Goal: Task Accomplishment & Management: Manage account settings

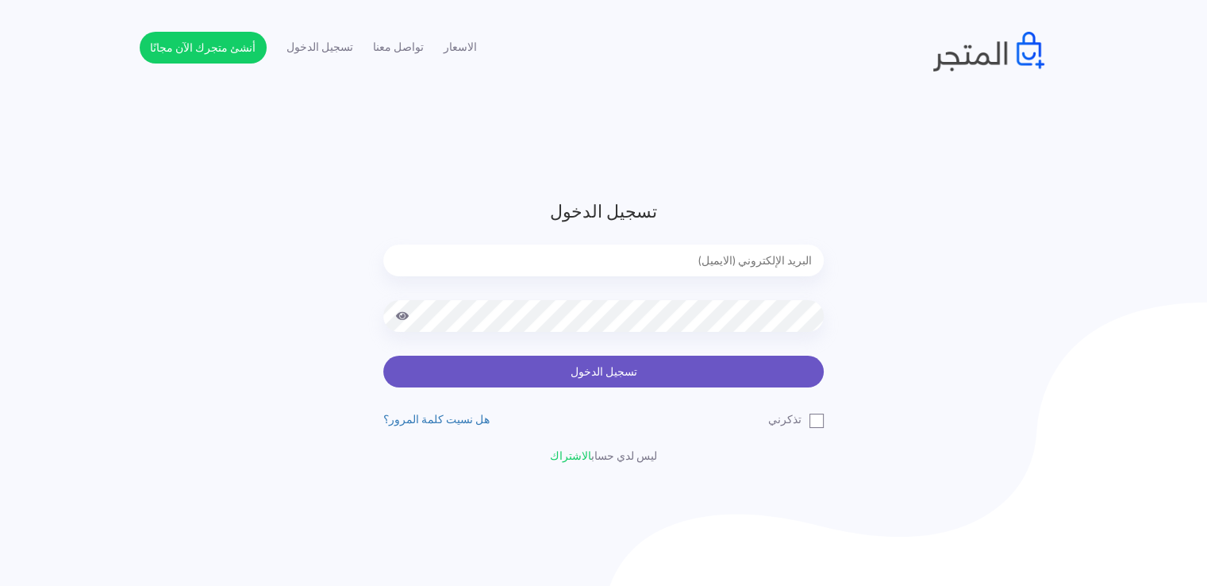
type input "noha_mae86@yahoo.com"
click at [647, 367] on button "تسجيل الدخول" at bounding box center [603, 372] width 441 height 32
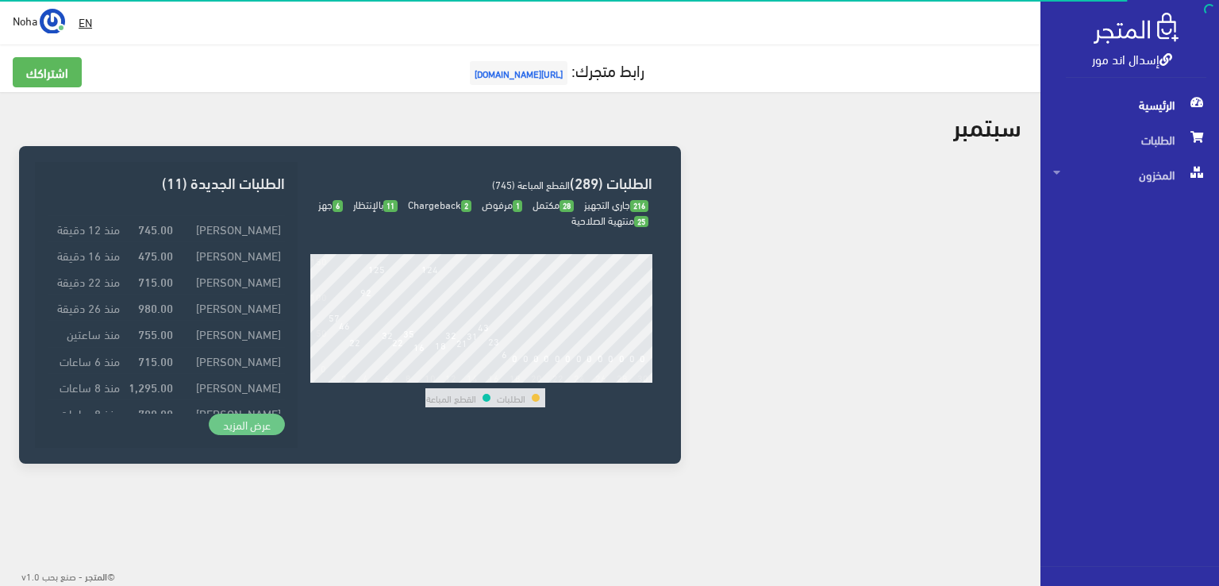
click at [255, 423] on link "عرض المزيد" at bounding box center [247, 425] width 76 height 22
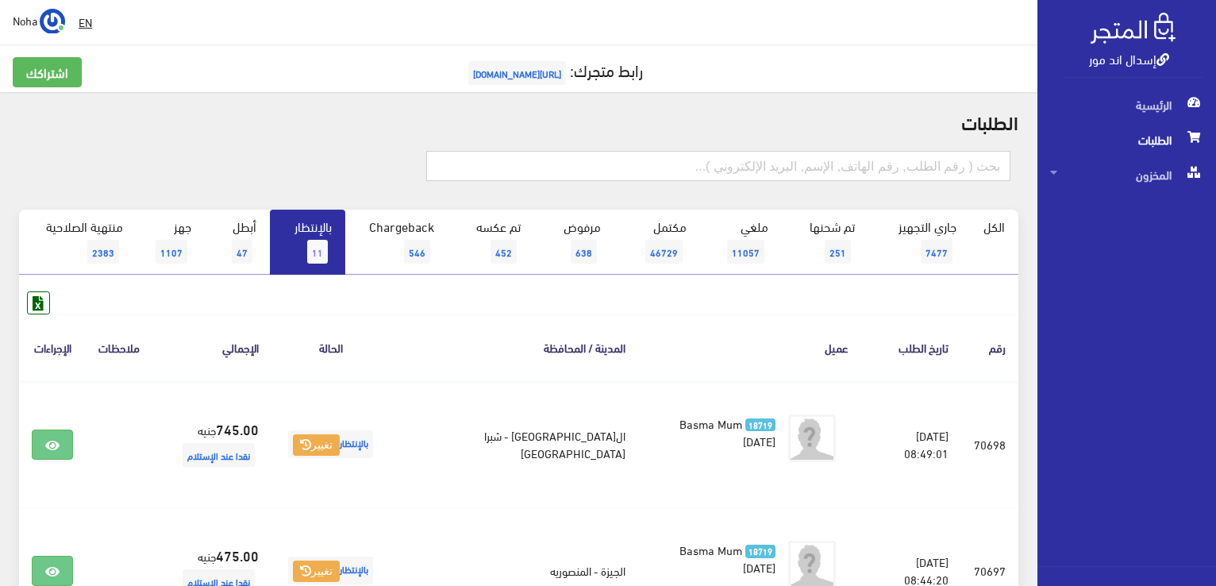
drag, startPoint x: 830, startPoint y: 175, endPoint x: 824, endPoint y: 166, distance: 11.0
click at [830, 175] on input "text" at bounding box center [718, 166] width 584 height 30
type input "70451"
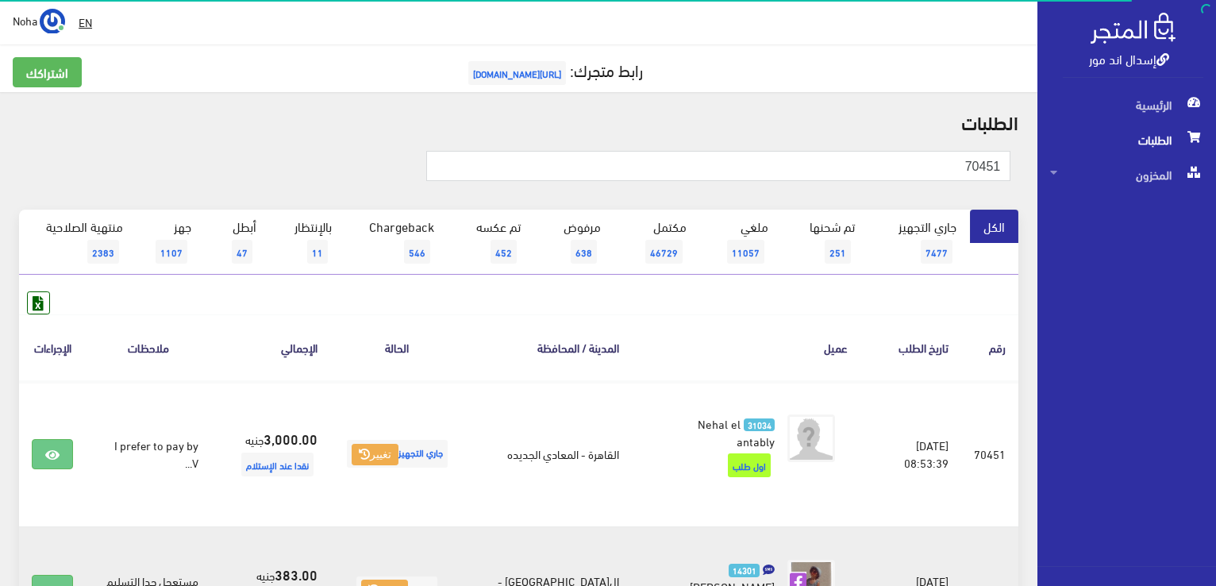
scroll to position [159, 0]
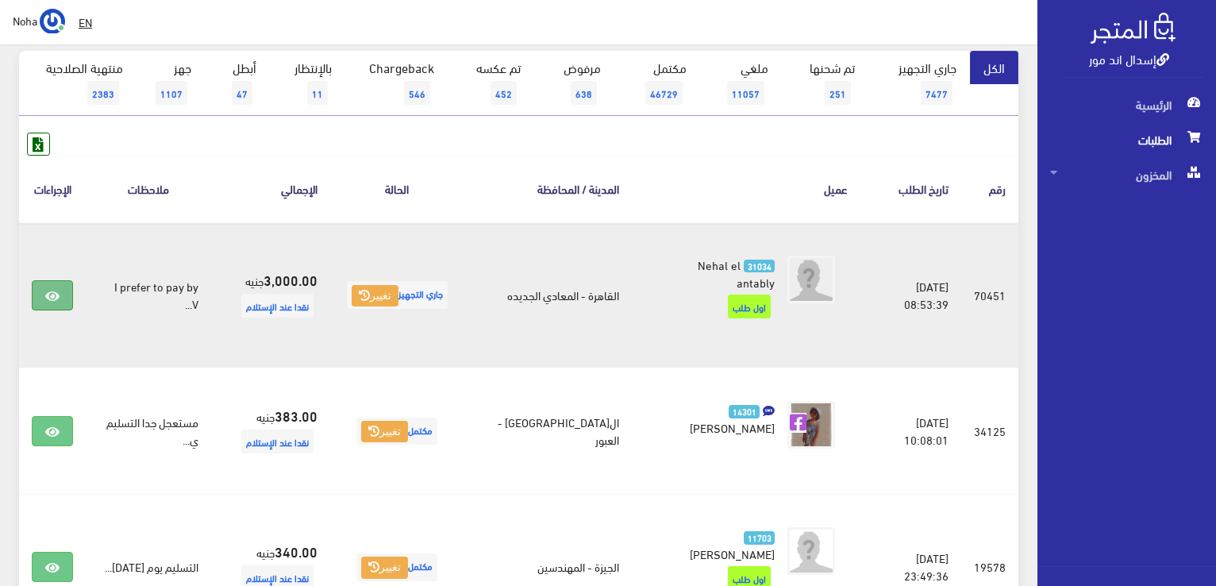
click at [60, 300] on link at bounding box center [52, 295] width 41 height 30
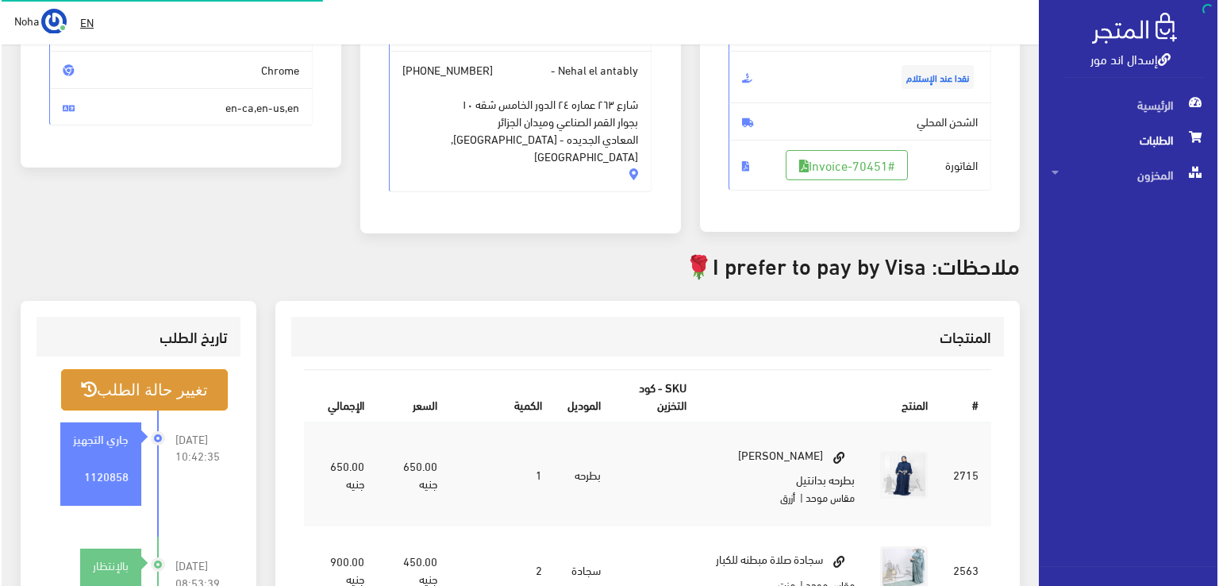
scroll to position [238, 0]
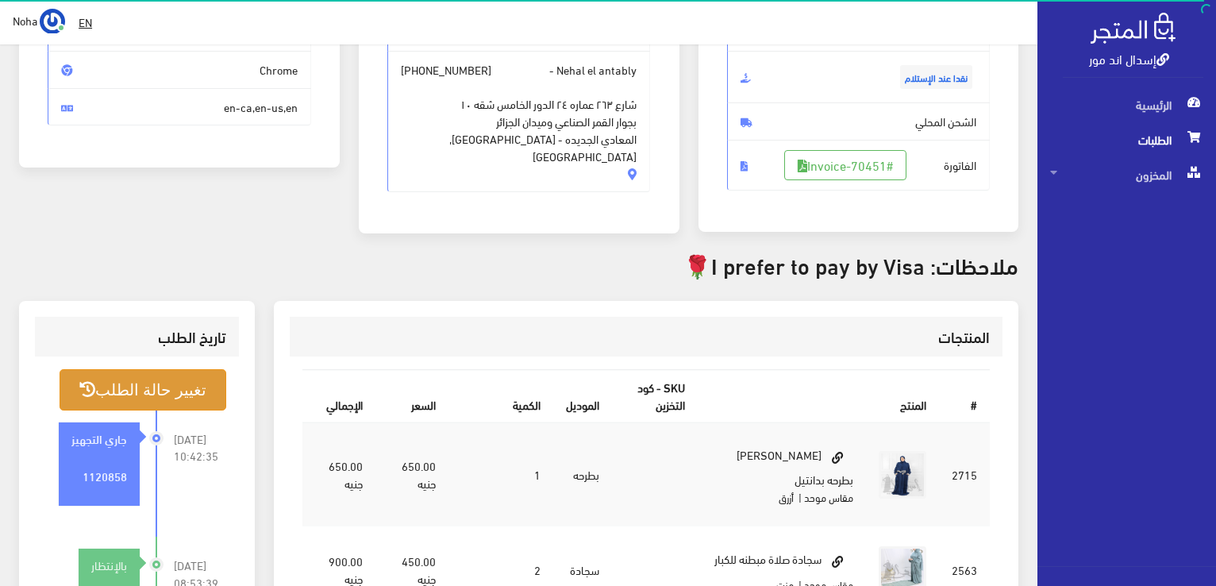
click at [129, 392] on button "تغيير حالة الطلب" at bounding box center [143, 389] width 167 height 40
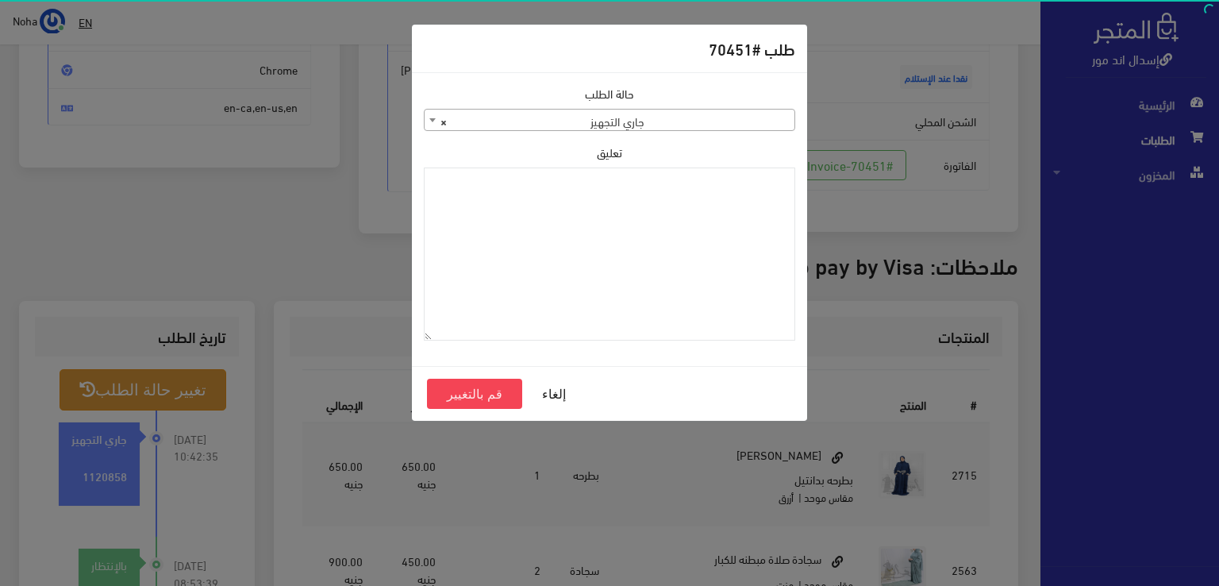
click at [722, 117] on span "× جاري التجهيز" at bounding box center [610, 121] width 370 height 22
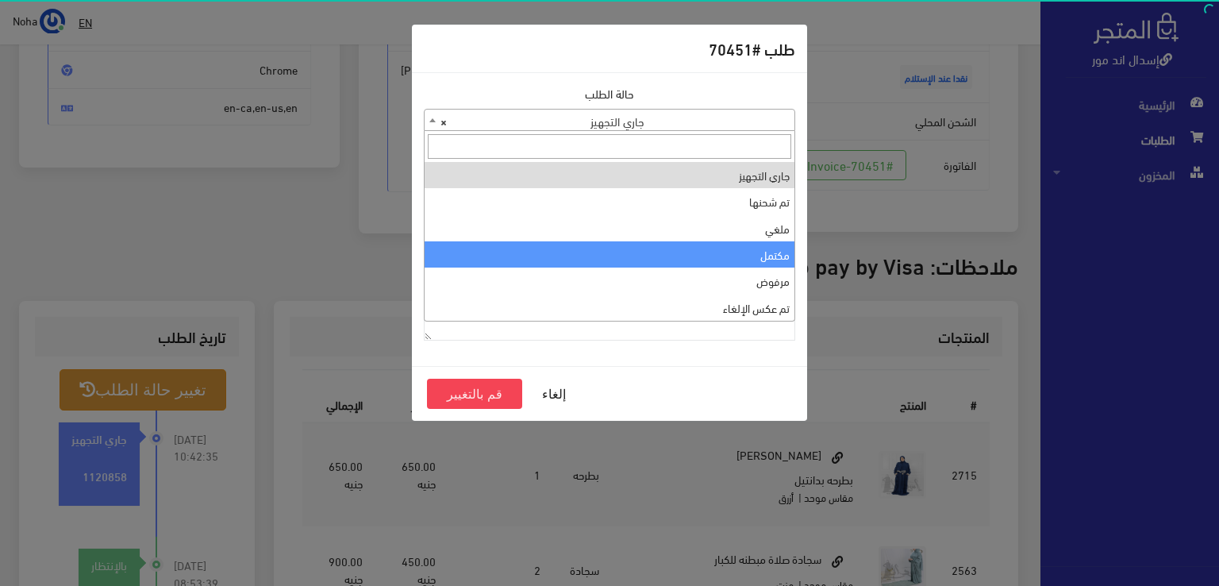
select select "4"
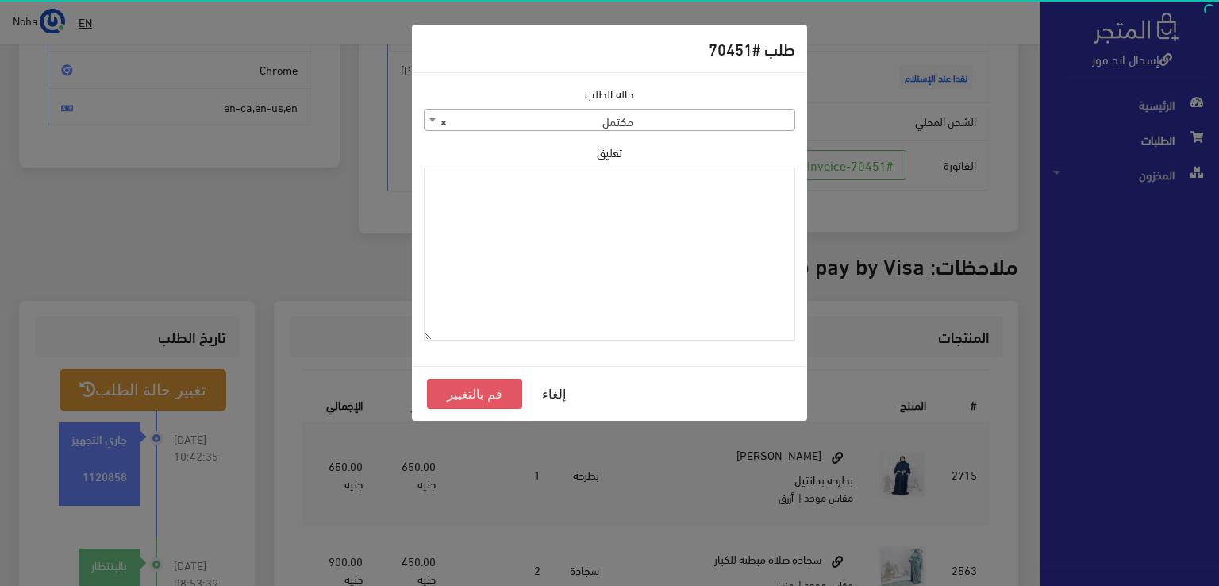
click at [484, 391] on button "قم بالتغيير" at bounding box center [474, 394] width 95 height 30
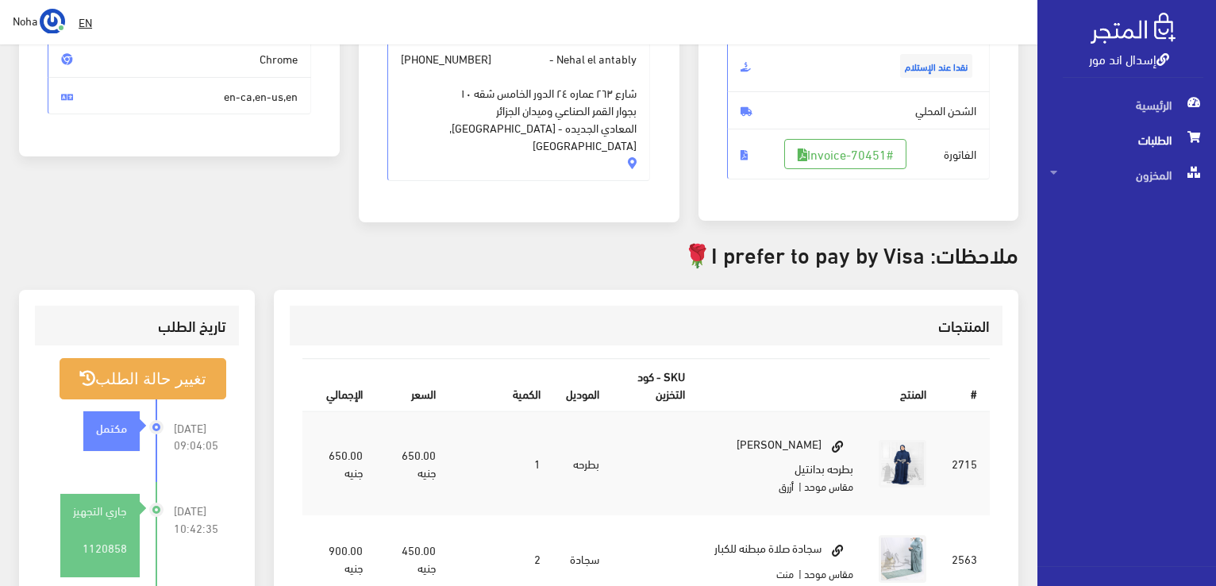
scroll to position [397, 0]
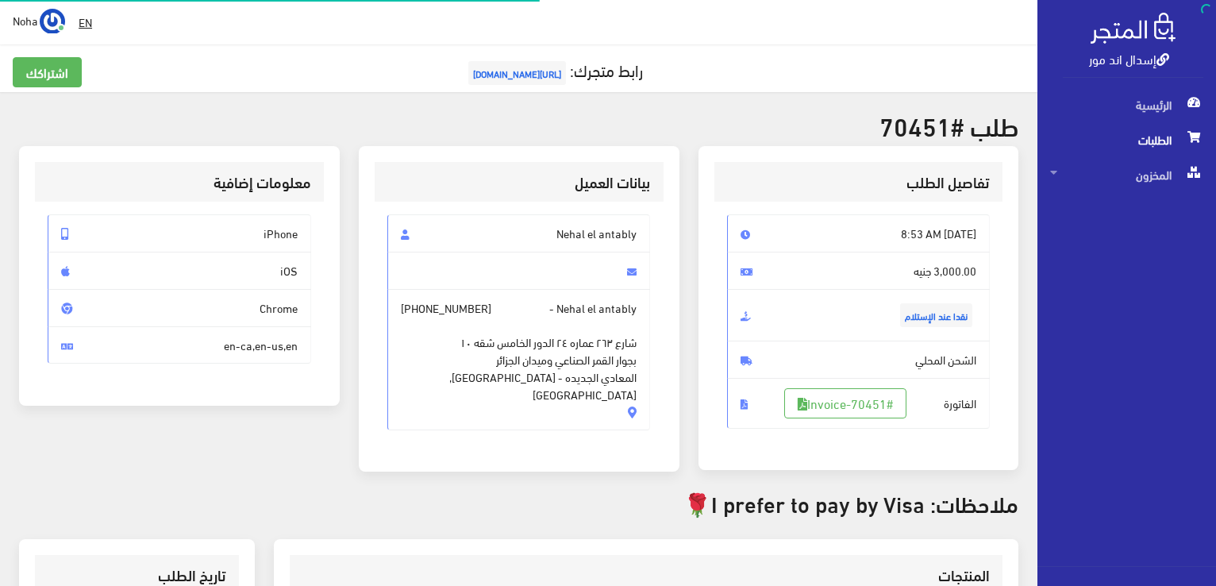
scroll to position [228, 0]
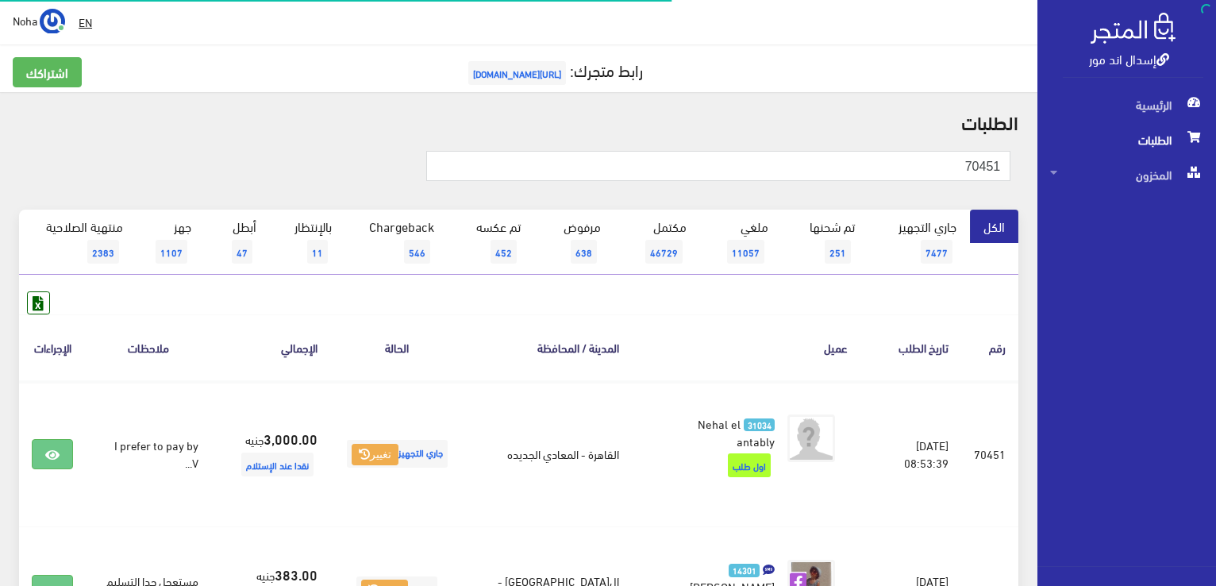
scroll to position [159, 0]
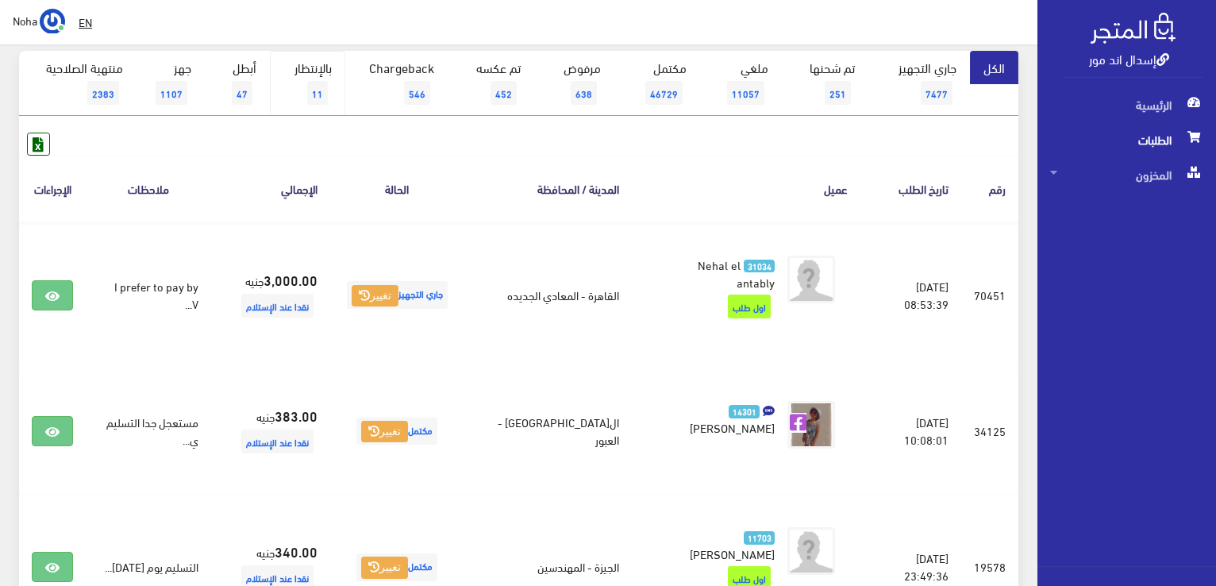
click at [334, 92] on link "بالإنتظار 11" at bounding box center [307, 83] width 75 height 65
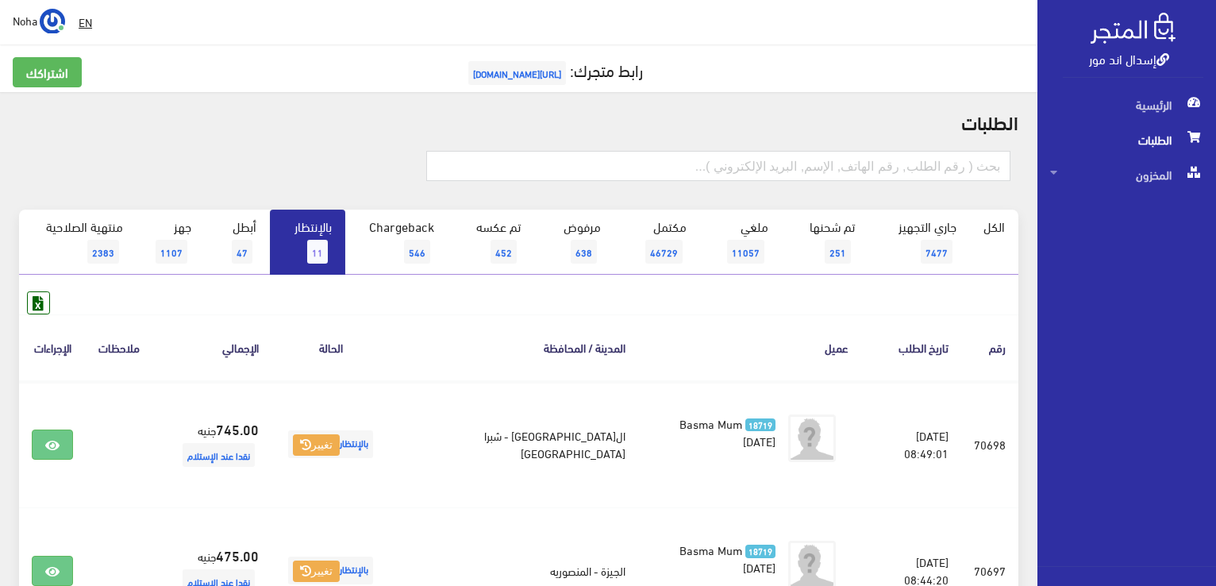
click at [312, 232] on link "بالإنتظار 11" at bounding box center [307, 242] width 75 height 65
click at [315, 245] on span "11" at bounding box center [317, 252] width 21 height 24
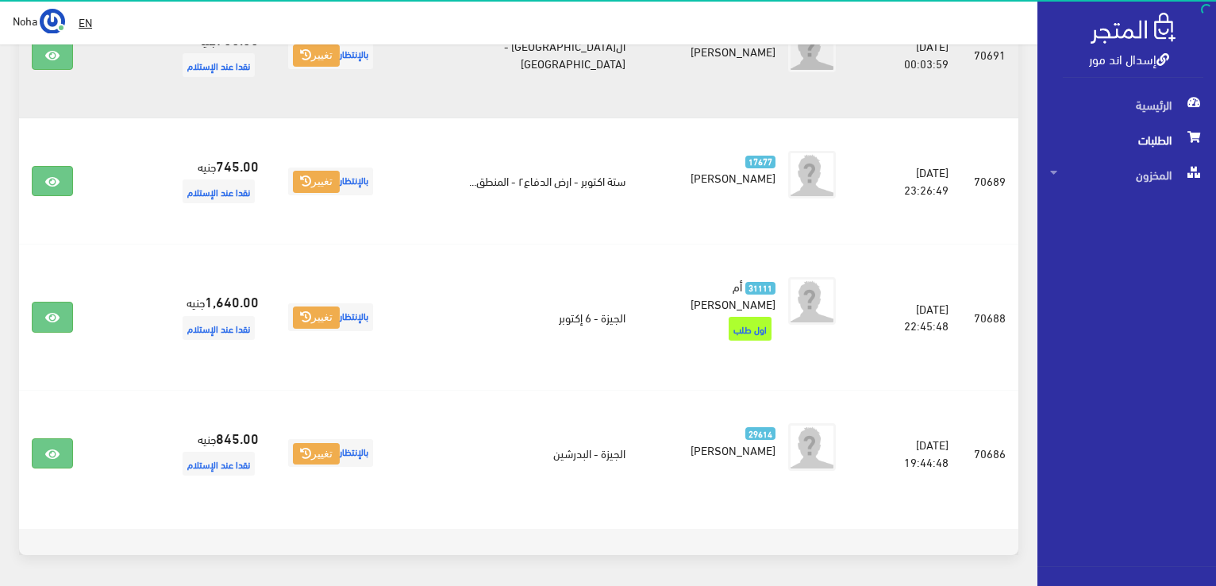
scroll to position [1314, 0]
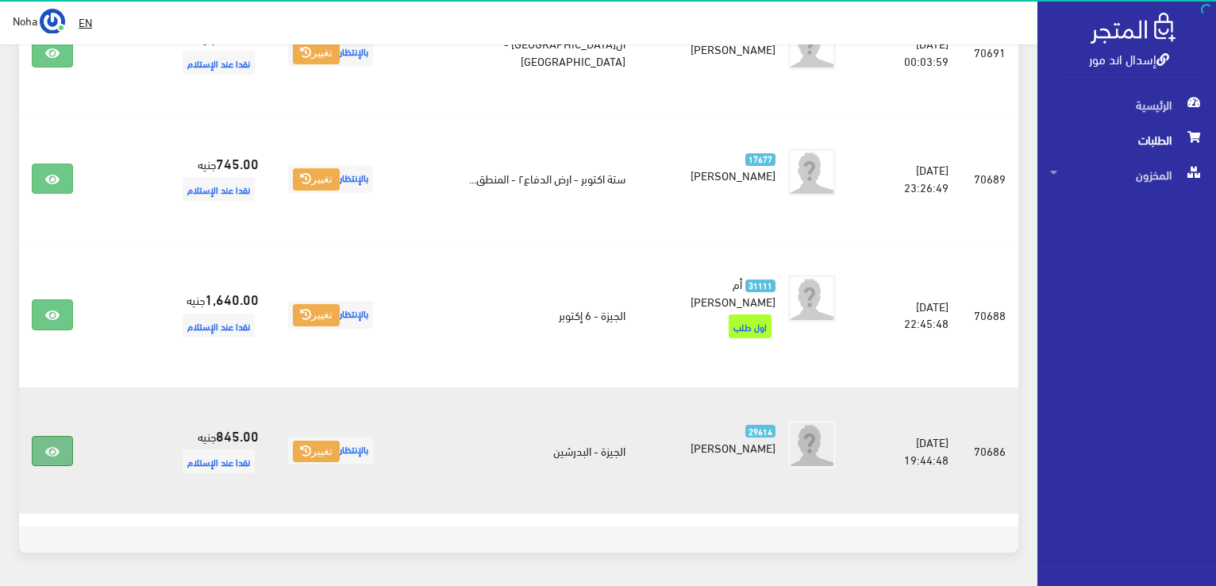
click at [62, 436] on link at bounding box center [52, 451] width 41 height 30
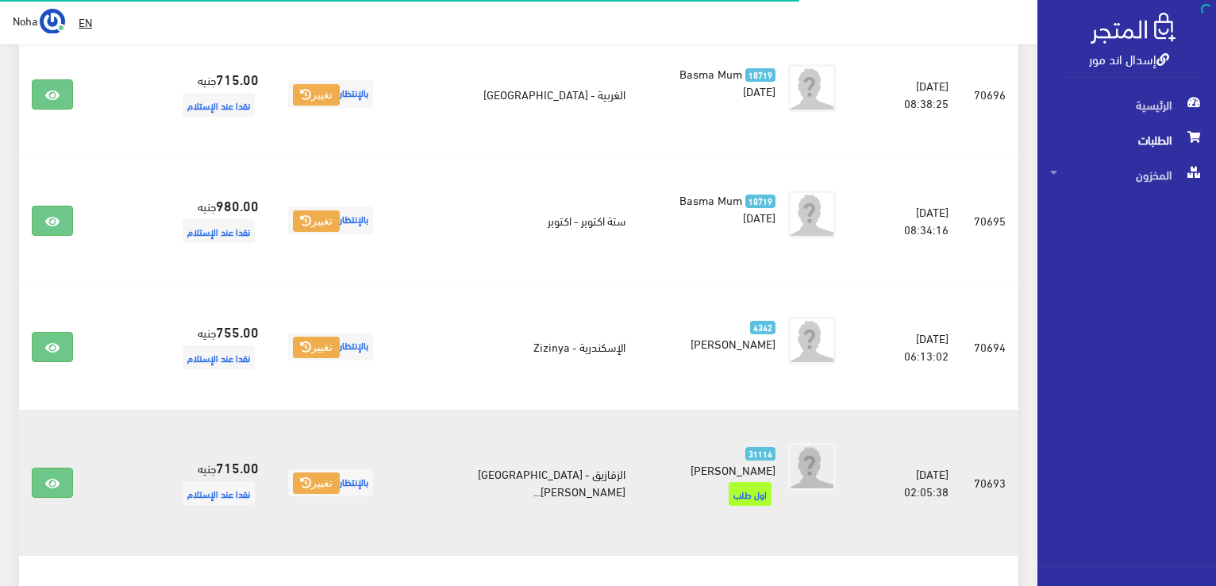
scroll to position [599, 0]
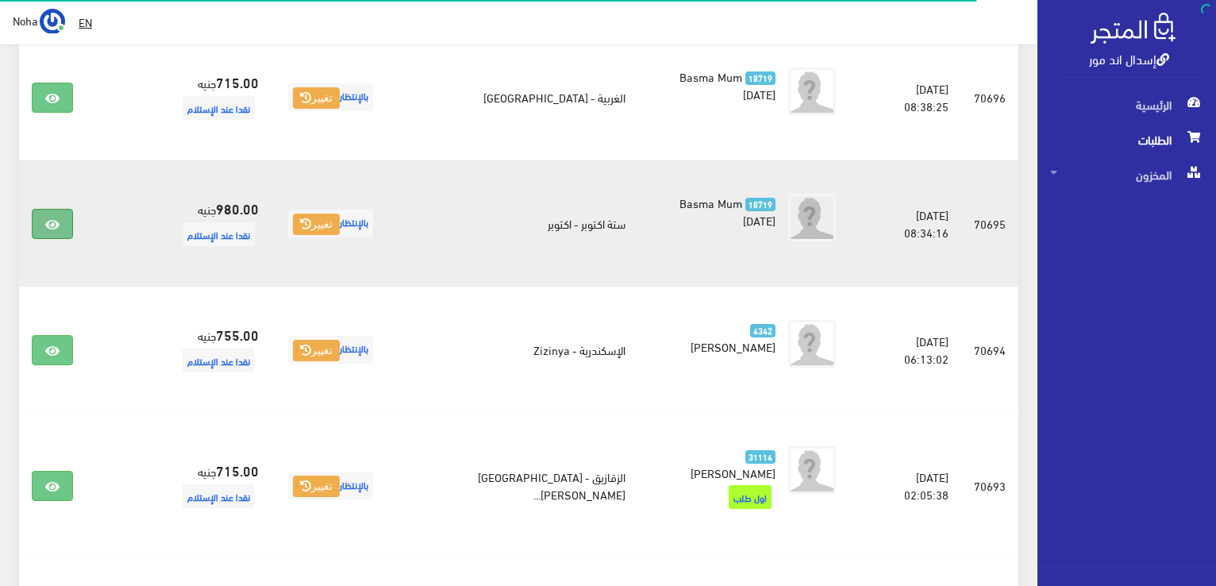
click at [54, 214] on link at bounding box center [52, 224] width 41 height 30
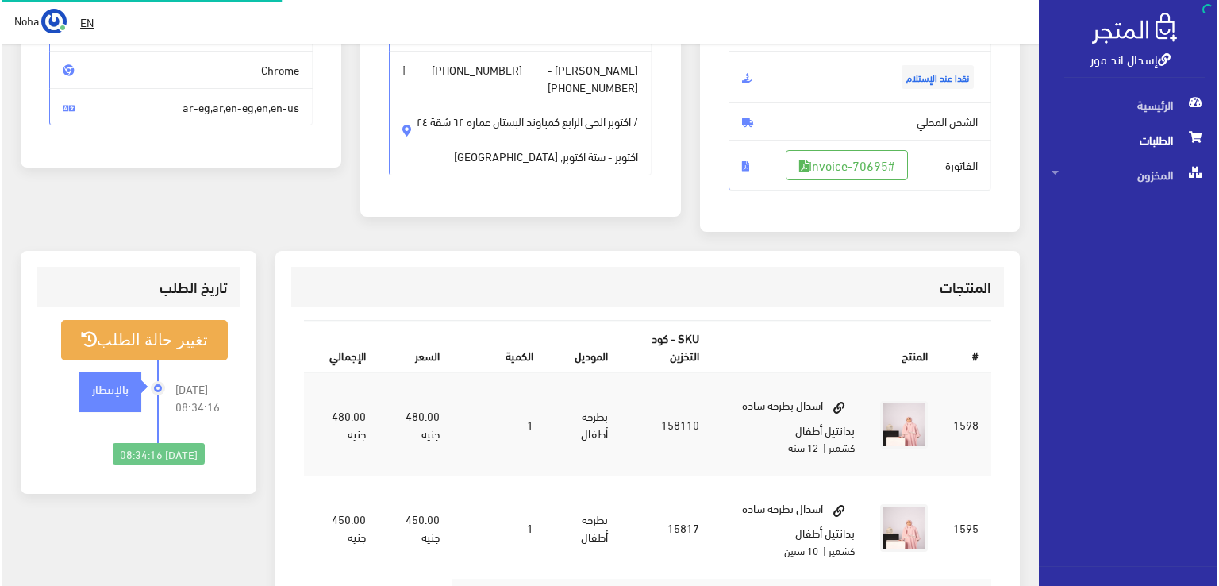
scroll to position [238, 0]
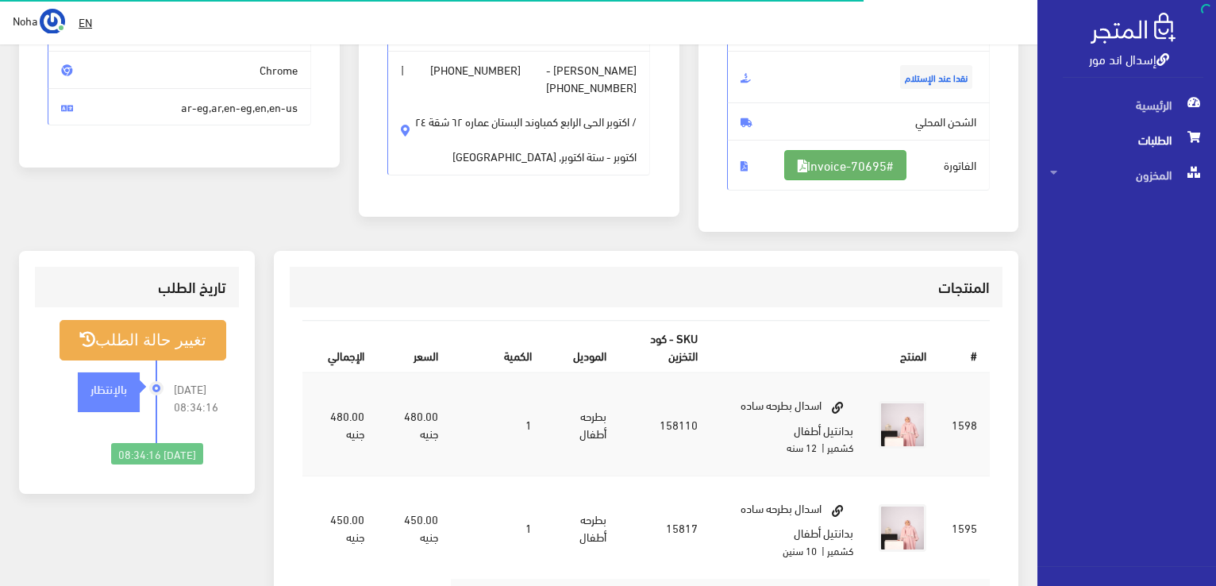
click at [870, 178] on link "#Invoice-70695" at bounding box center [845, 165] width 122 height 30
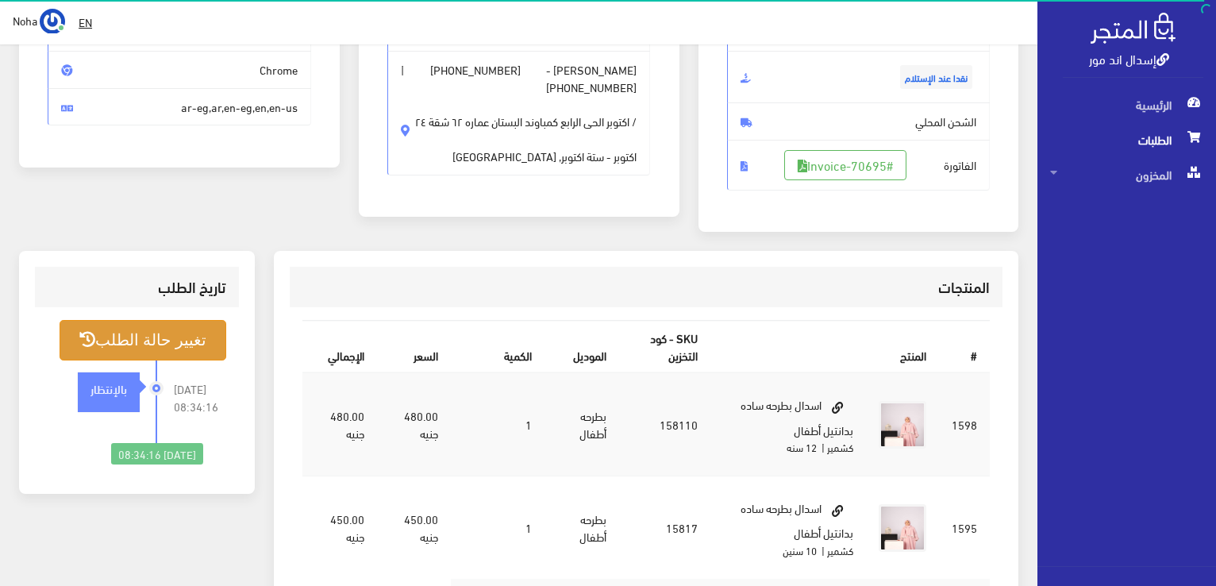
click at [121, 340] on button "تغيير حالة الطلب" at bounding box center [143, 340] width 167 height 40
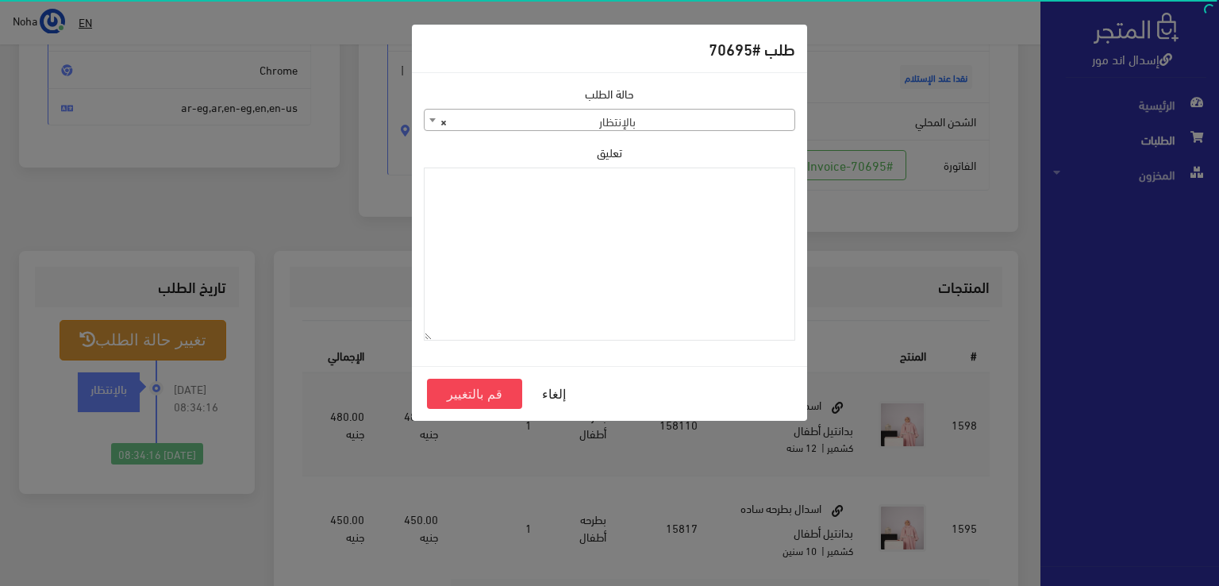
click at [670, 114] on span "× بالإنتظار" at bounding box center [610, 121] width 370 height 22
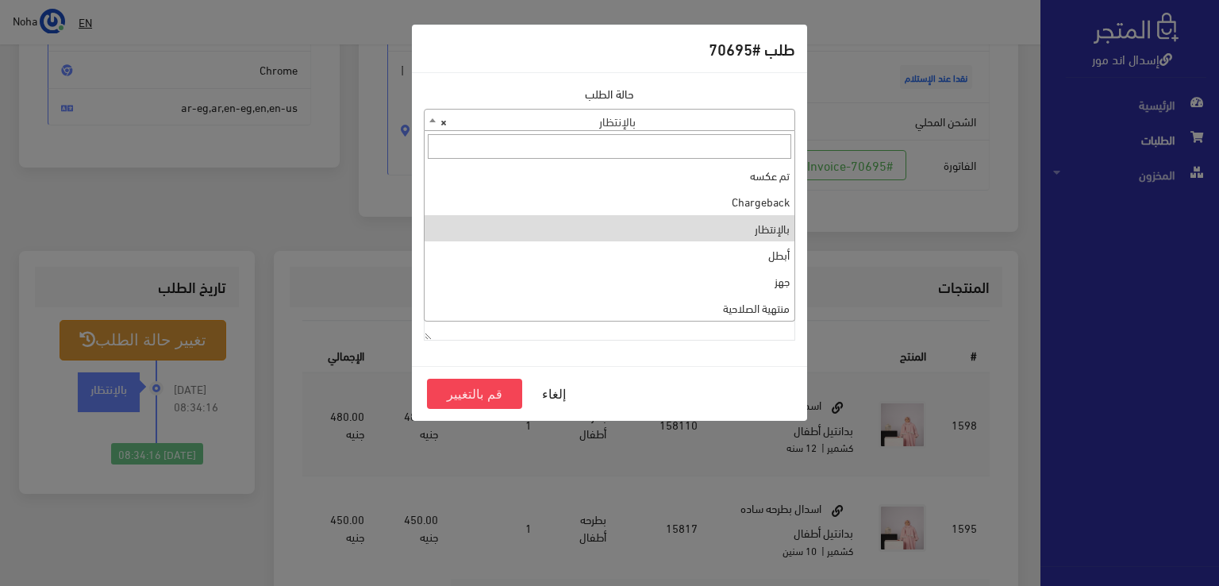
scroll to position [0, 0]
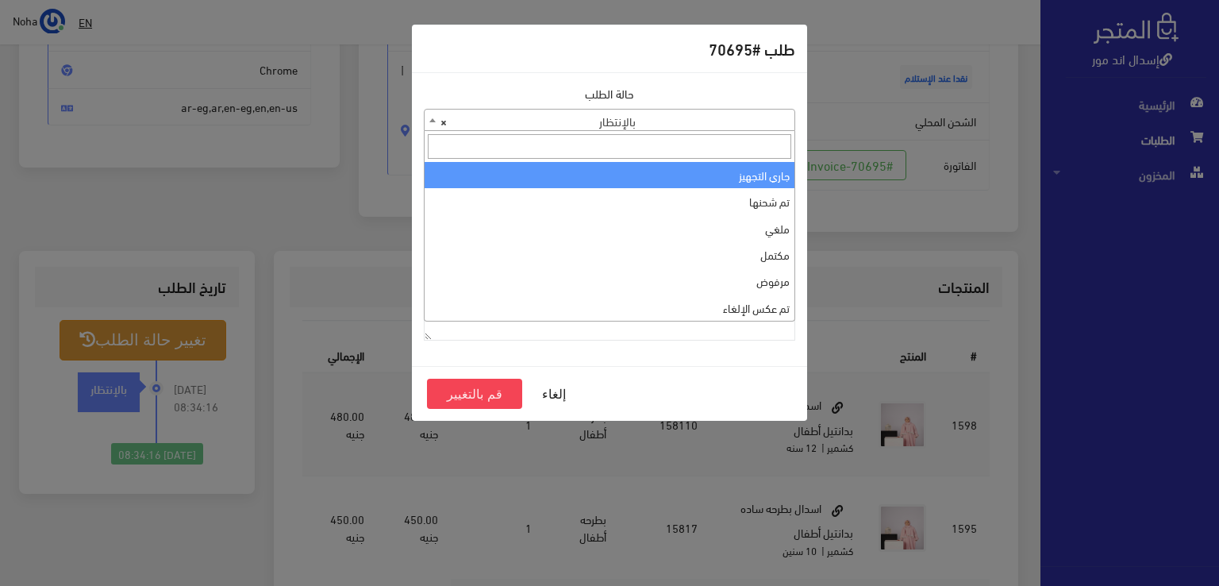
drag, startPoint x: 677, startPoint y: 172, endPoint x: 684, endPoint y: 222, distance: 50.5
select select "1"
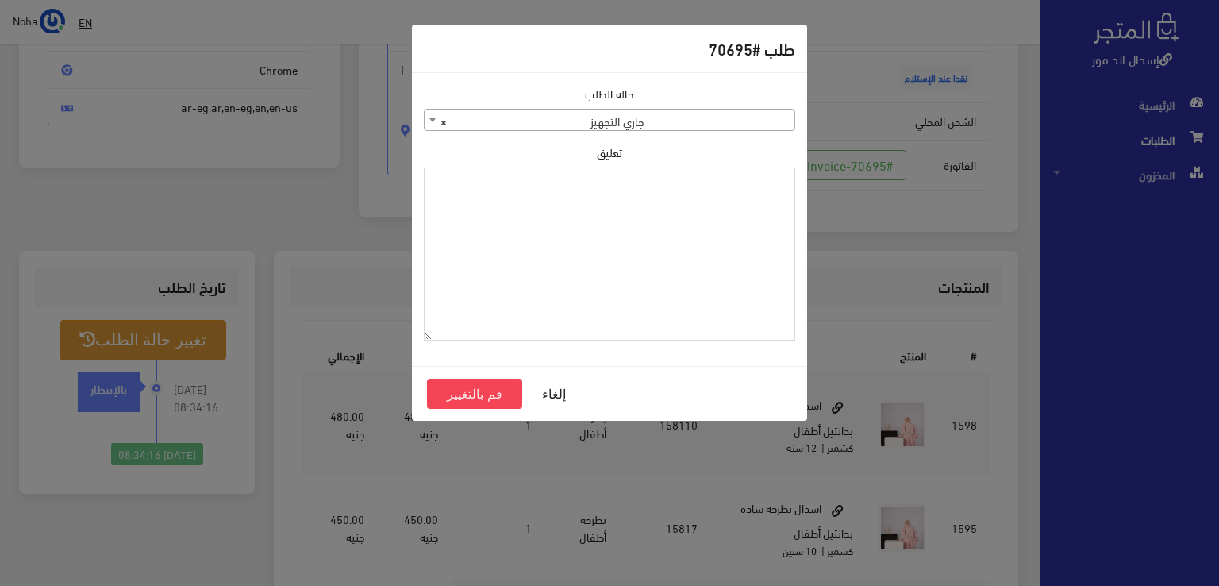
drag, startPoint x: 683, startPoint y: 227, endPoint x: 595, endPoint y: 257, distance: 92.4
click at [595, 257] on textarea "تعليق" at bounding box center [609, 254] width 371 height 174
click at [753, 182] on textarea "1123996" at bounding box center [609, 254] width 371 height 174
type textarea "1123996"
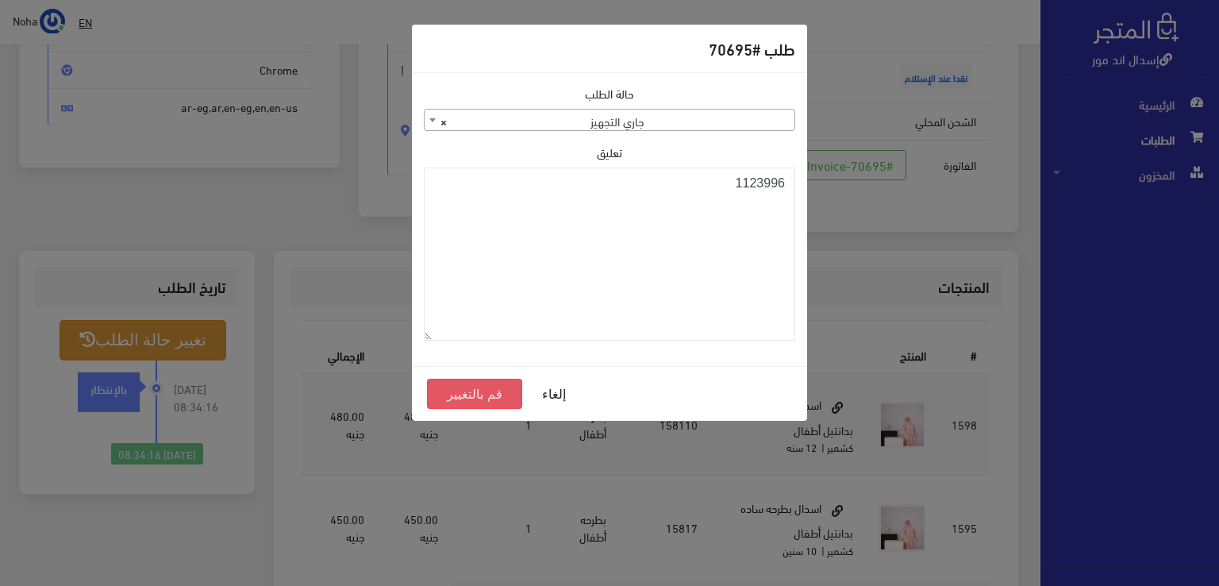
click at [486, 401] on button "قم بالتغيير" at bounding box center [474, 394] width 95 height 30
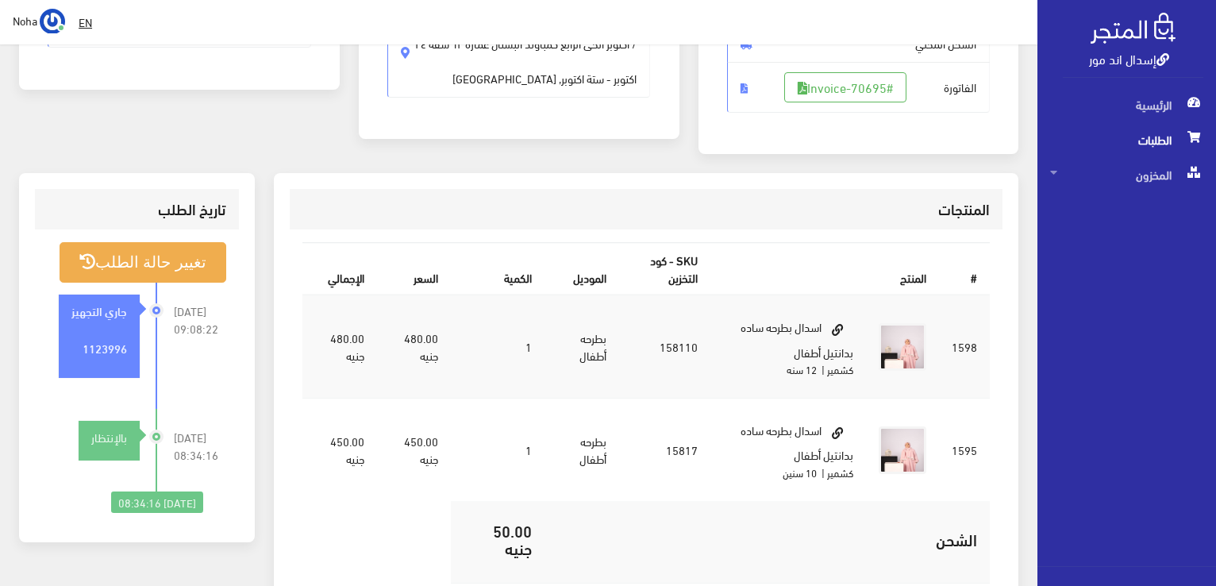
scroll to position [318, 0]
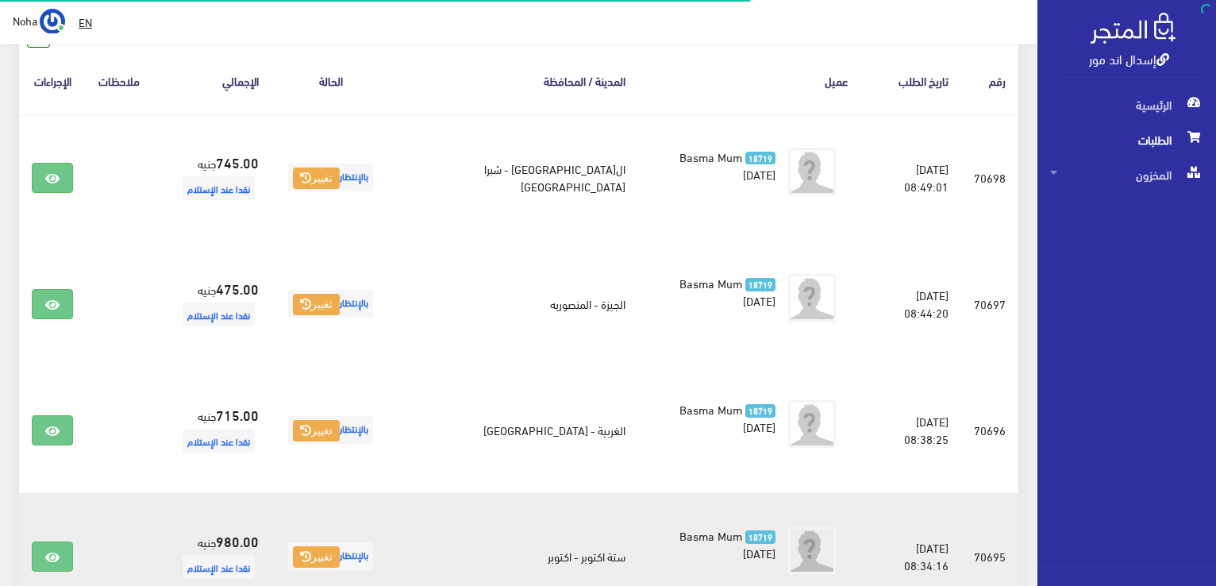
scroll to position [202, 0]
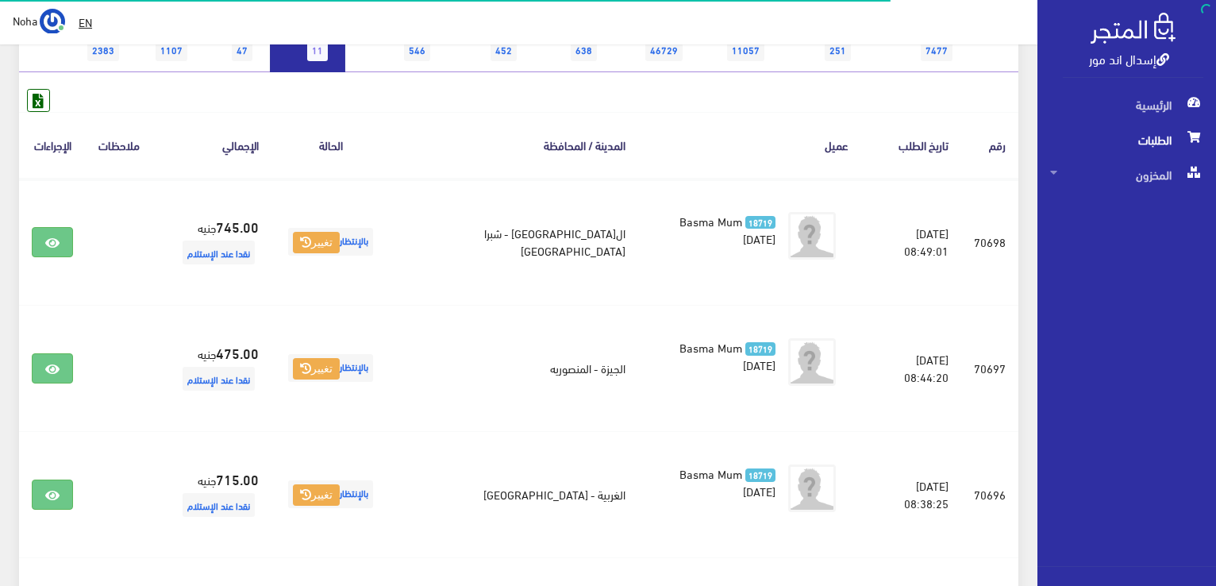
click at [310, 65] on link "بالإنتظار 11" at bounding box center [307, 39] width 75 height 65
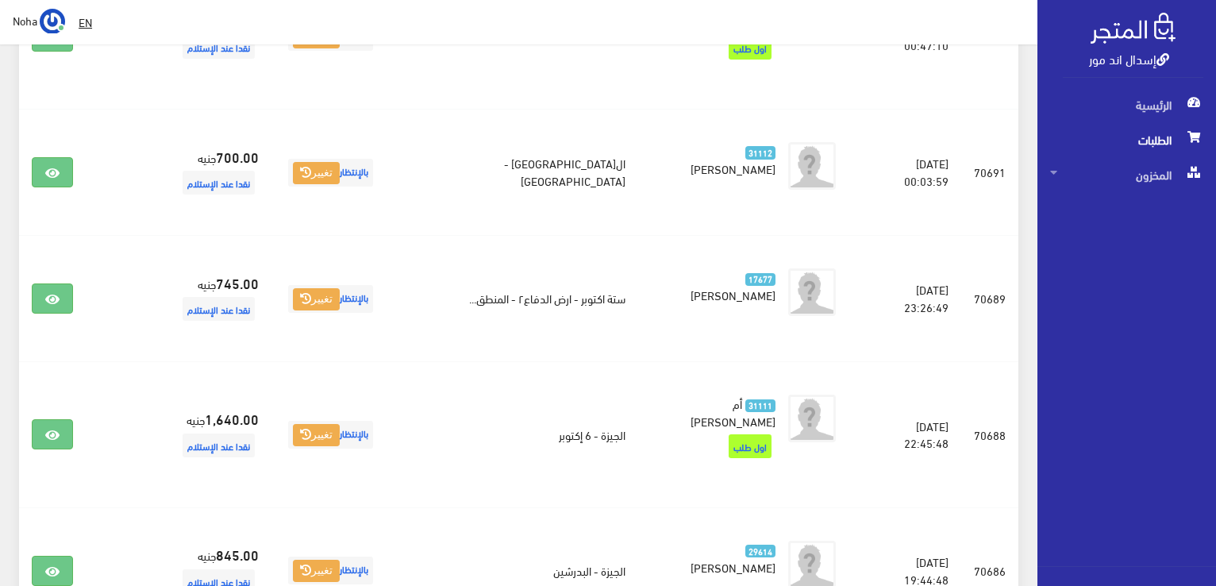
scroll to position [1188, 0]
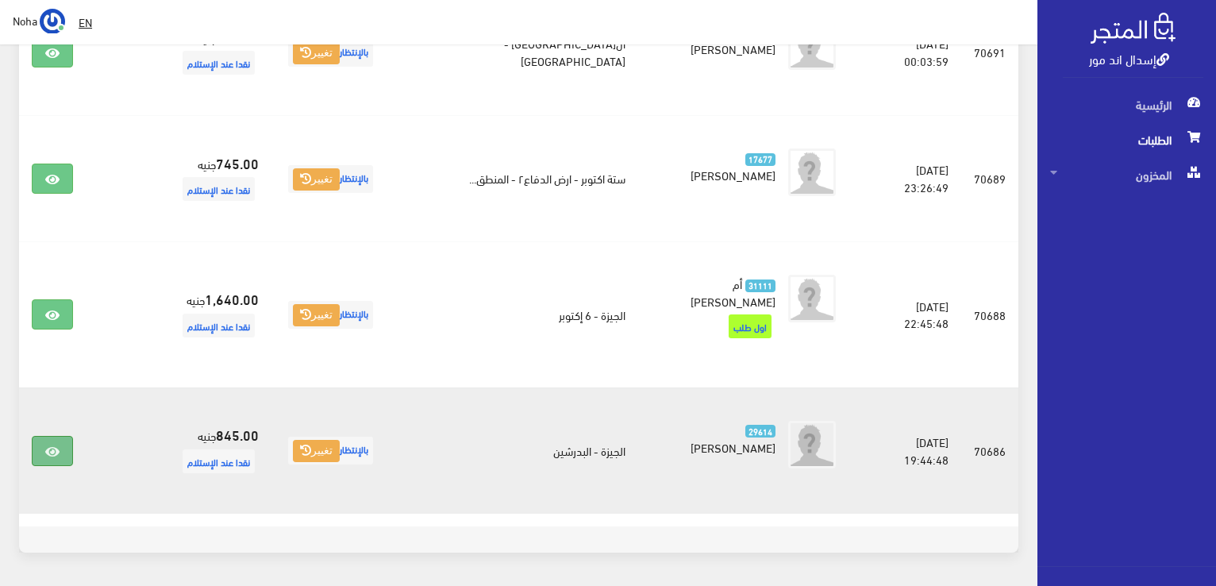
click at [56, 445] on icon at bounding box center [52, 451] width 14 height 13
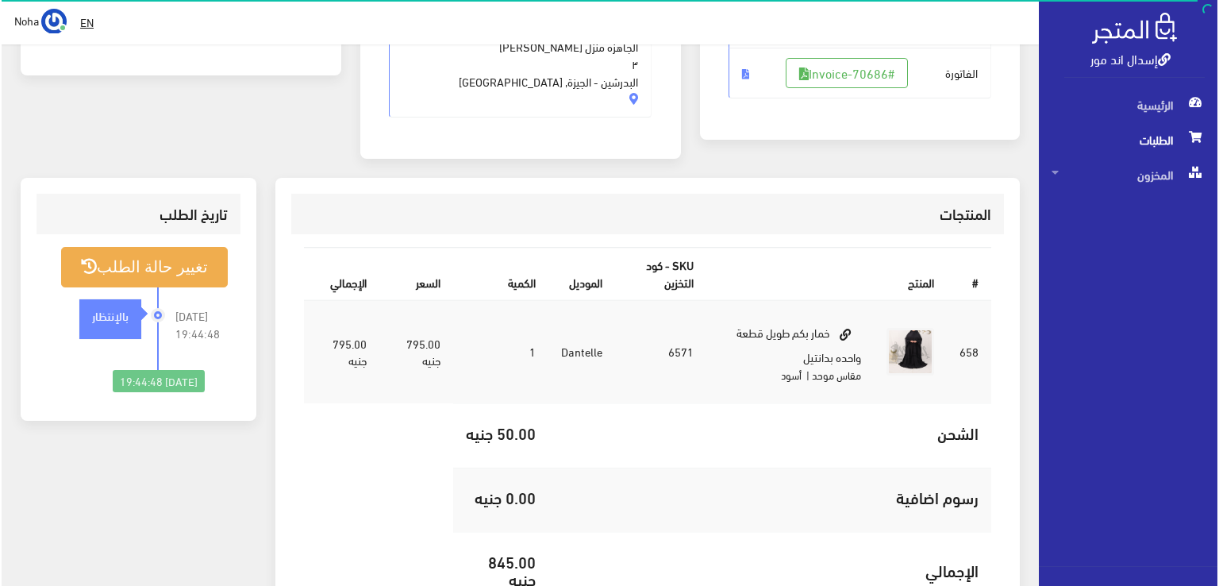
scroll to position [238, 0]
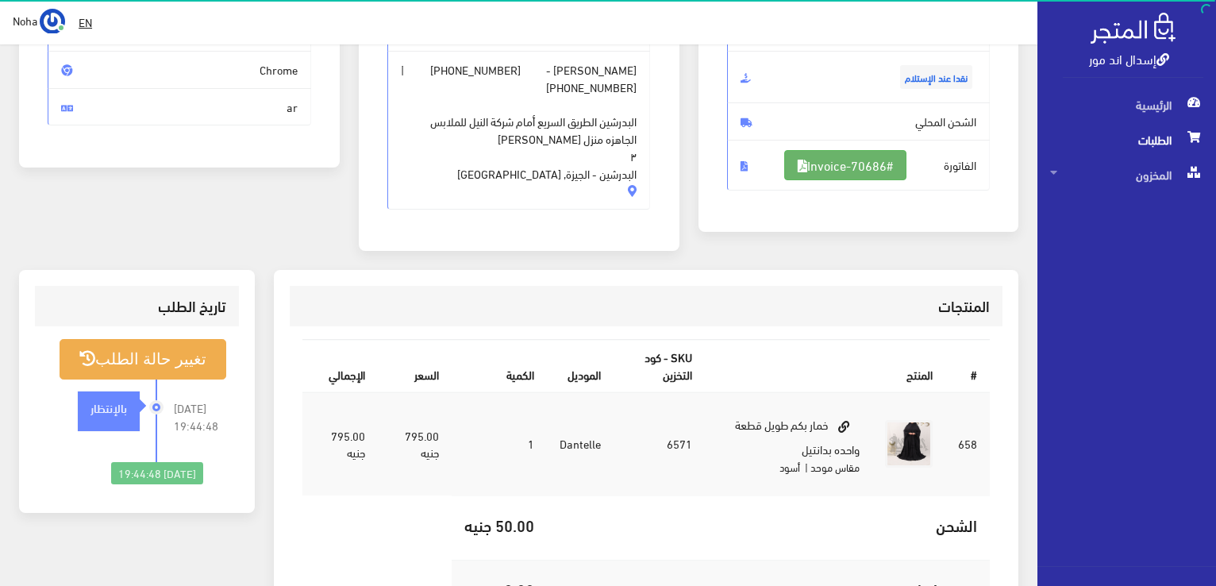
click at [859, 164] on link "#Invoice-70686" at bounding box center [845, 165] width 122 height 30
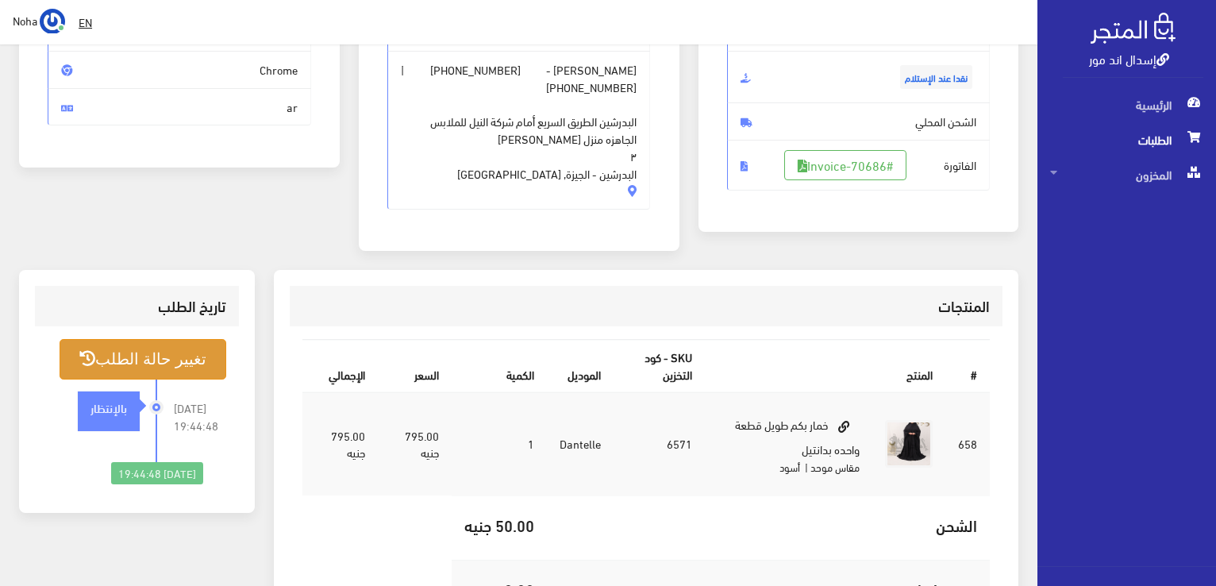
click at [178, 339] on button "تغيير حالة الطلب" at bounding box center [143, 359] width 167 height 40
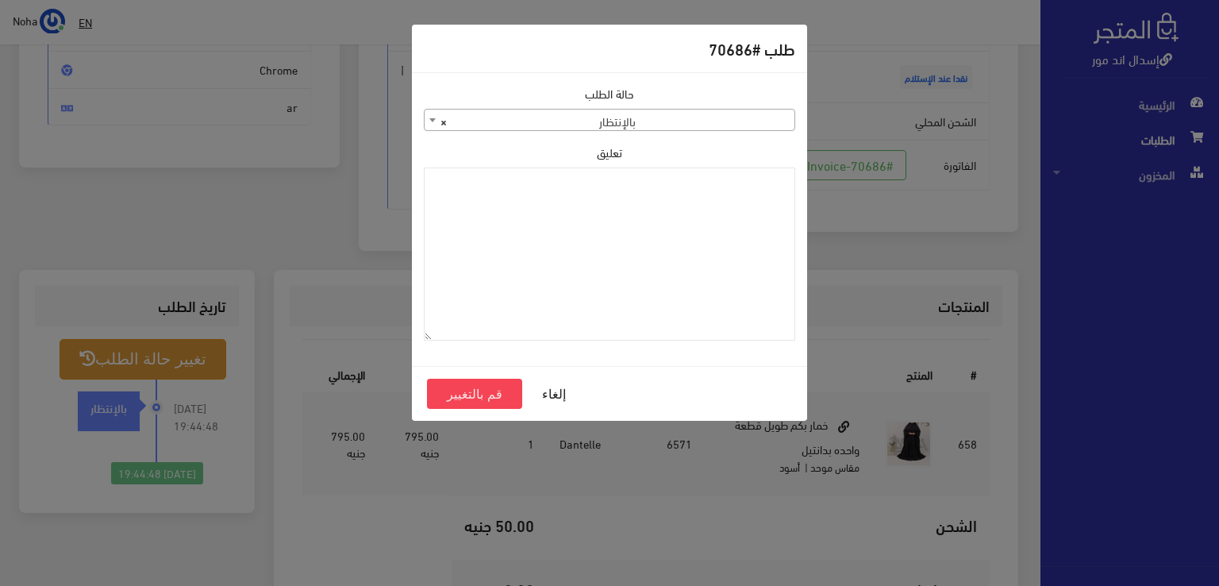
click at [672, 121] on span "× بالإنتظار" at bounding box center [610, 121] width 370 height 22
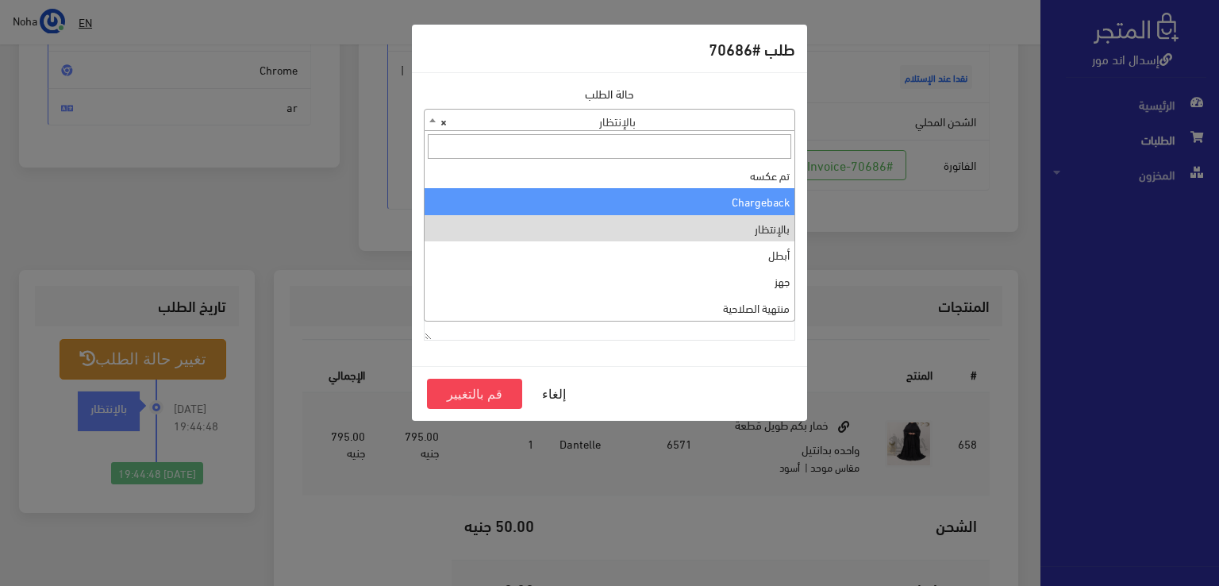
scroll to position [0, 0]
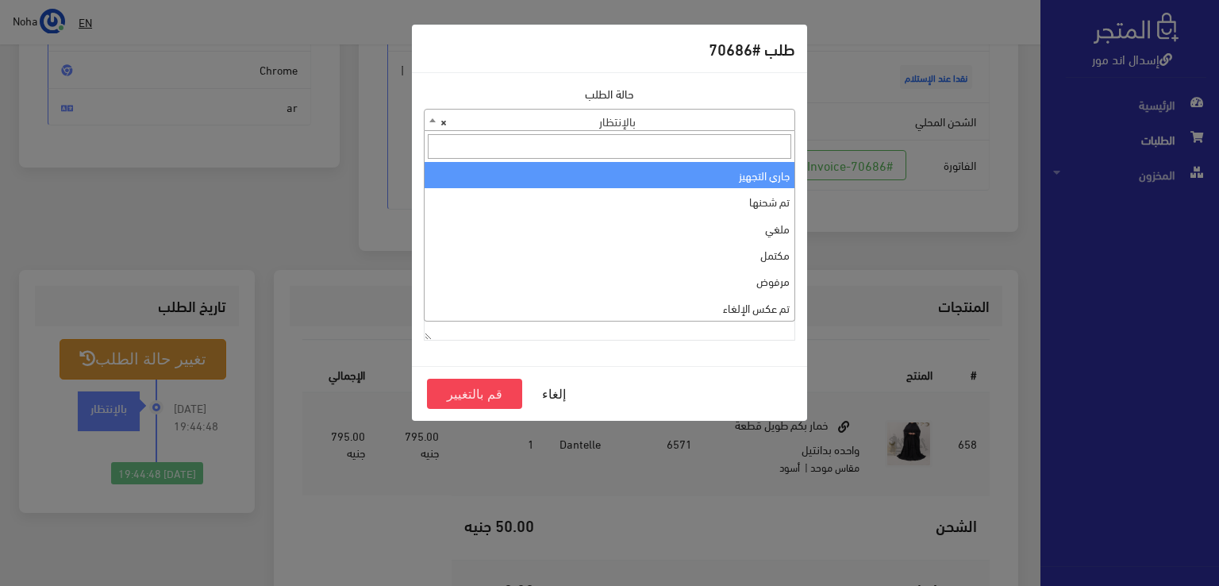
select select "1"
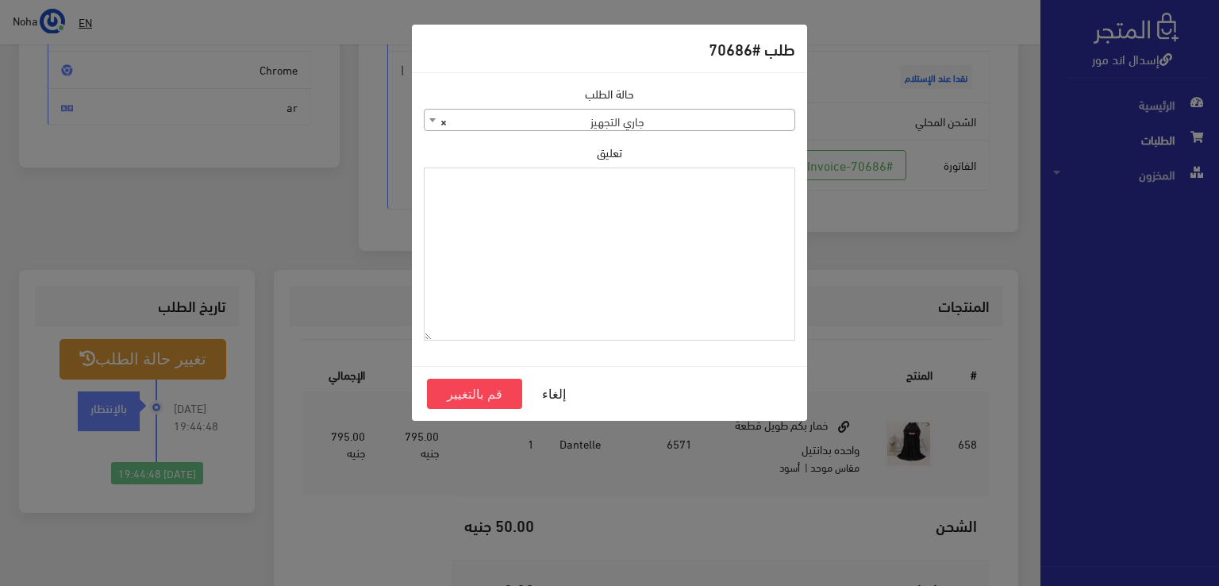
paste textarea "1123996"
type textarea "1123996"
click at [441, 398] on button "قم بالتغيير" at bounding box center [474, 394] width 95 height 30
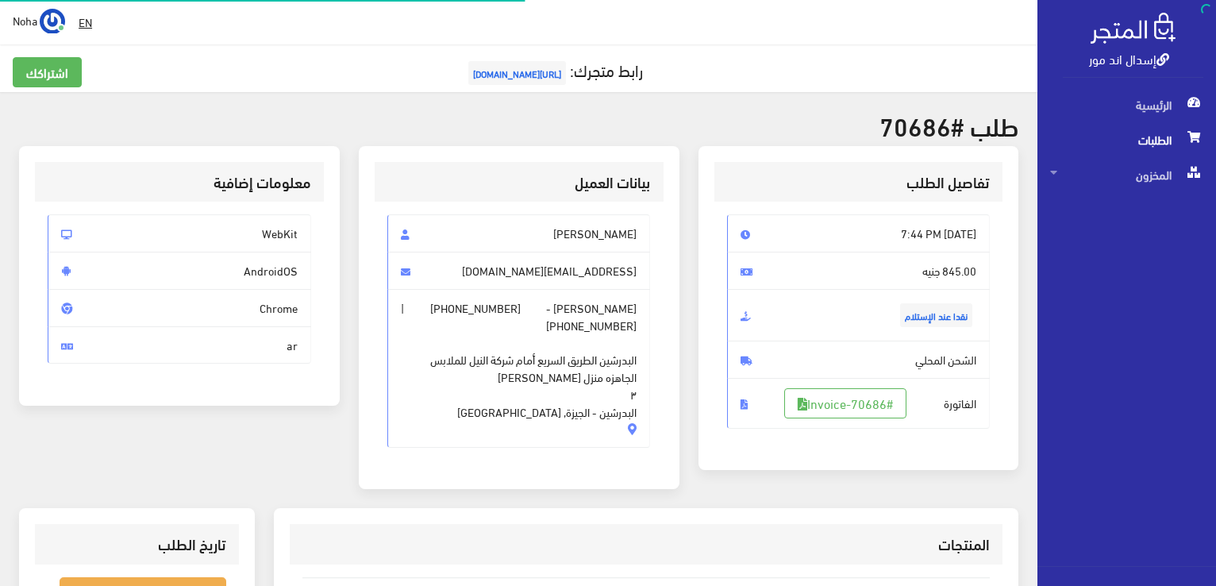
scroll to position [228, 0]
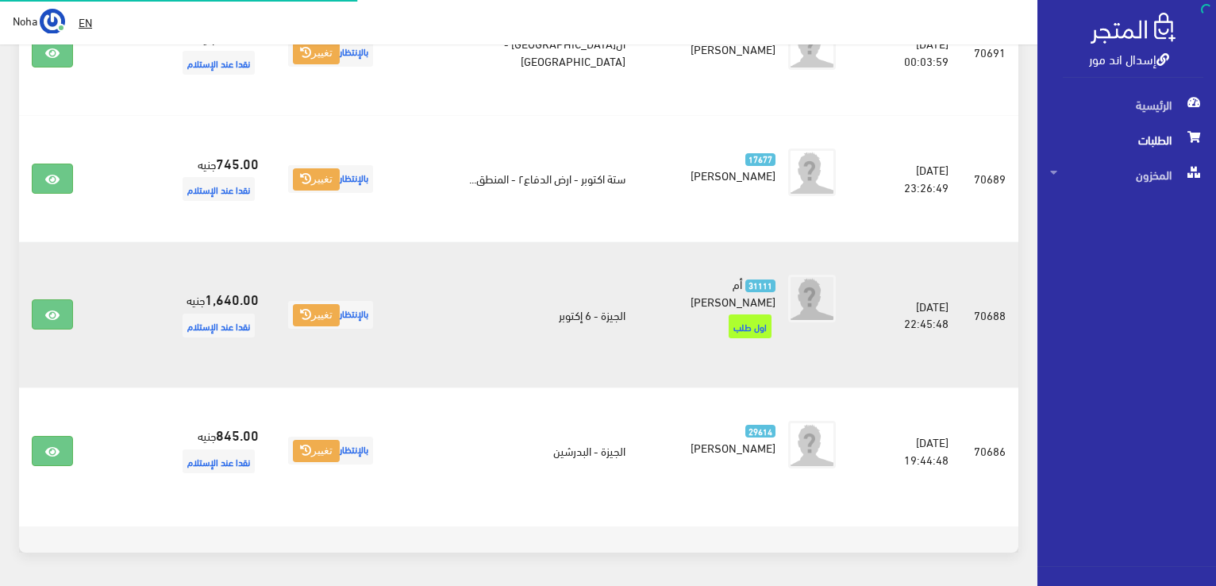
scroll to position [1188, 0]
click at [52, 309] on icon at bounding box center [52, 315] width 14 height 13
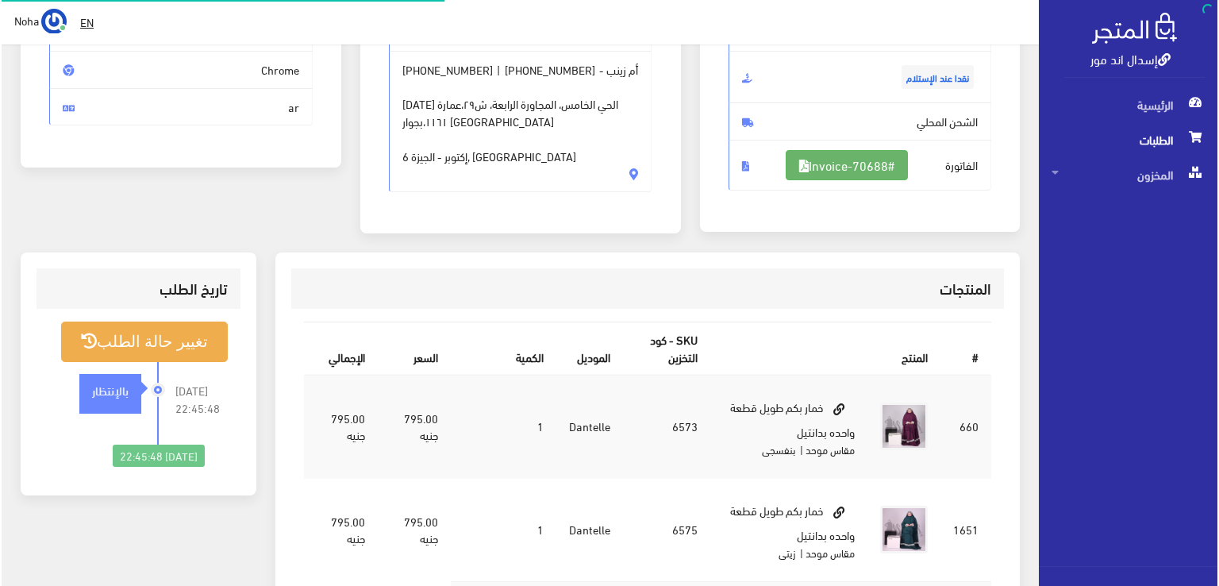
scroll to position [238, 0]
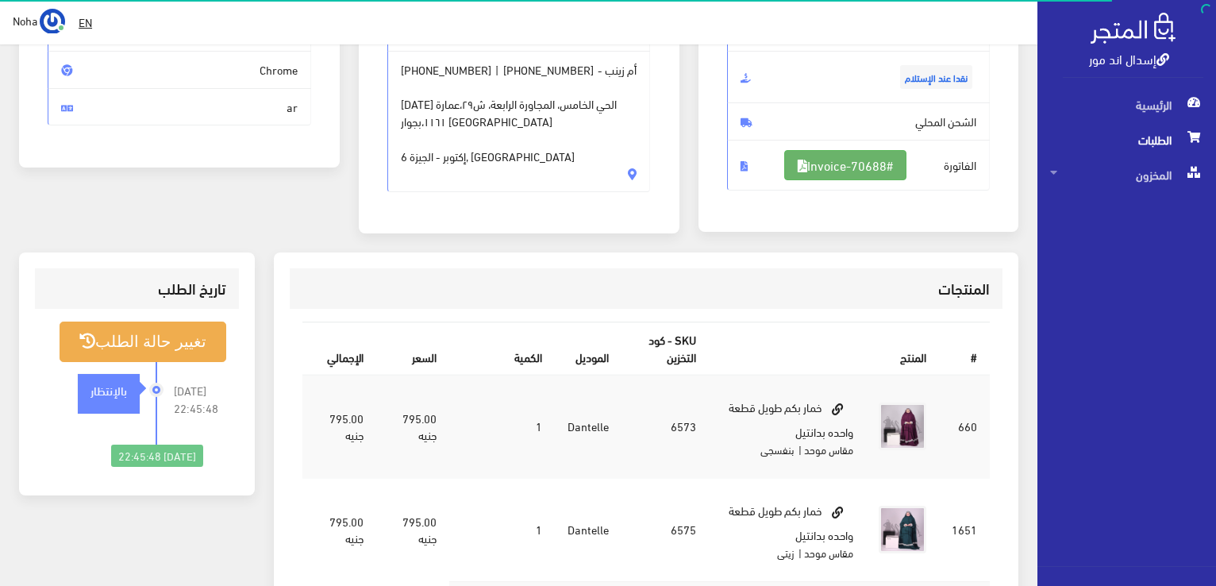
click at [861, 160] on link "#Invoice-70688" at bounding box center [845, 165] width 122 height 30
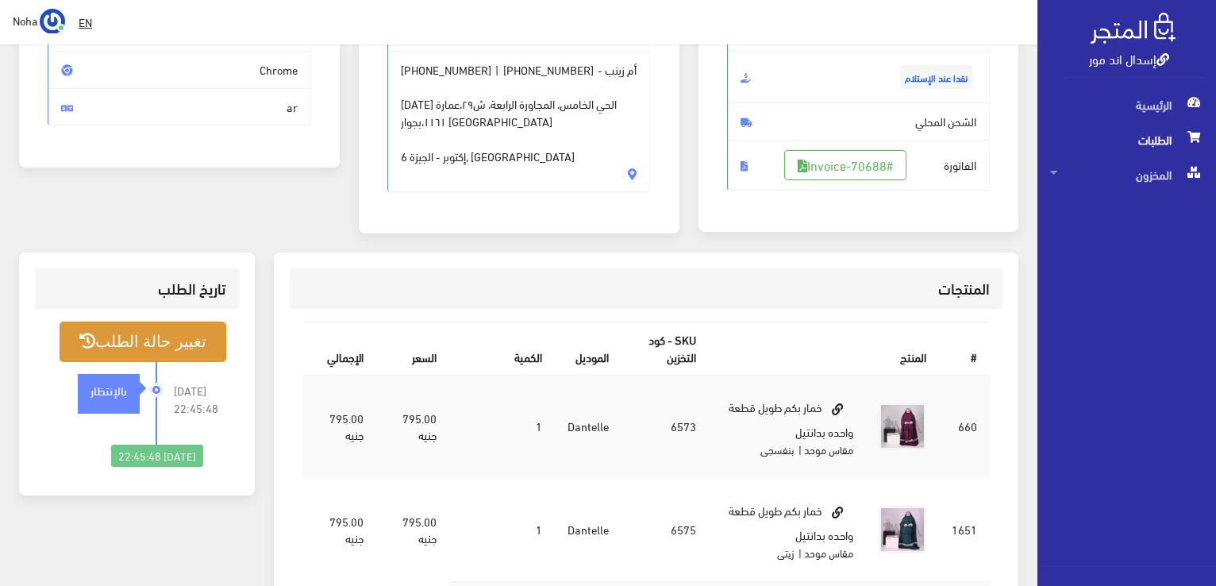
click at [121, 358] on button "تغيير حالة الطلب" at bounding box center [143, 341] width 167 height 40
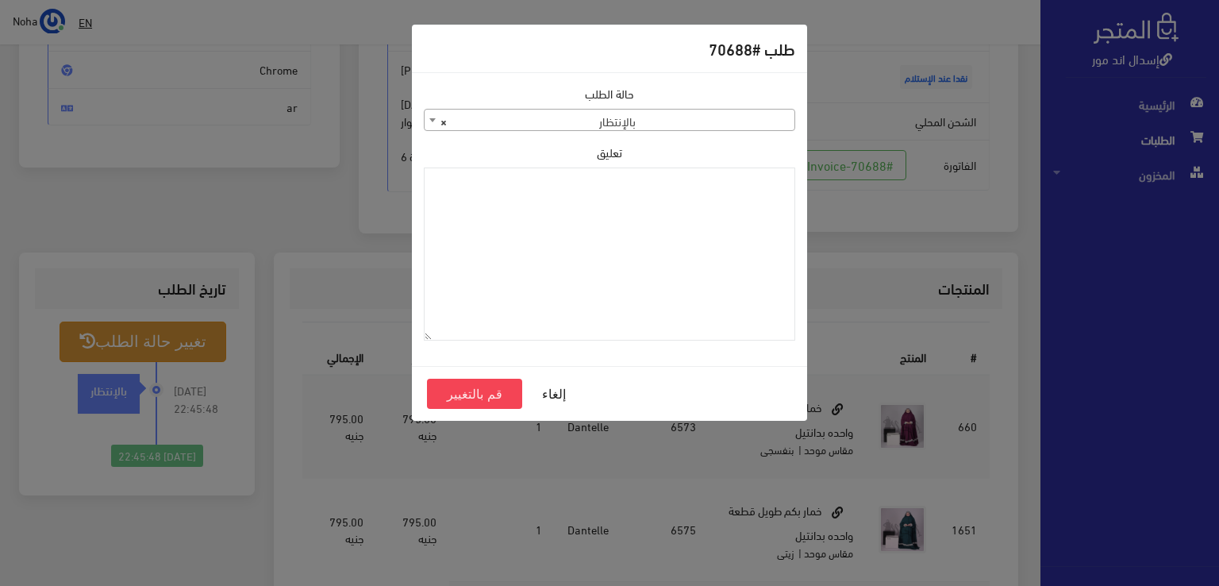
click at [639, 115] on span "× بالإنتظار" at bounding box center [610, 121] width 370 height 22
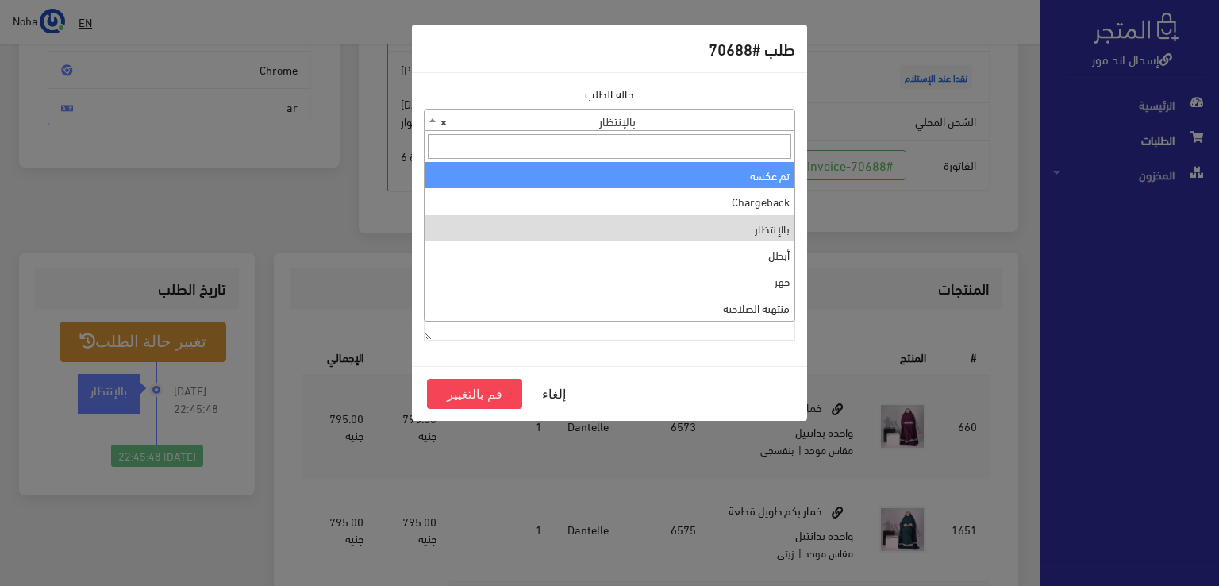
scroll to position [0, 0]
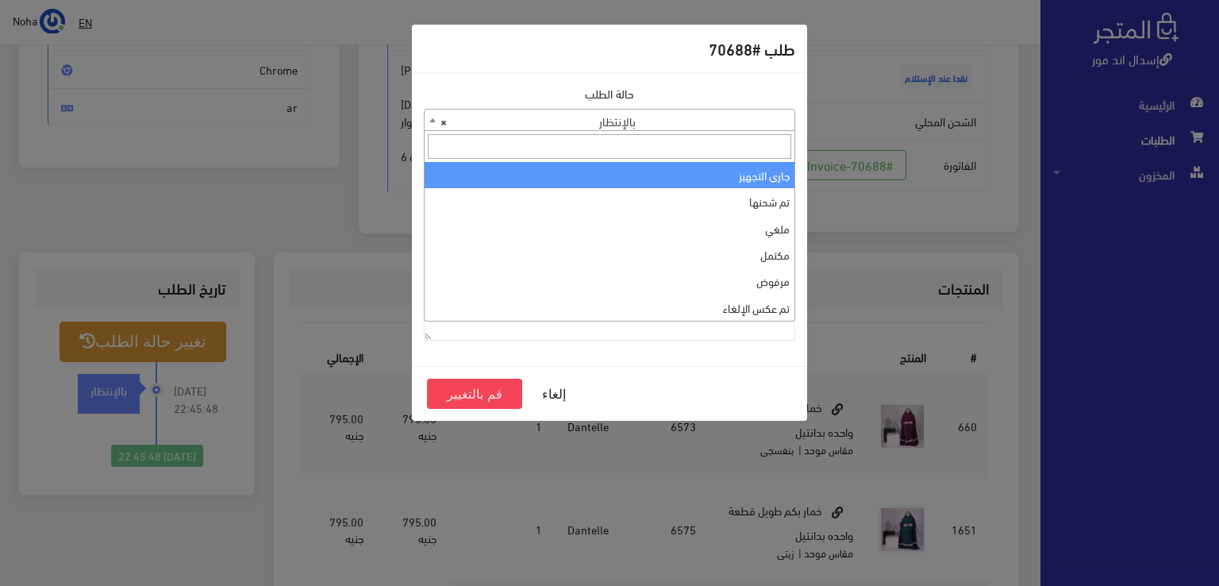
select select "1"
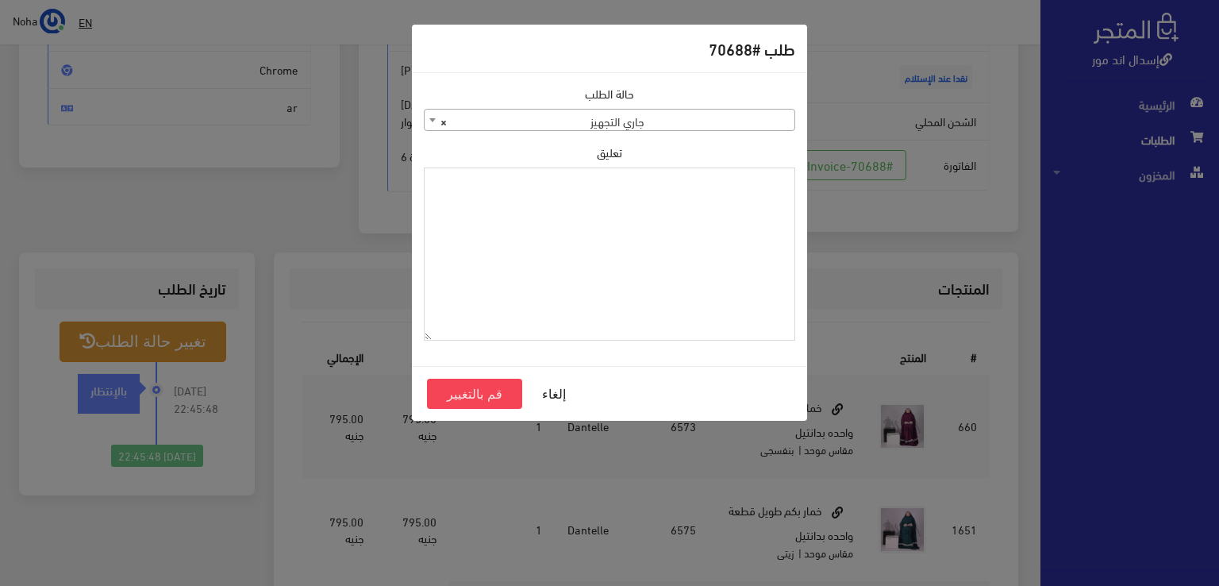
paste textarea "1123996"
type textarea "1123996"
click at [449, 391] on button "قم بالتغيير" at bounding box center [474, 394] width 95 height 30
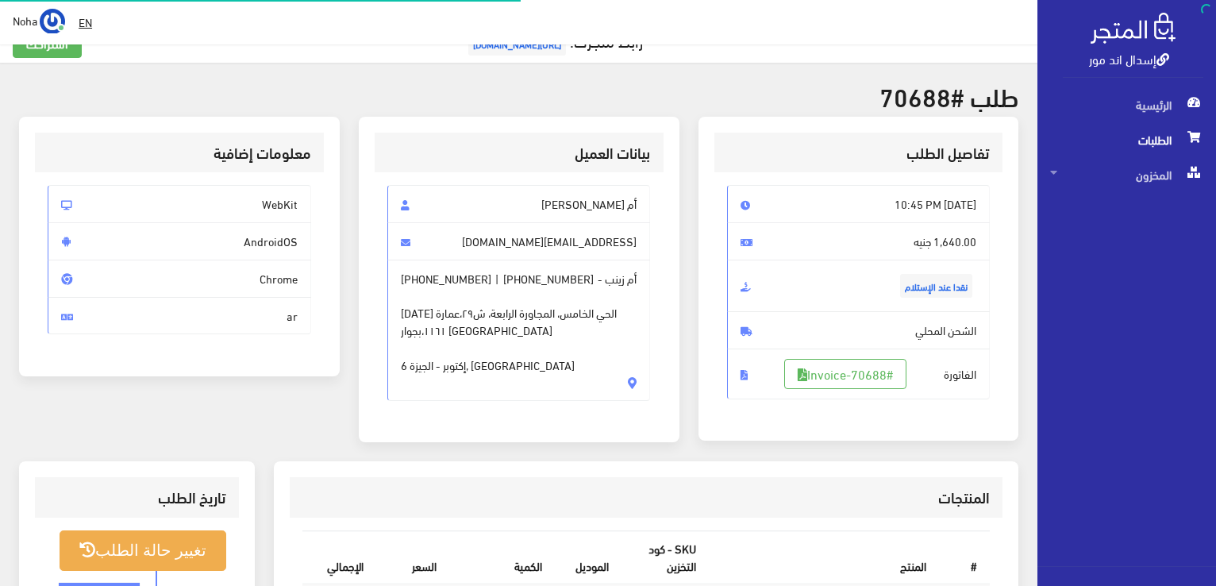
scroll to position [238, 0]
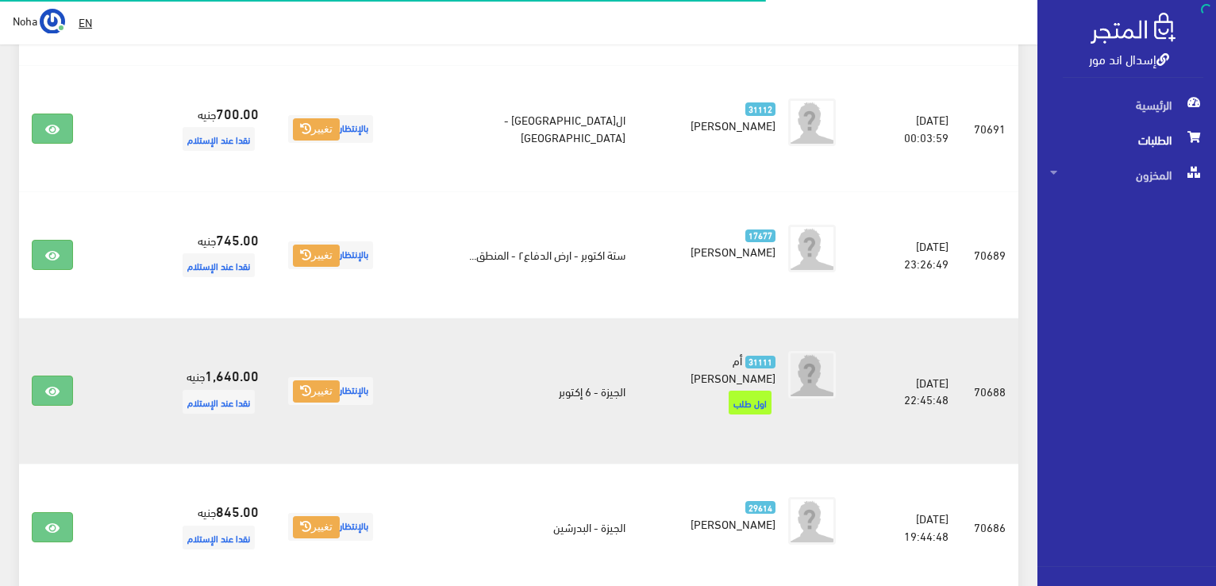
scroll to position [1108, 0]
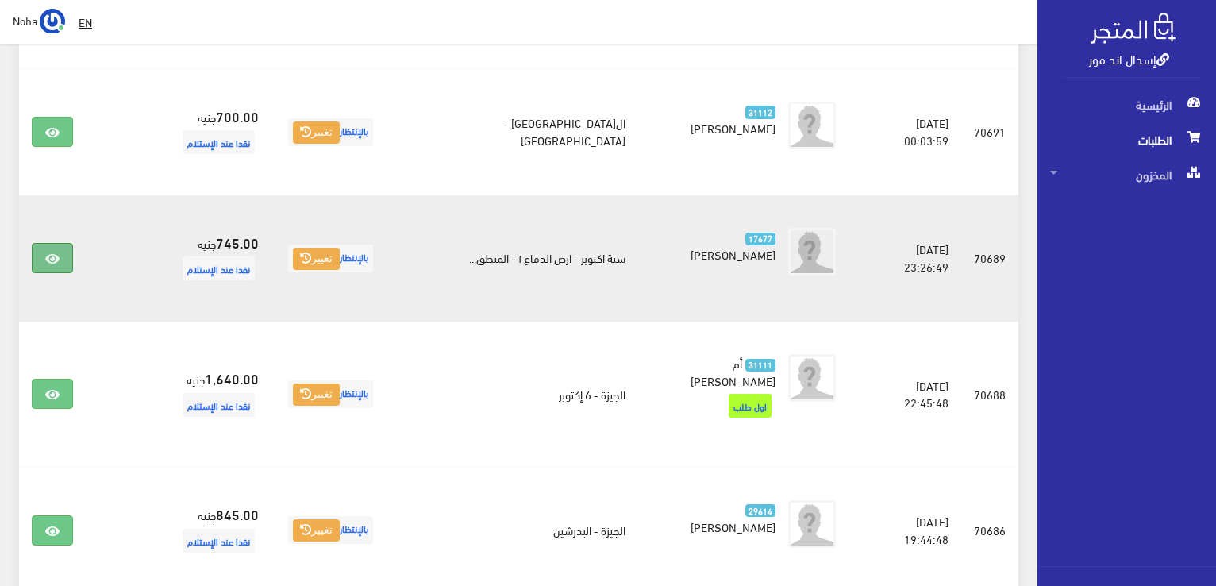
click at [58, 243] on link at bounding box center [52, 258] width 41 height 30
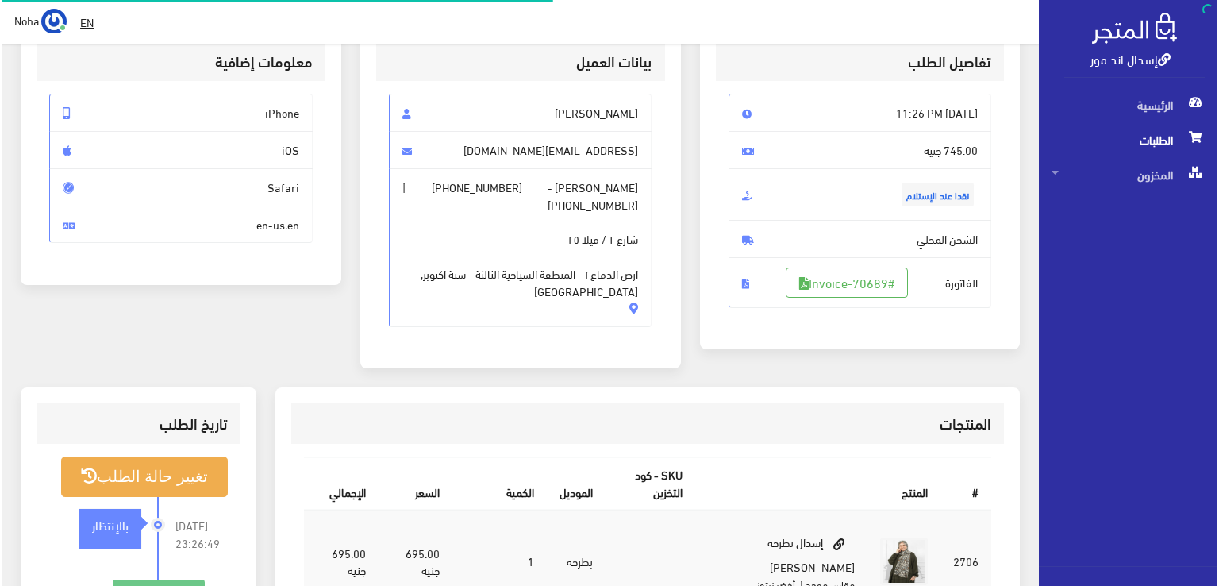
scroll to position [159, 0]
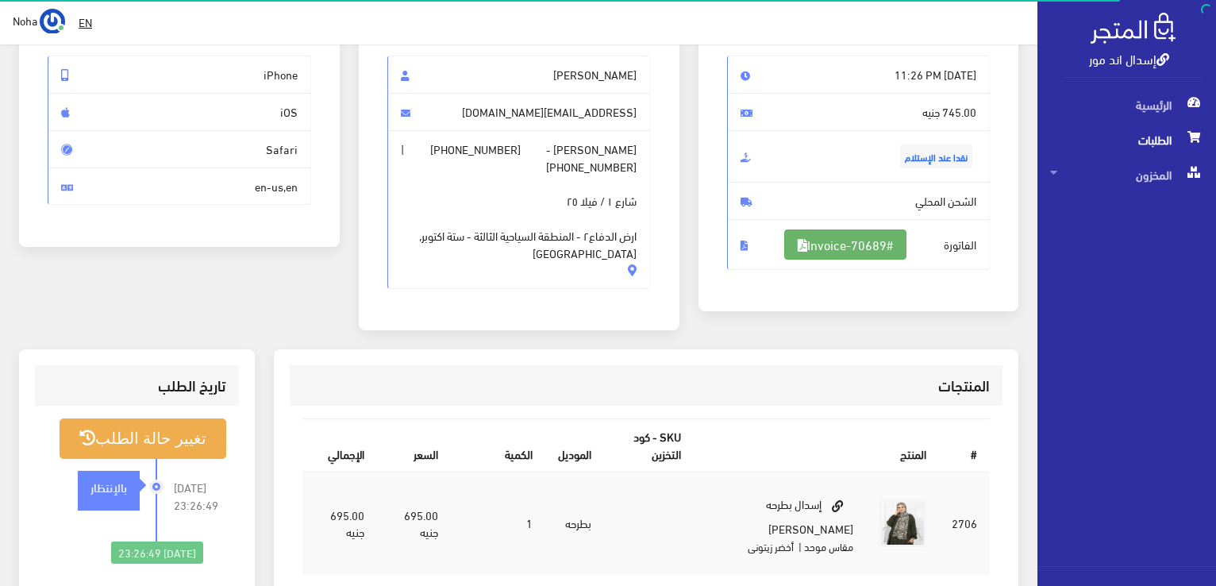
click at [905, 245] on link "#Invoice-70689" at bounding box center [845, 244] width 122 height 30
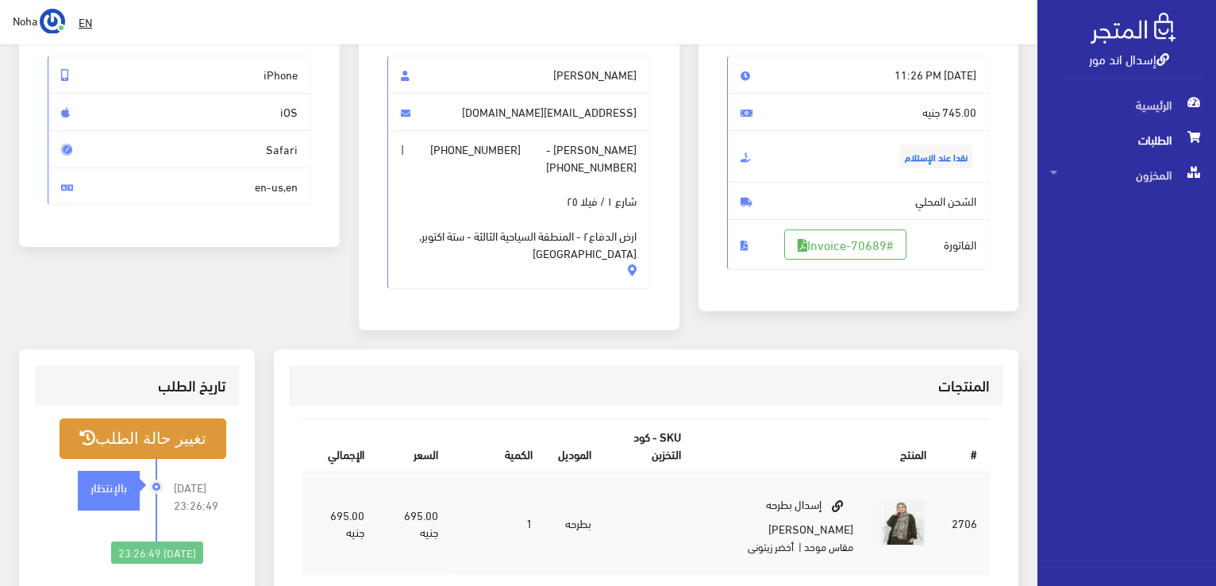
click at [179, 422] on button "تغيير حالة الطلب" at bounding box center [143, 438] width 167 height 40
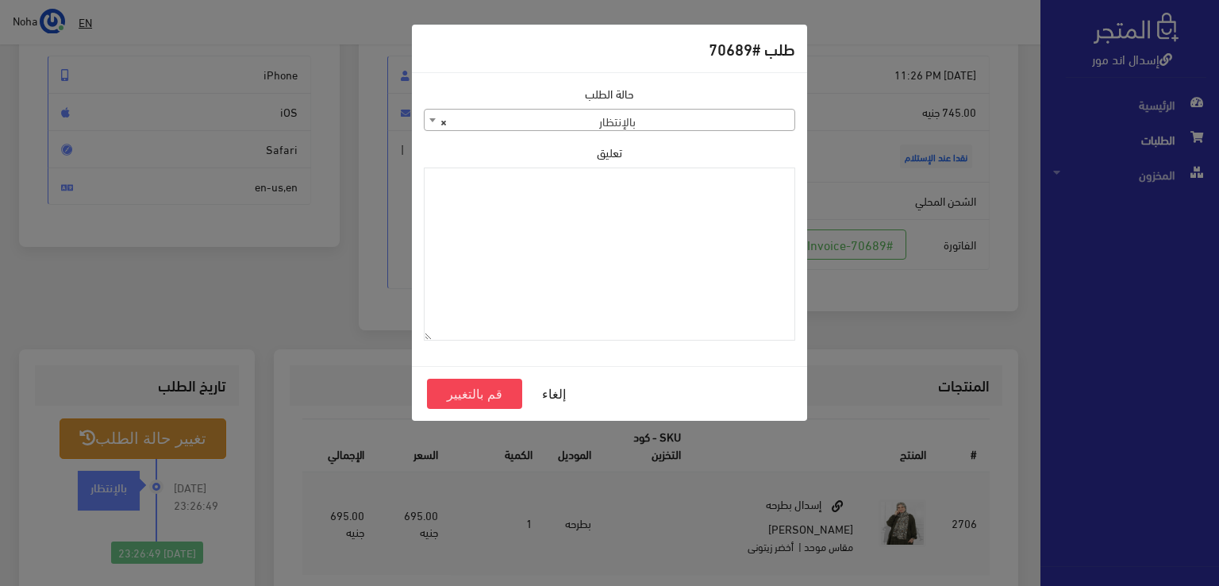
click at [689, 111] on span "× بالإنتظار" at bounding box center [610, 121] width 370 height 22
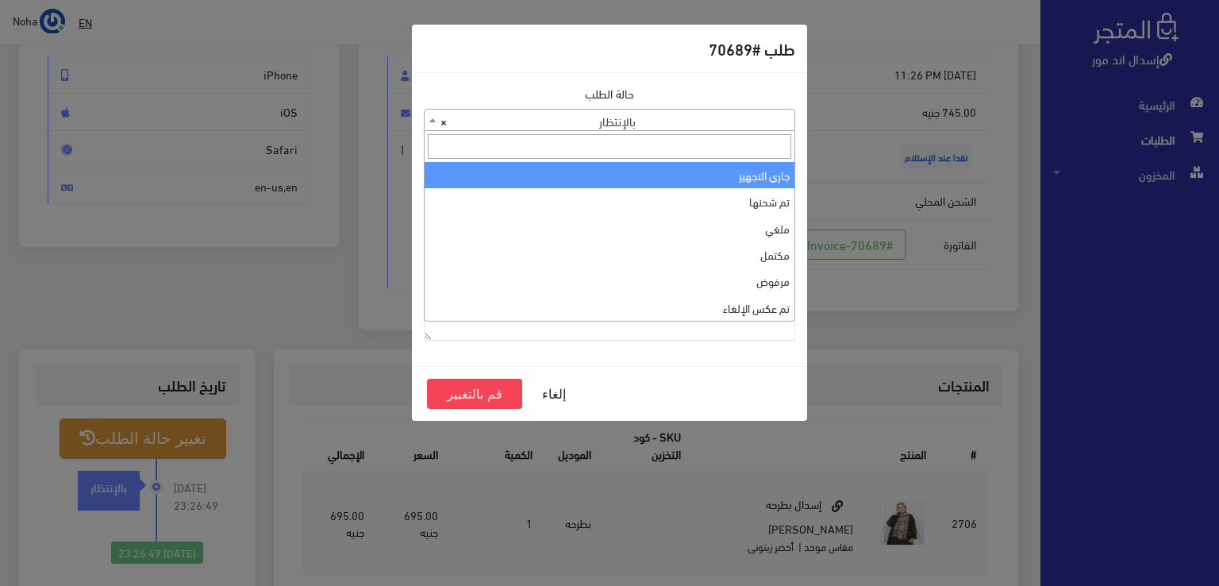
select select "1"
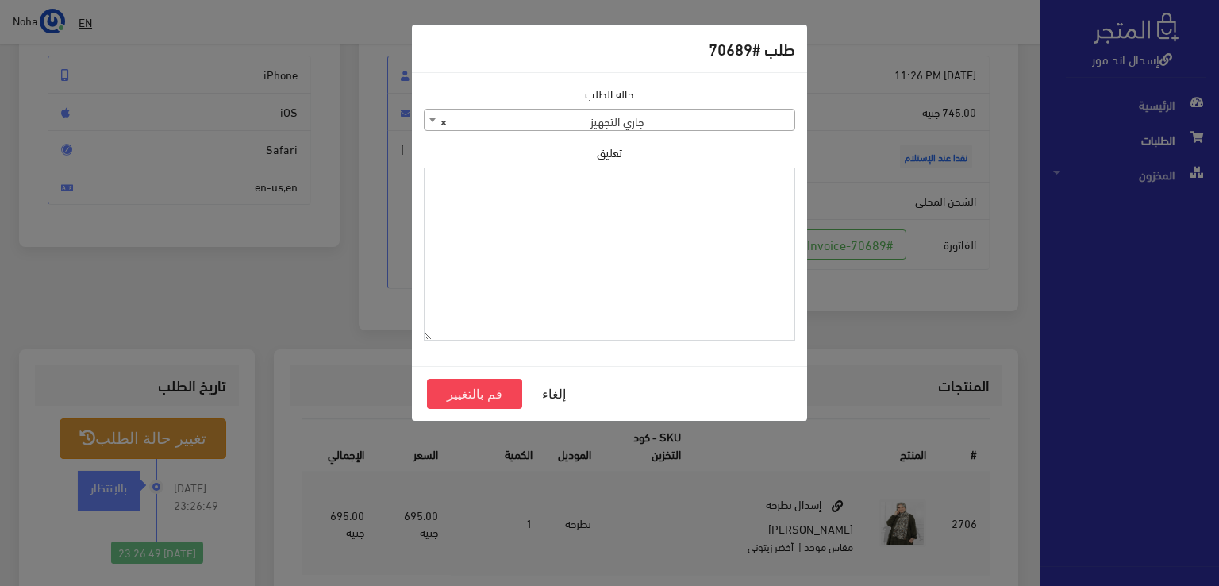
paste textarea "1123996"
type textarea "1123996"
click at [482, 393] on button "قم بالتغيير" at bounding box center [474, 394] width 95 height 30
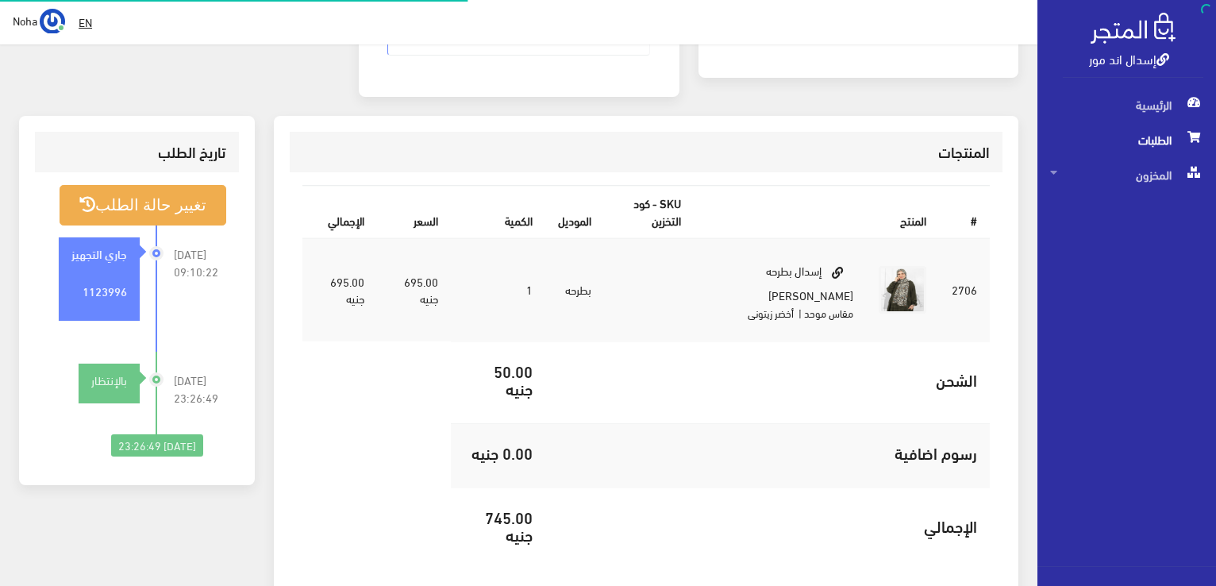
scroll to position [397, 0]
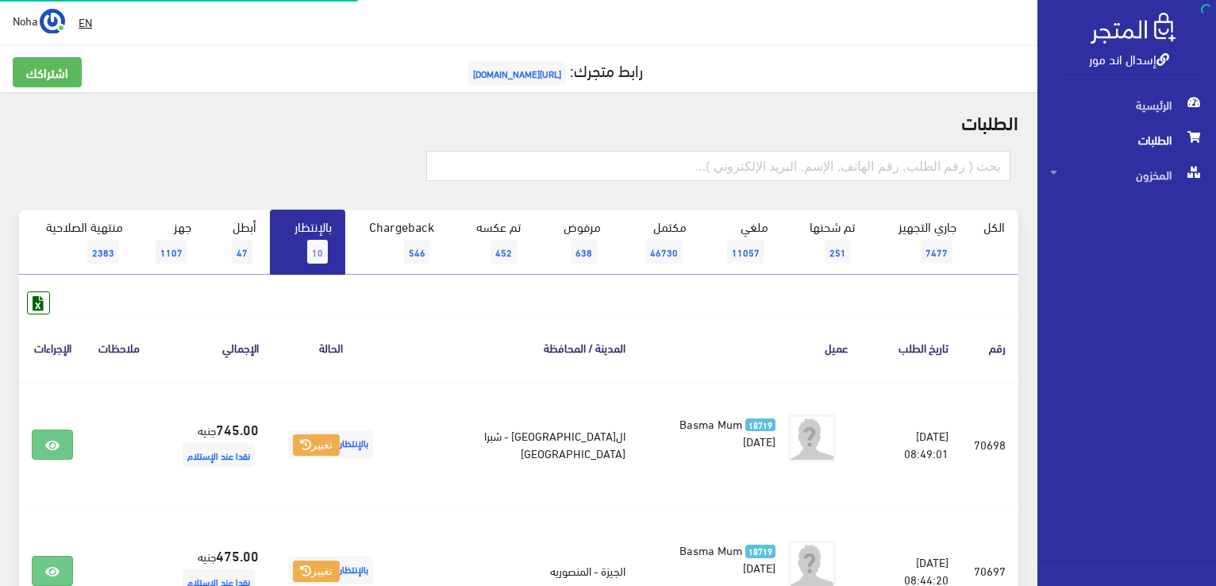
scroll to position [1108, 0]
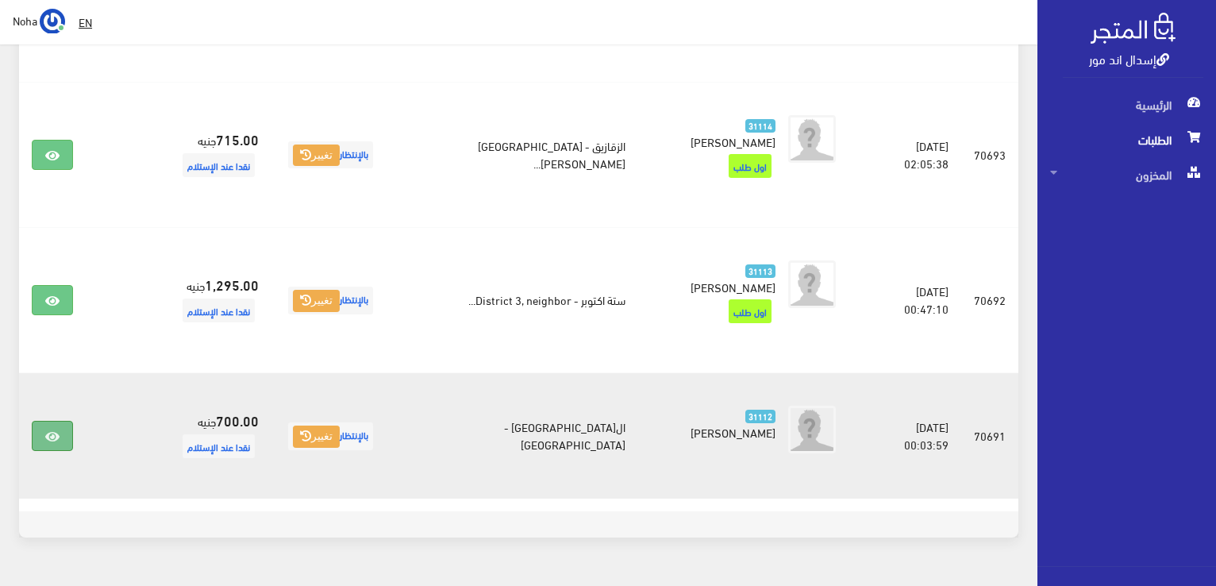
scroll to position [807, 0]
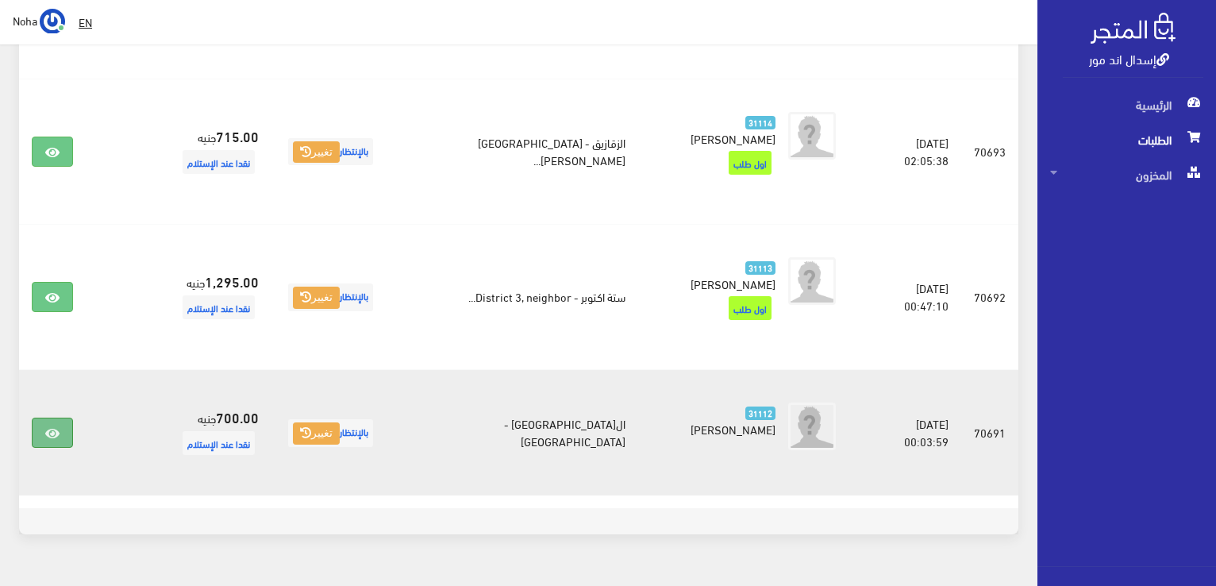
click at [64, 418] on link at bounding box center [52, 433] width 41 height 30
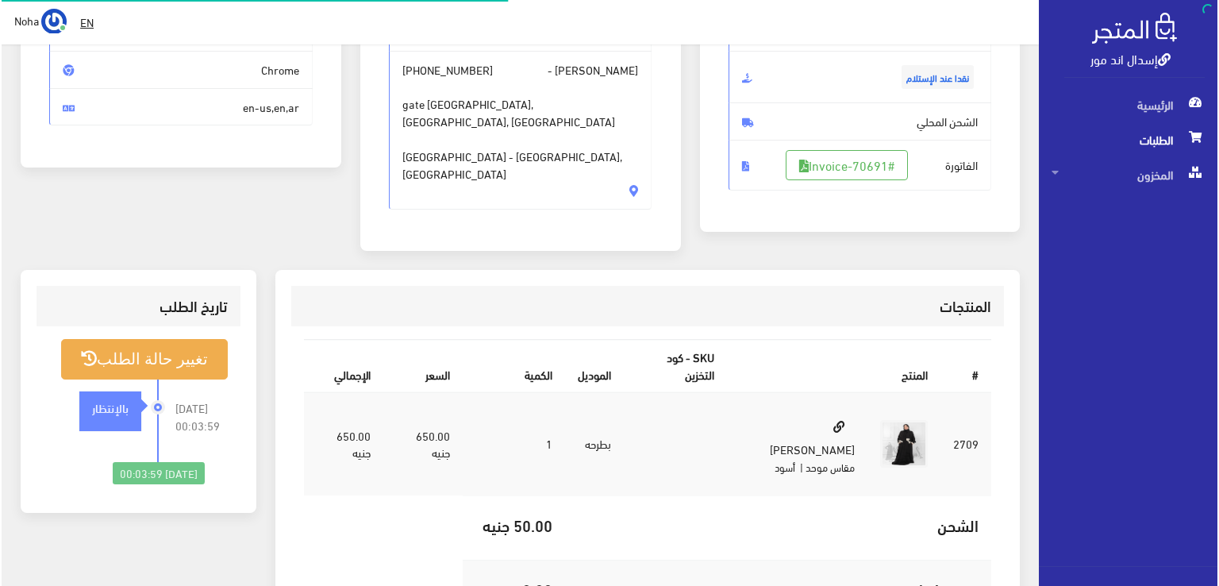
scroll to position [238, 0]
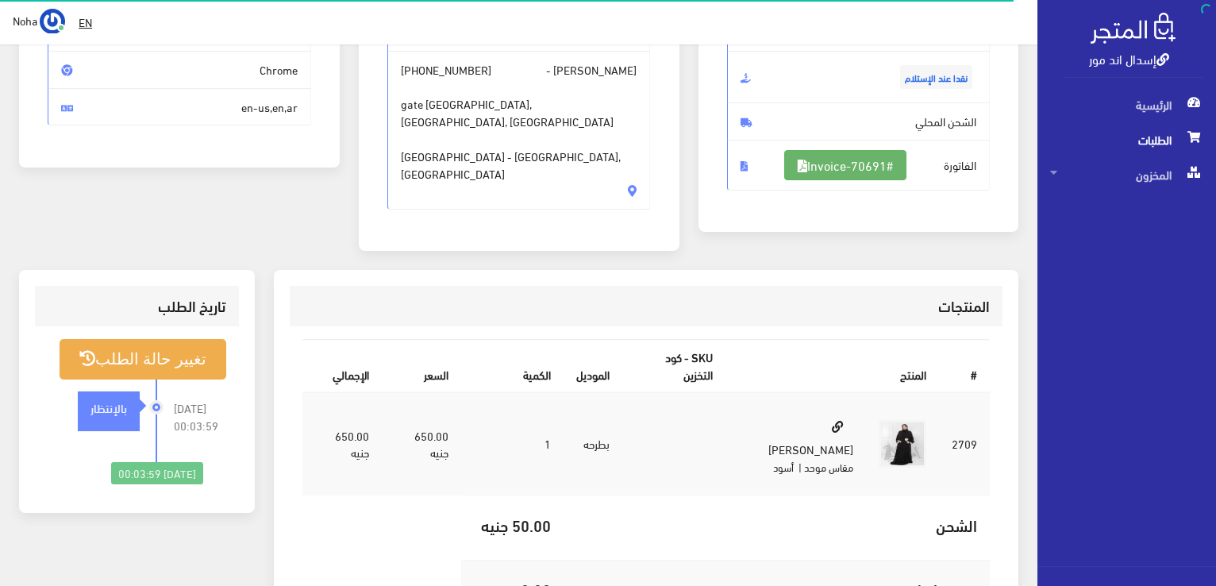
click at [829, 164] on link "#Invoice-70691" at bounding box center [845, 165] width 122 height 30
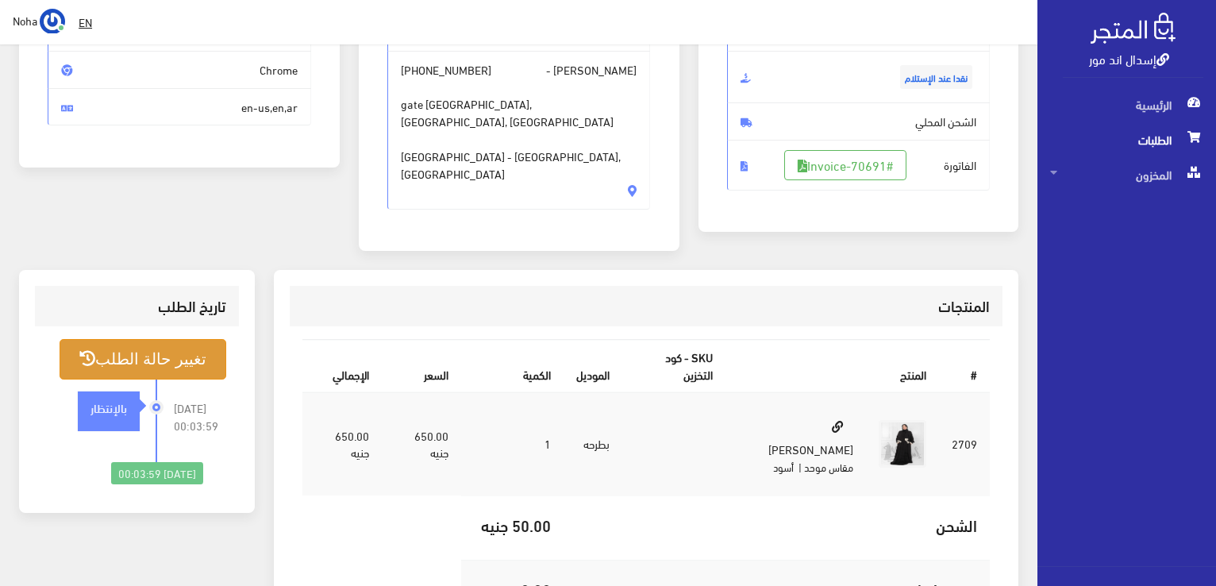
click at [177, 343] on button "تغيير حالة الطلب" at bounding box center [143, 359] width 167 height 40
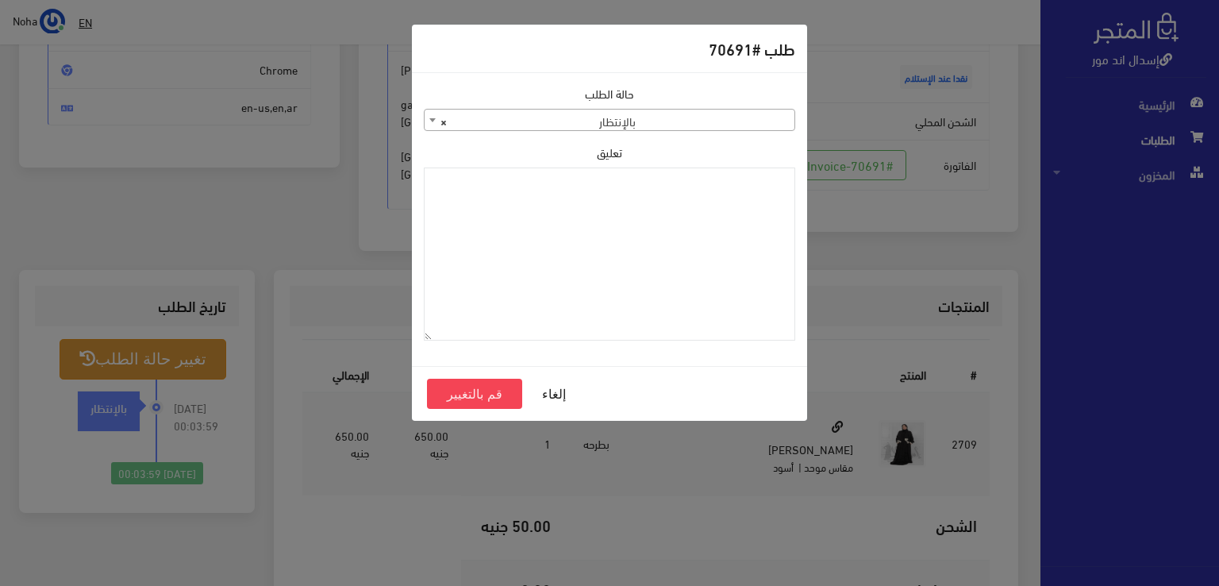
click at [528, 127] on span "× بالإنتظار" at bounding box center [610, 121] width 370 height 22
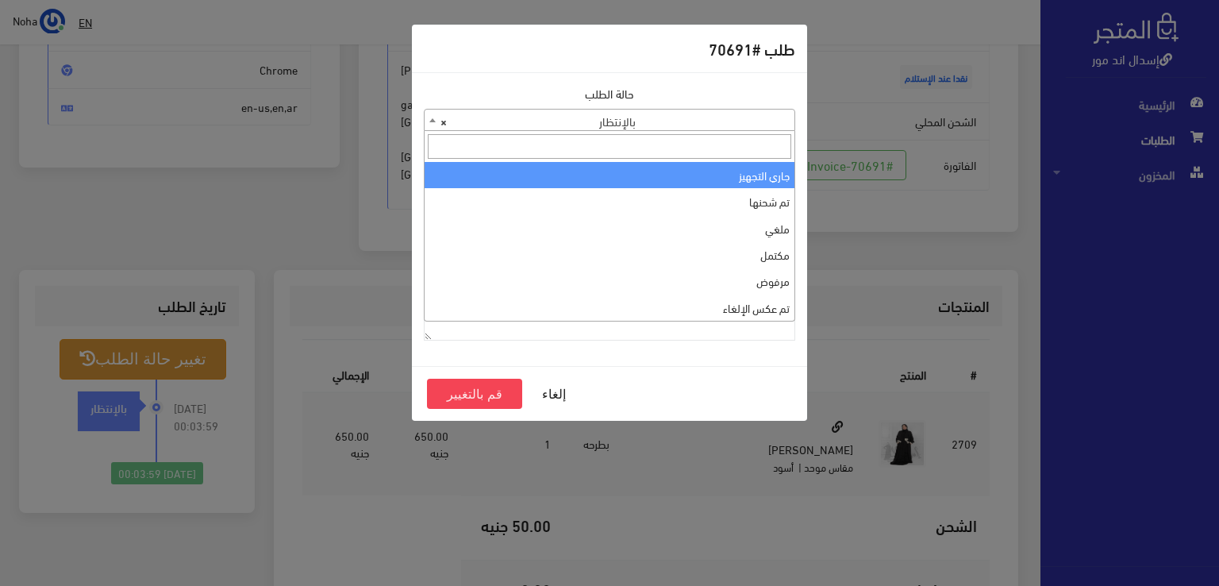
select select "1"
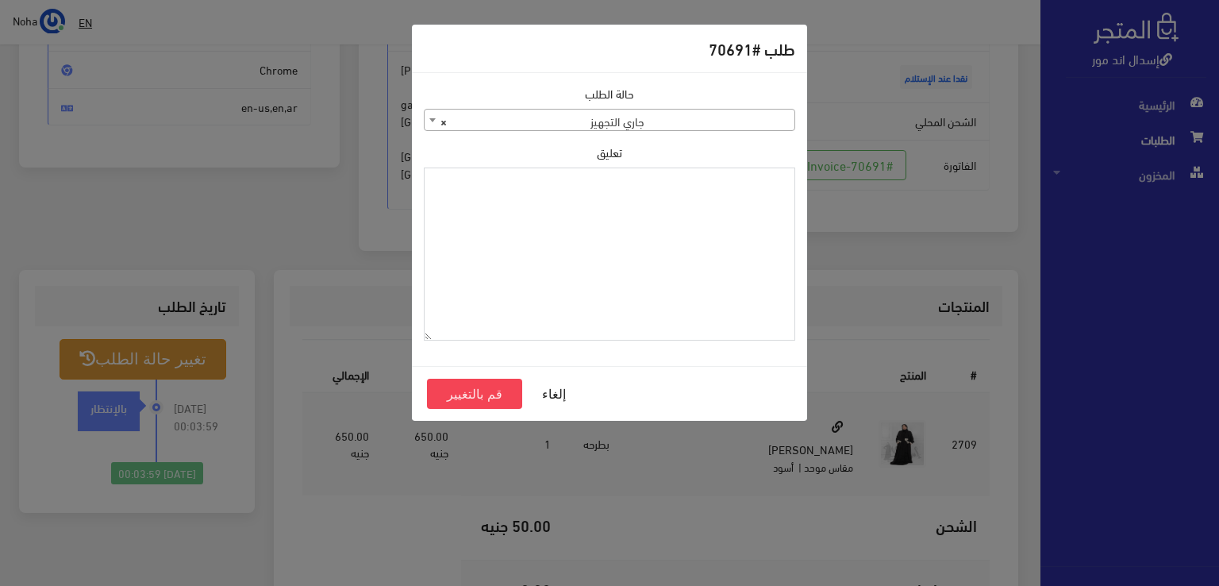
paste textarea "1123996"
type textarea "1123996"
click at [487, 393] on button "قم بالتغيير" at bounding box center [474, 394] width 95 height 30
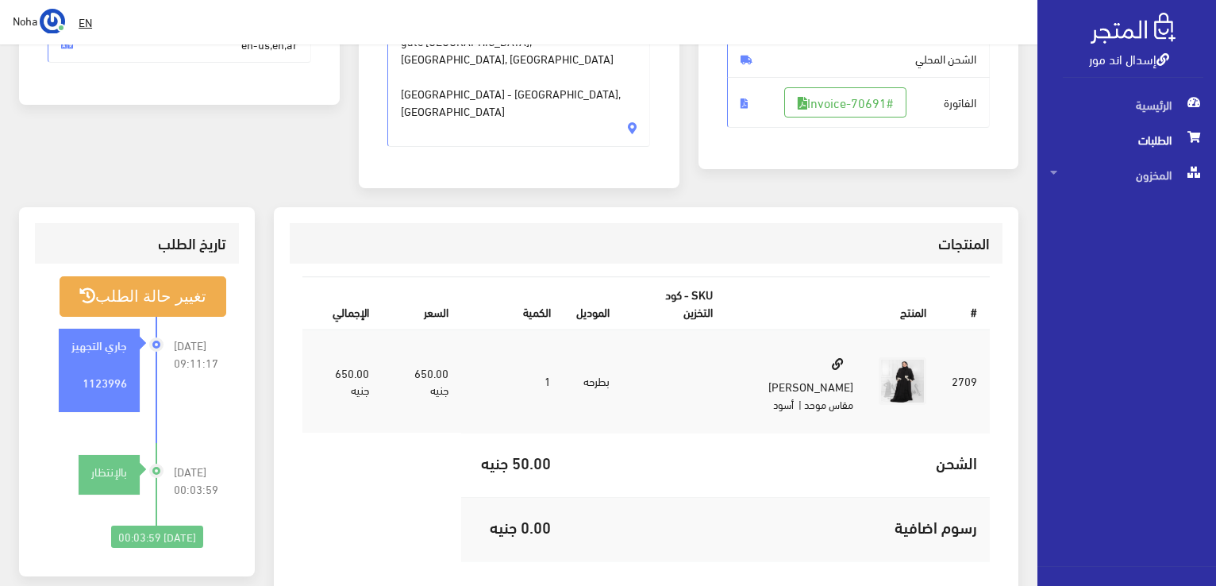
scroll to position [318, 0]
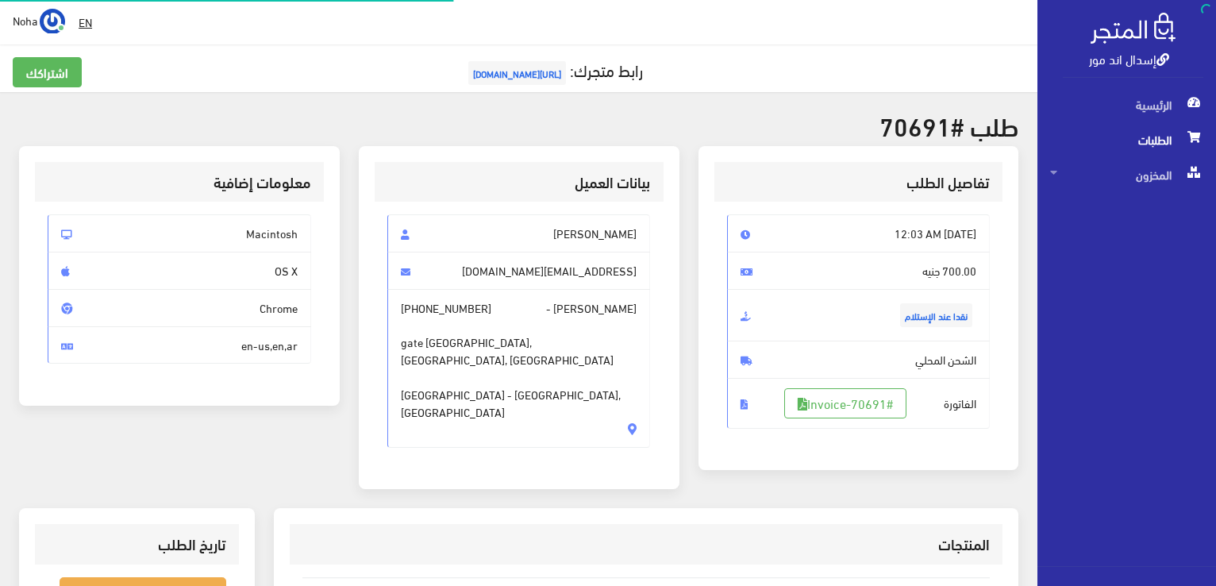
scroll to position [228, 0]
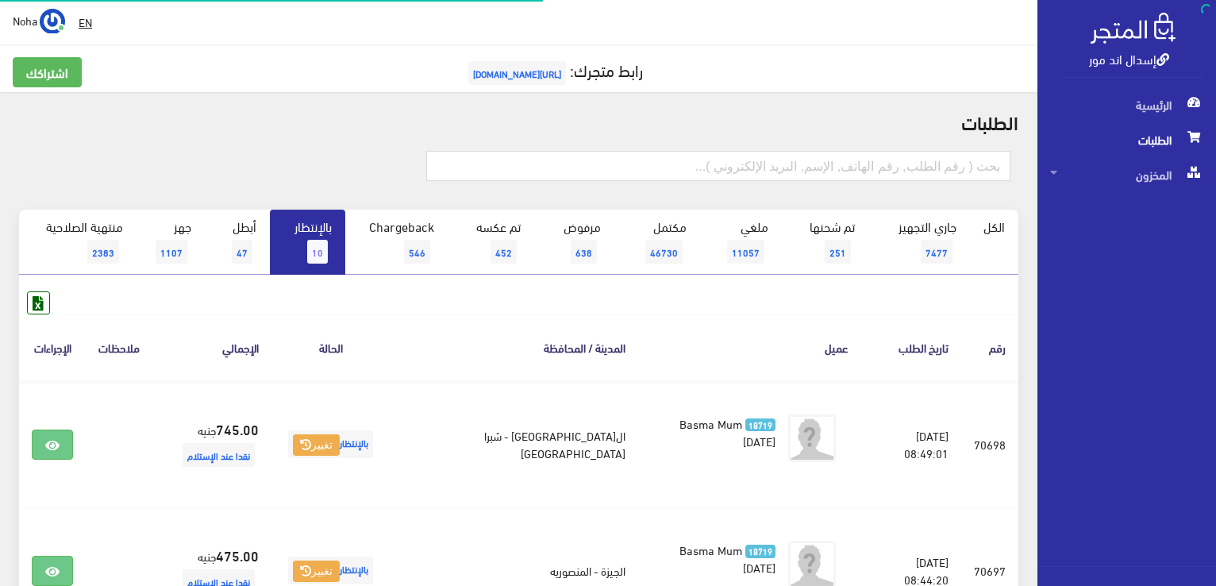
scroll to position [807, 0]
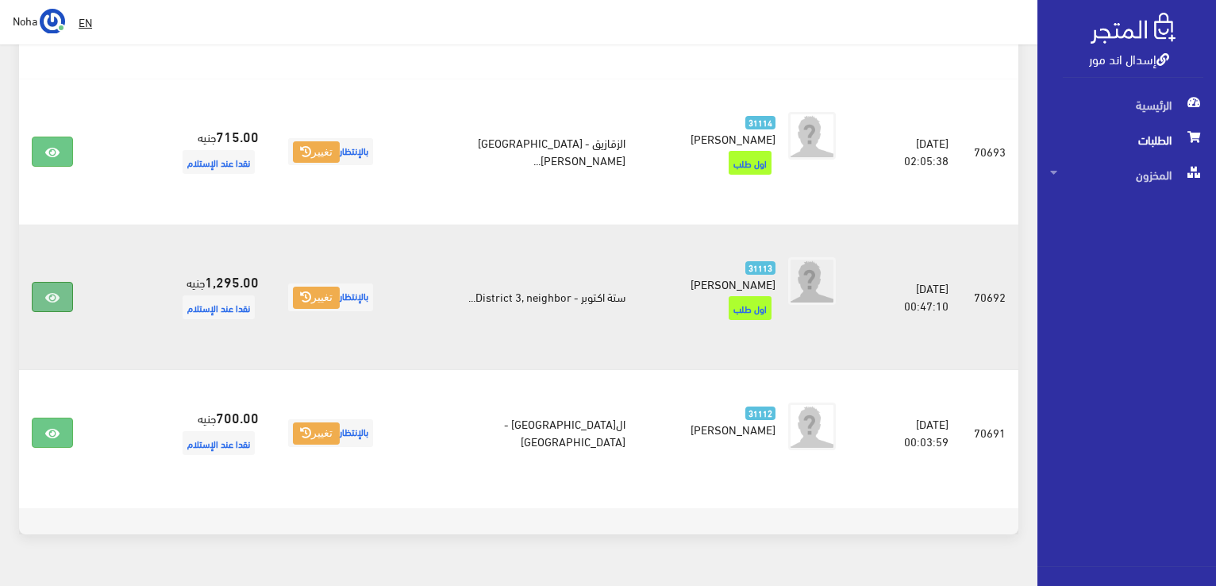
click at [52, 282] on link at bounding box center [52, 297] width 41 height 30
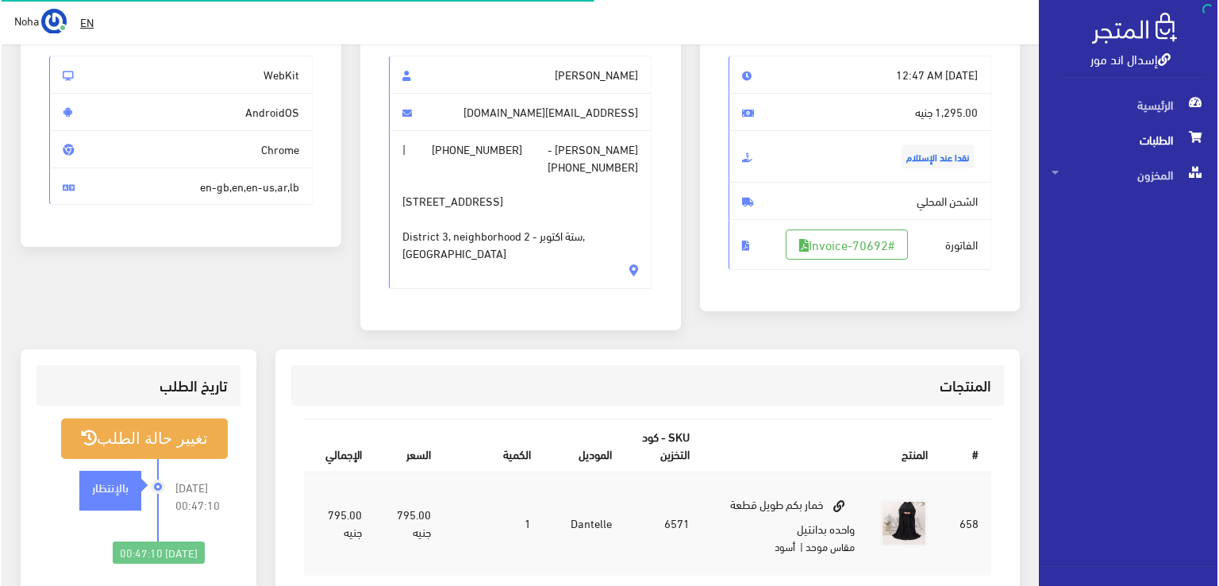
scroll to position [159, 0]
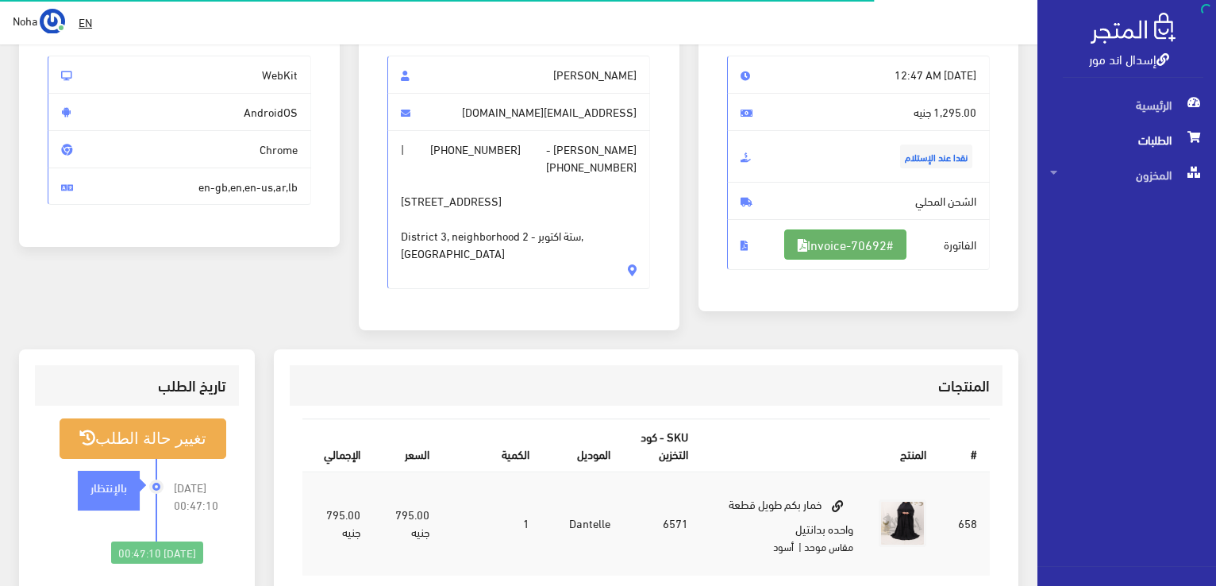
click at [854, 256] on link "#Invoice-70692" at bounding box center [845, 244] width 122 height 30
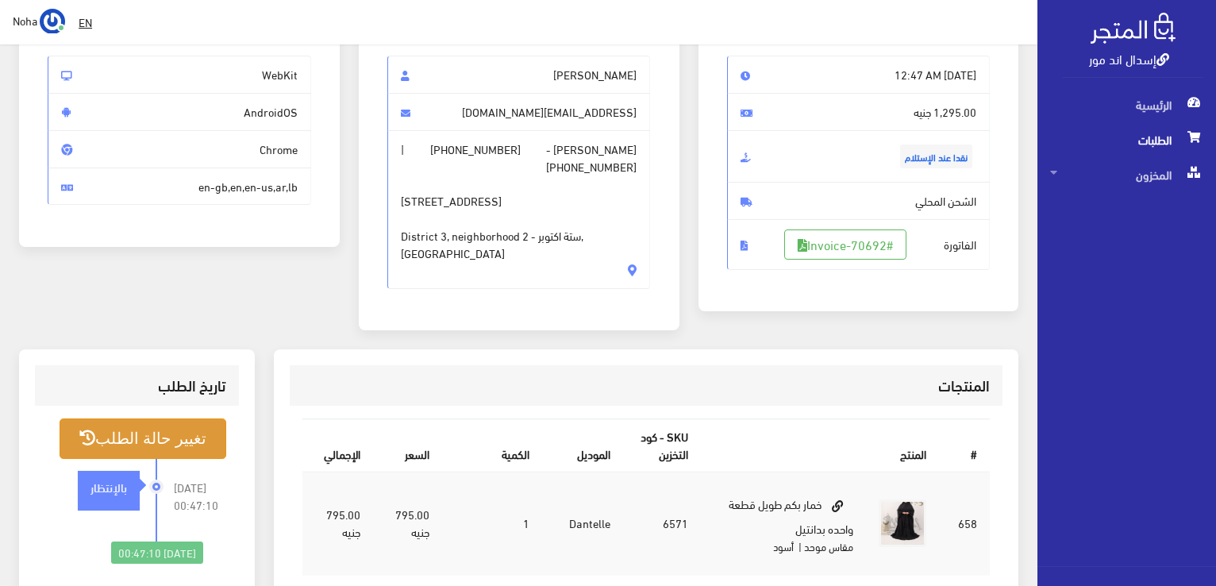
click at [193, 418] on button "تغيير حالة الطلب" at bounding box center [143, 438] width 167 height 40
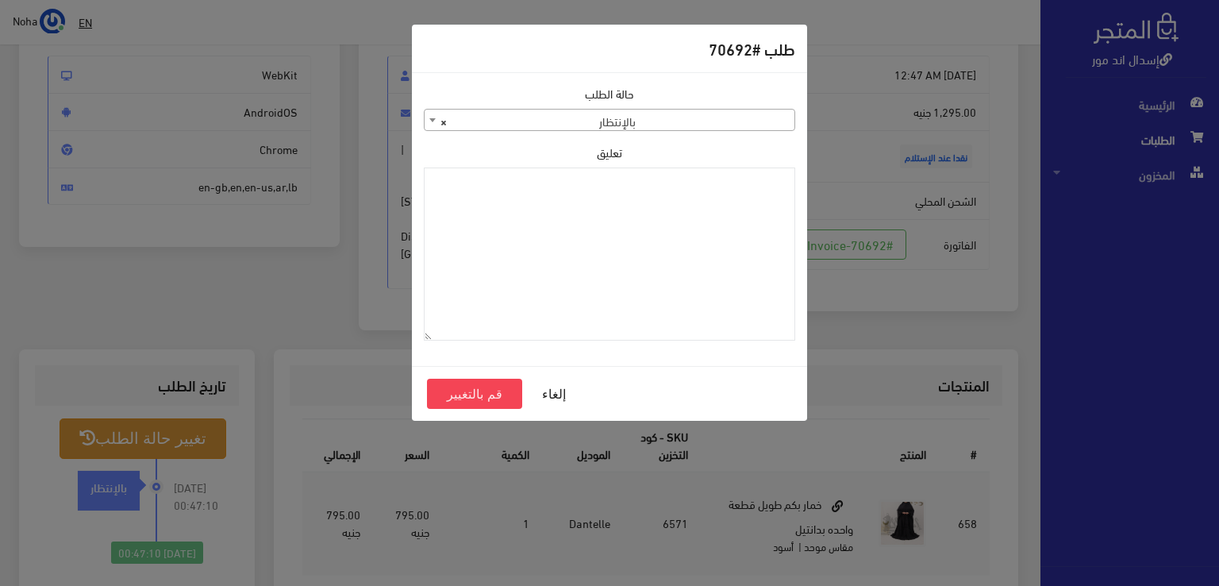
click at [620, 115] on span "× بالإنتظار" at bounding box center [610, 121] width 370 height 22
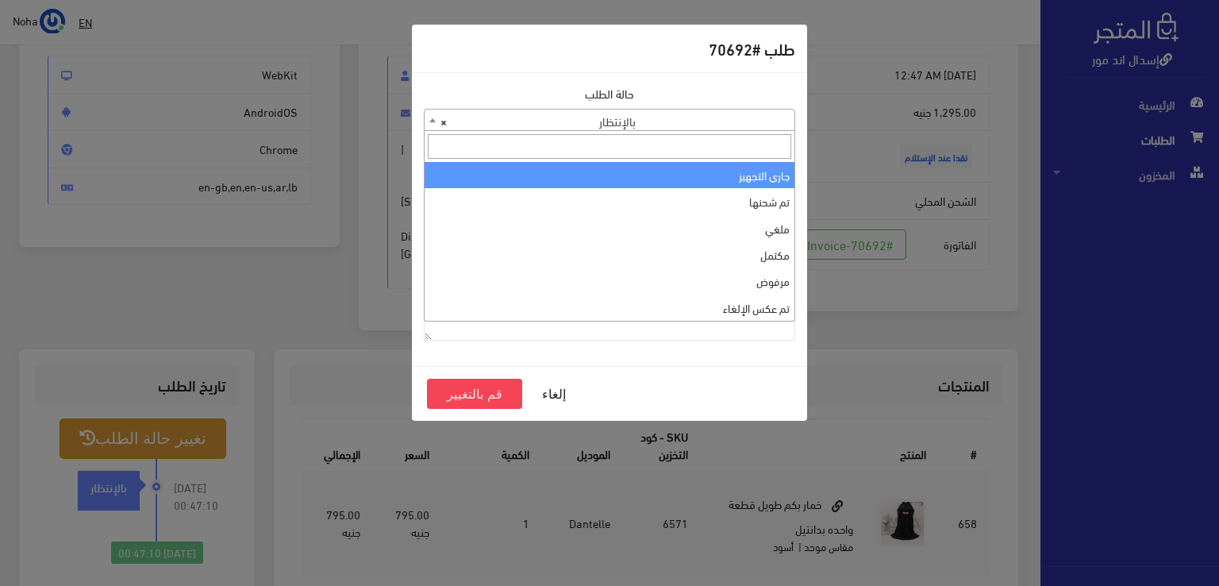
select select "1"
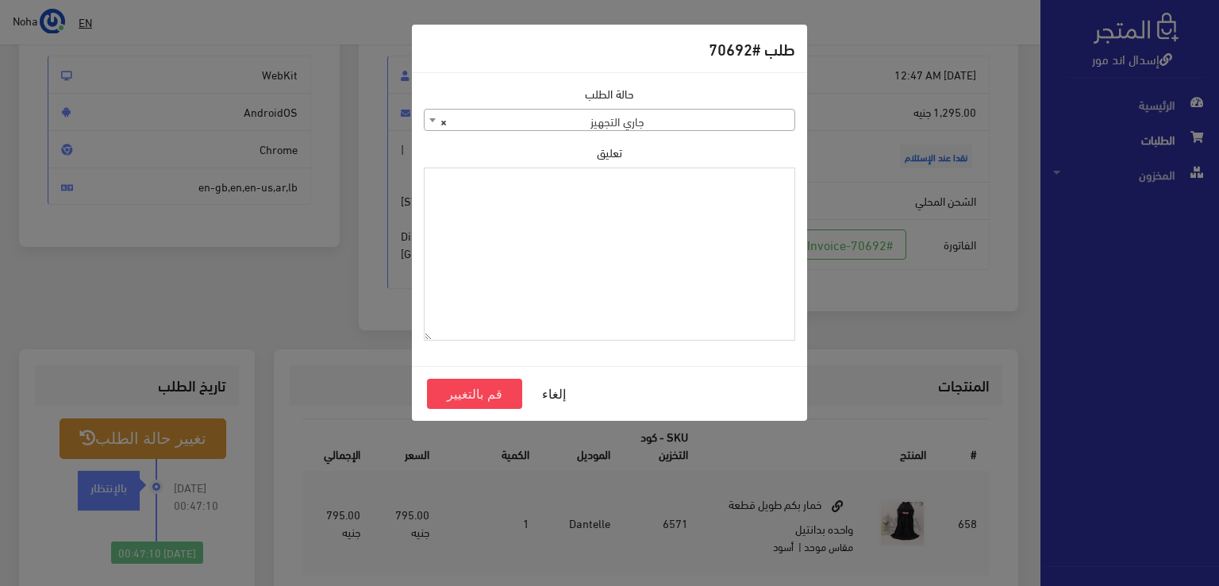
paste textarea "1123996"
type textarea "1123996"
click at [472, 391] on button "قم بالتغيير" at bounding box center [474, 394] width 95 height 30
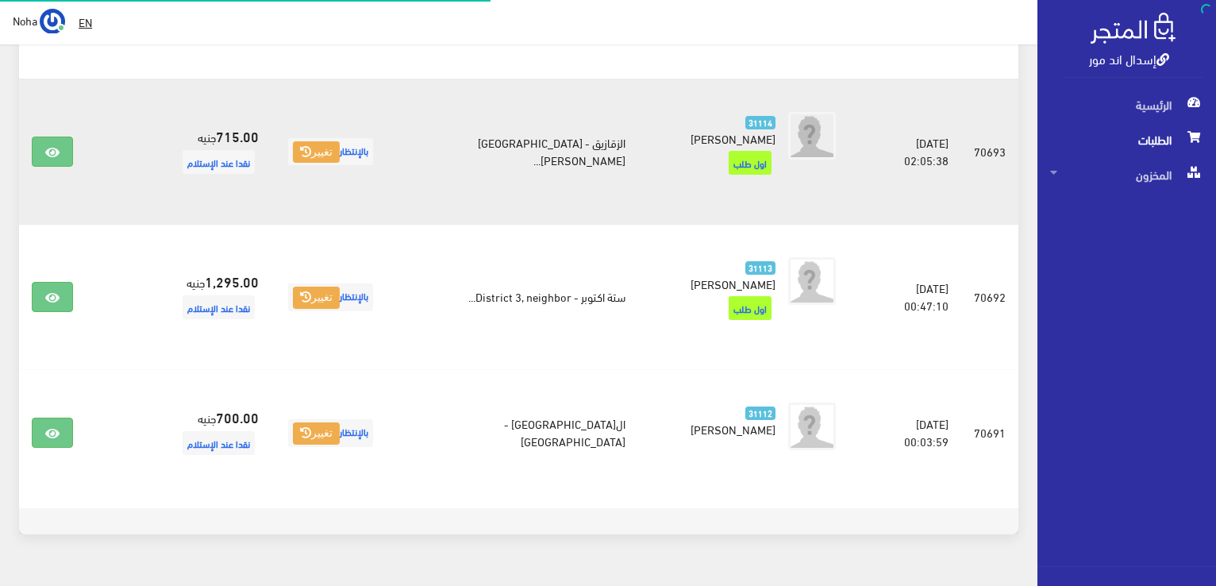
scroll to position [807, 0]
click at [43, 137] on link at bounding box center [52, 152] width 41 height 30
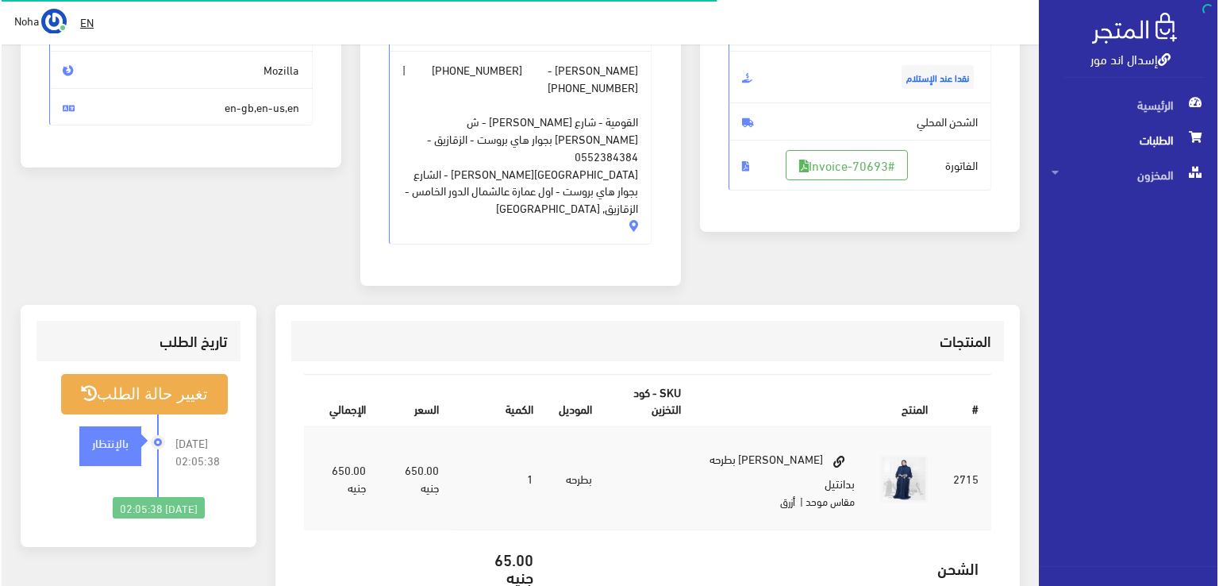
scroll to position [238, 0]
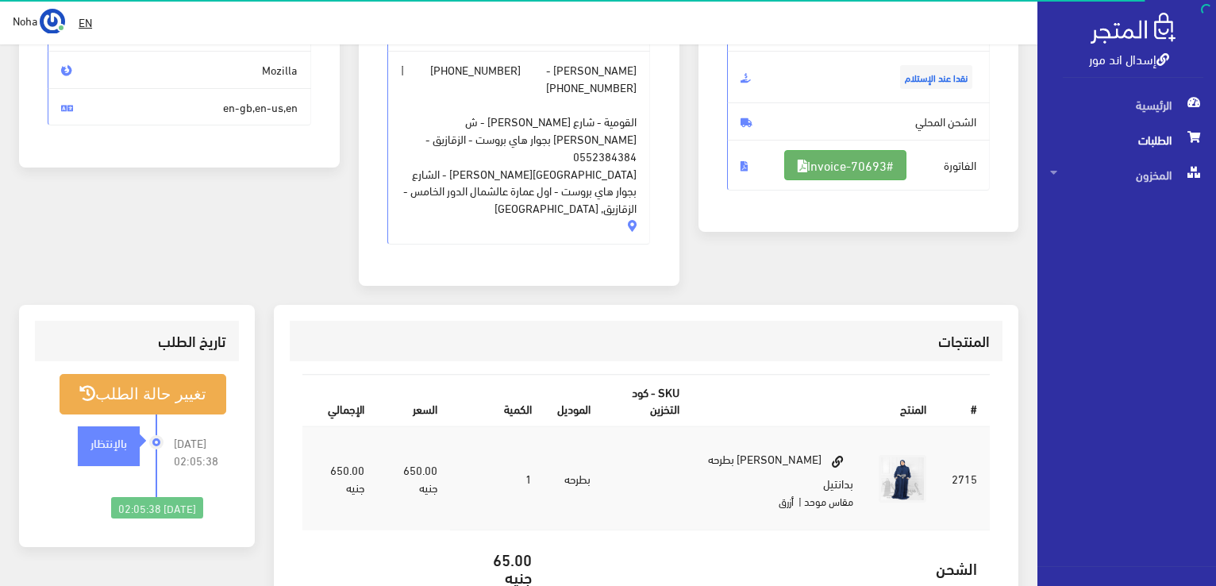
click at [895, 164] on link "#Invoice-70693" at bounding box center [845, 165] width 122 height 30
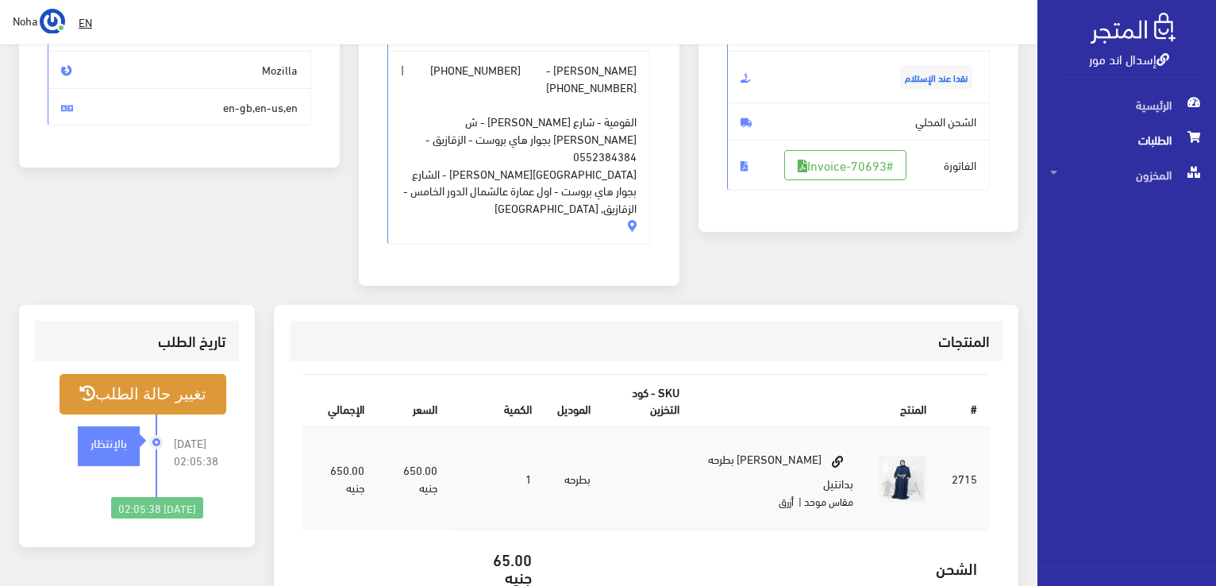
click at [183, 374] on button "تغيير حالة الطلب" at bounding box center [143, 394] width 167 height 40
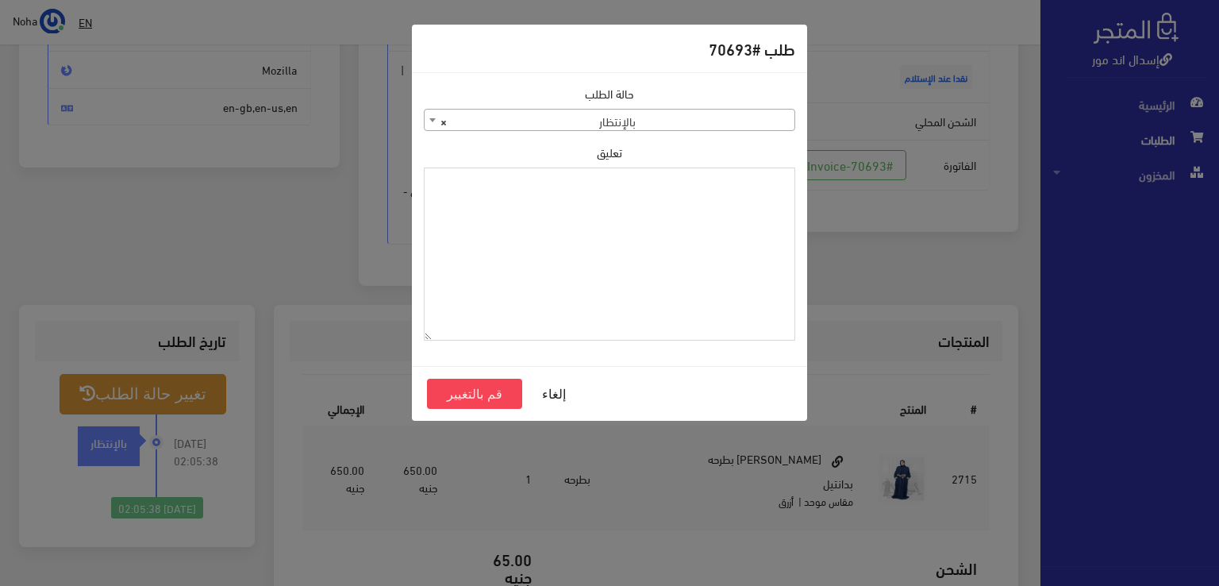
drag, startPoint x: 683, startPoint y: 127, endPoint x: 645, endPoint y: 270, distance: 147.9
paste textarea "1123996"
type textarea "1123996"
click at [472, 393] on button "قم بالتغيير" at bounding box center [474, 394] width 95 height 30
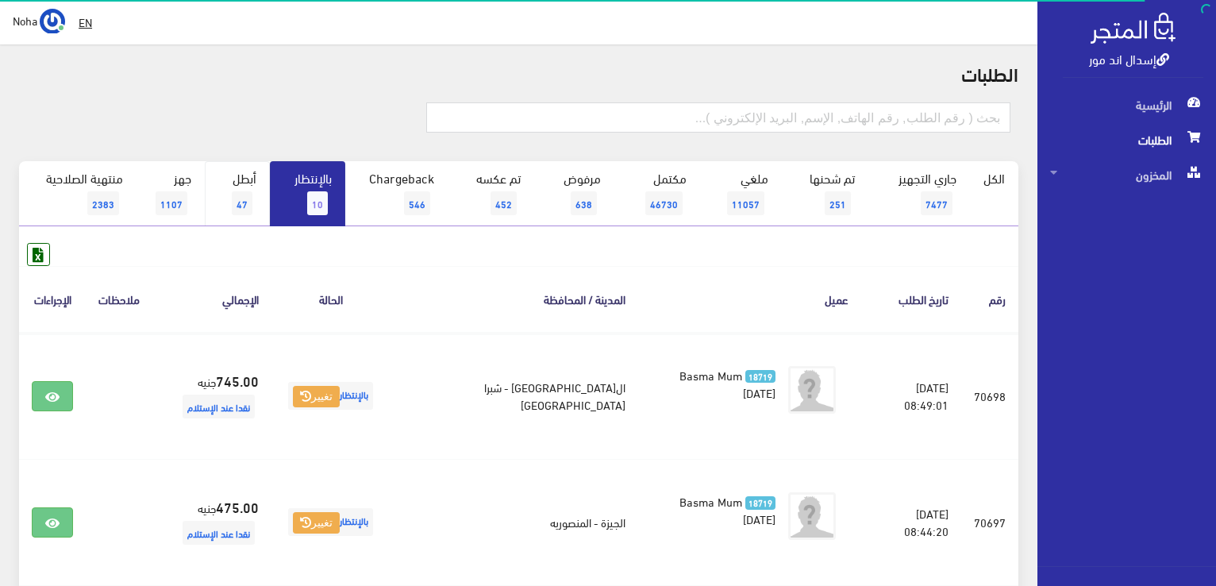
scroll to position [13, 0]
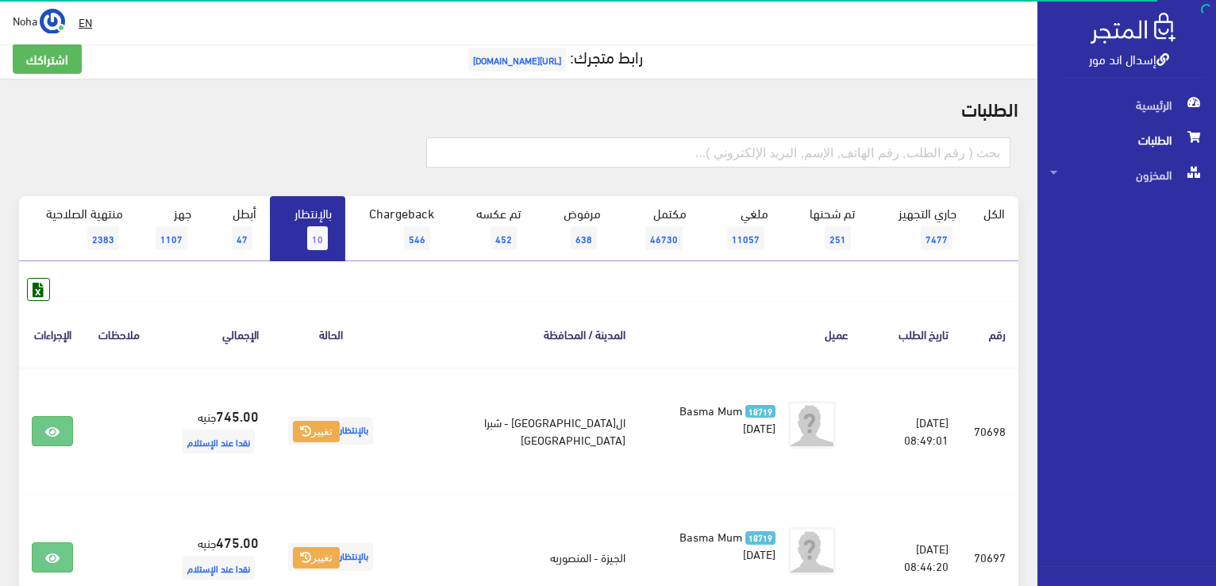
click at [322, 223] on link "بالإنتظار 10" at bounding box center [307, 228] width 75 height 65
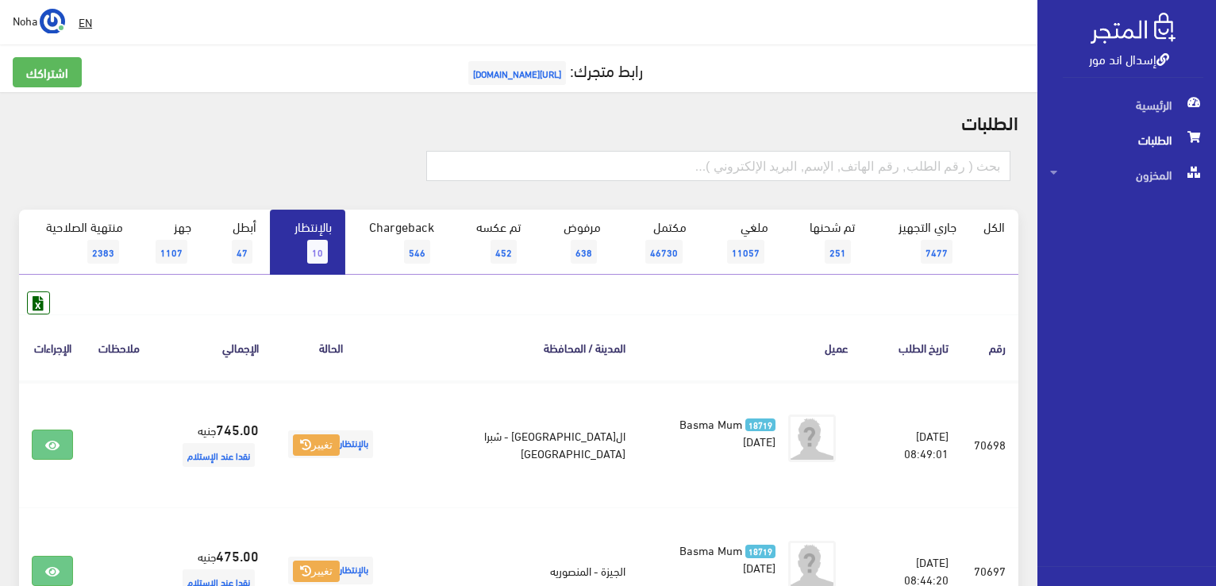
click at [330, 254] on link "بالإنتظار 10" at bounding box center [307, 242] width 75 height 65
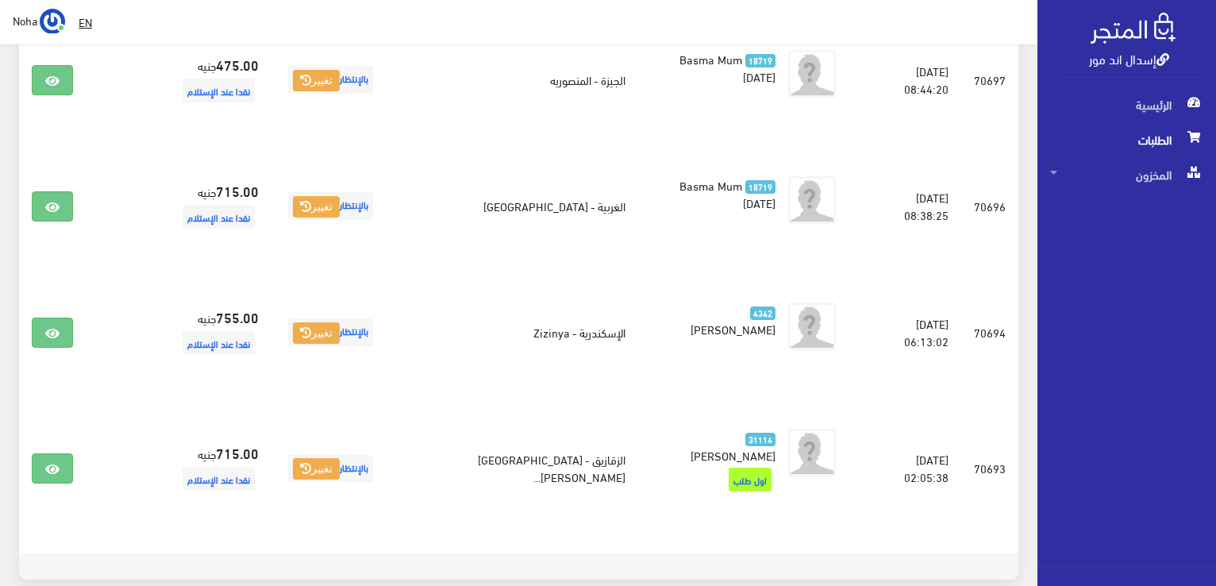
scroll to position [553, 0]
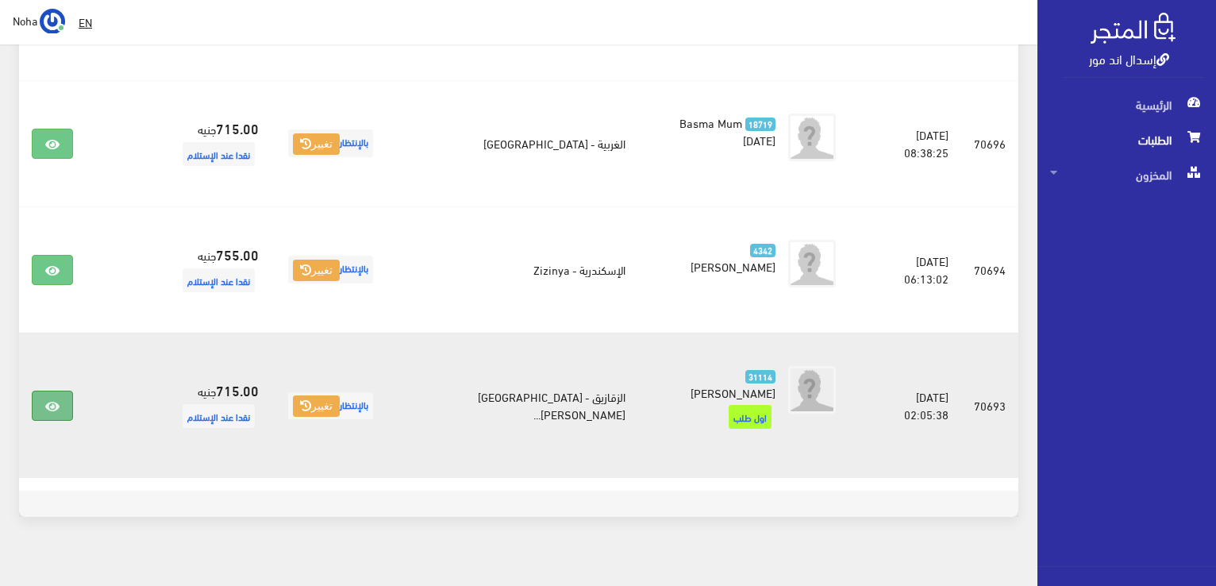
click at [64, 395] on link at bounding box center [52, 406] width 41 height 30
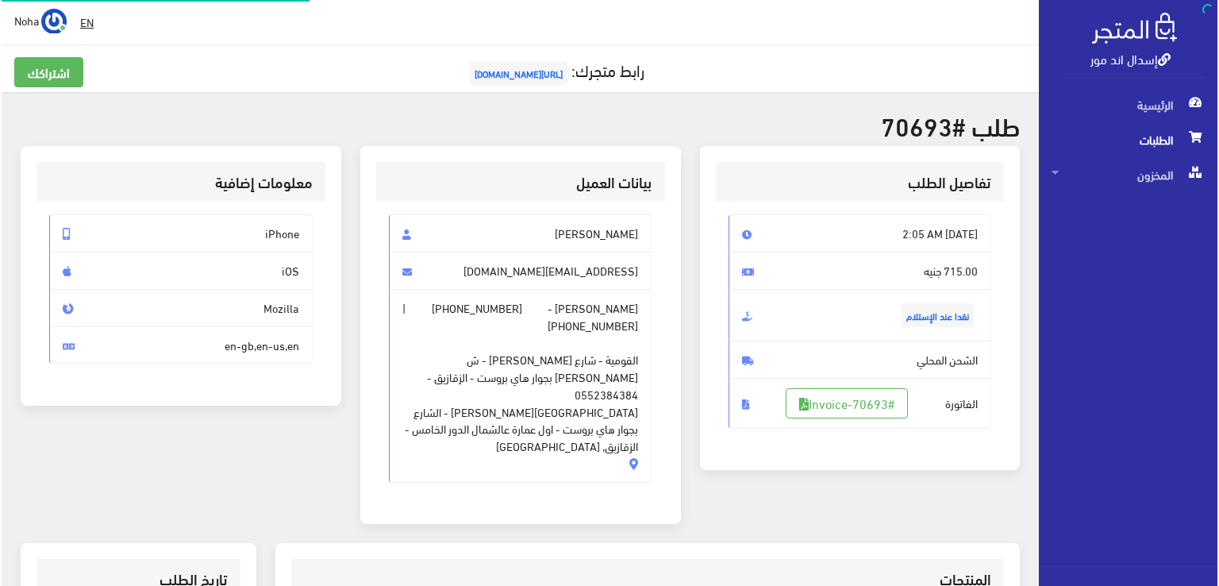
scroll to position [436, 0]
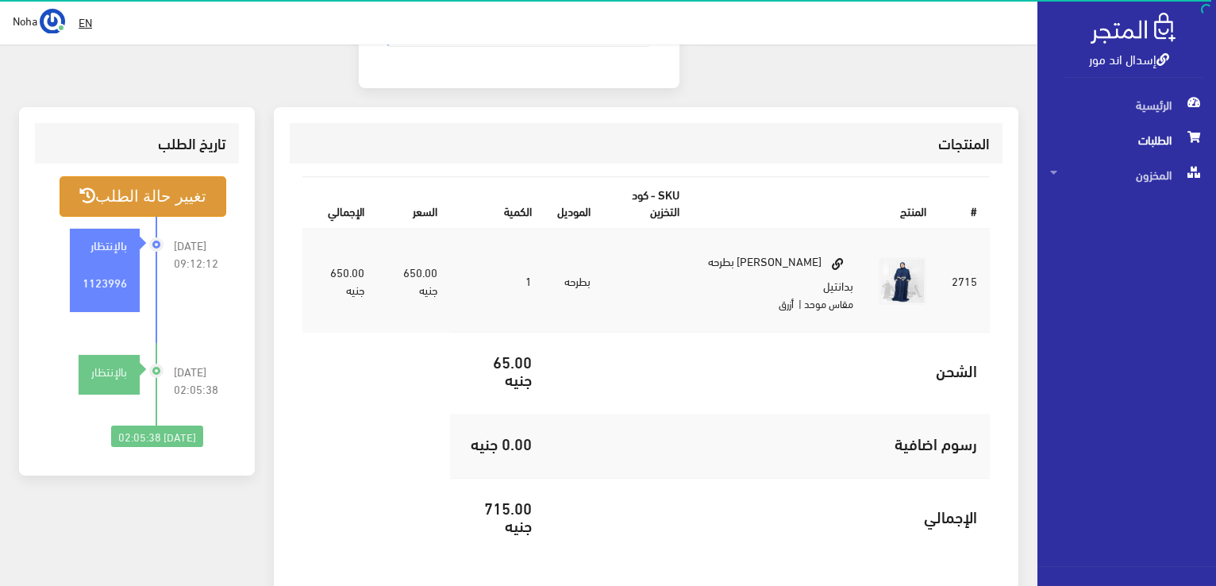
click at [136, 176] on button "تغيير حالة الطلب" at bounding box center [143, 196] width 167 height 40
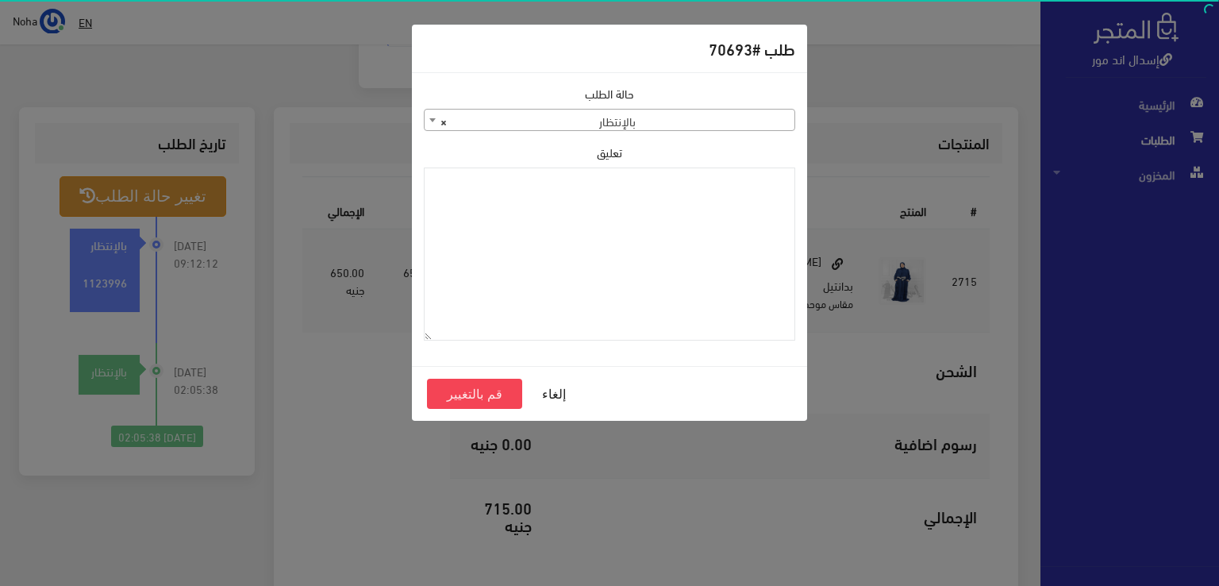
click at [716, 117] on span "× بالإنتظار" at bounding box center [610, 121] width 370 height 22
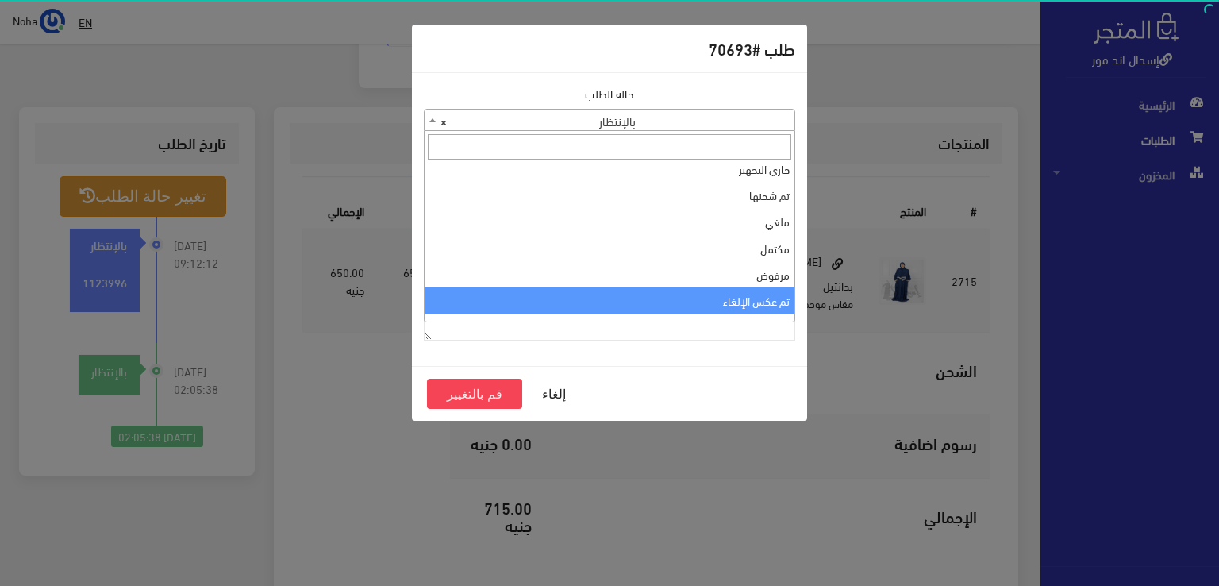
scroll to position [0, 0]
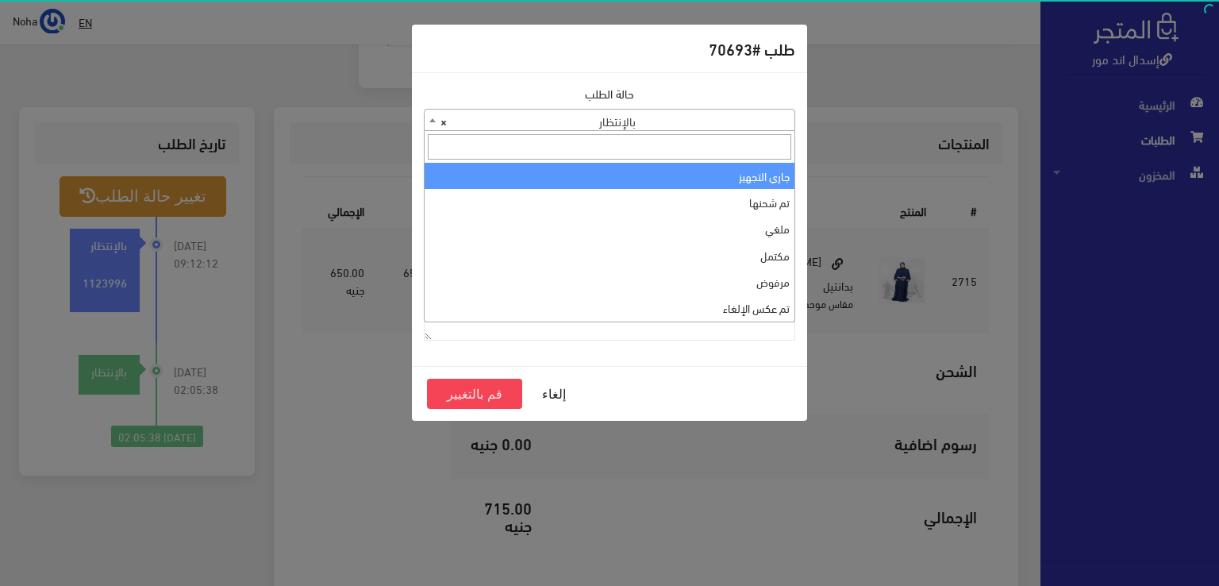
select select "1"
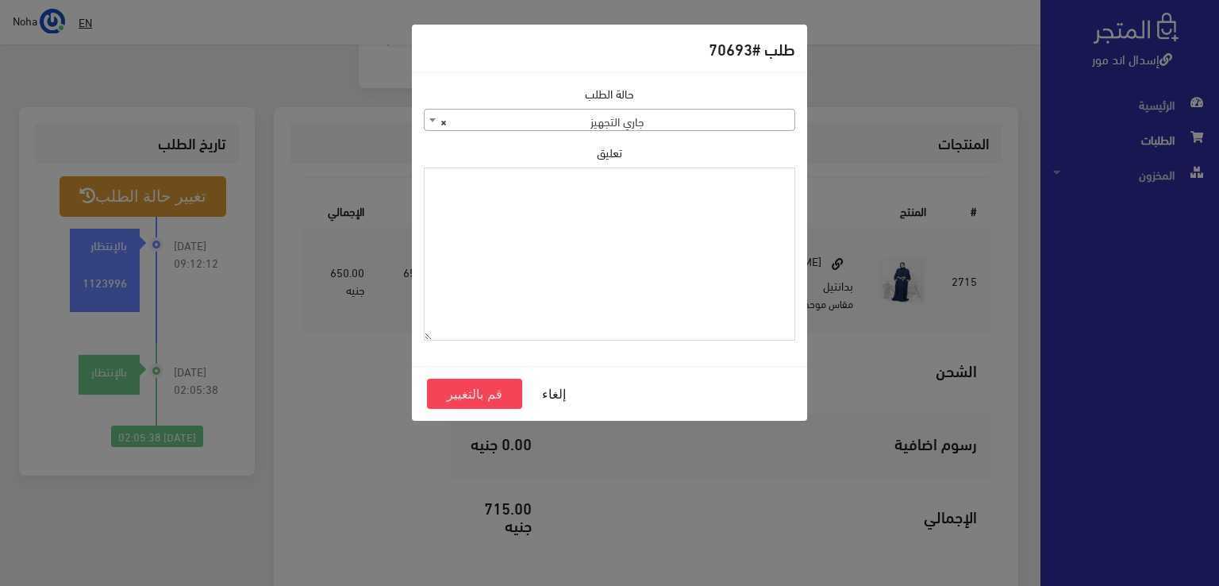
paste textarea "1123996"
type textarea "1123996"
click at [487, 395] on button "قم بالتغيير" at bounding box center [474, 394] width 95 height 30
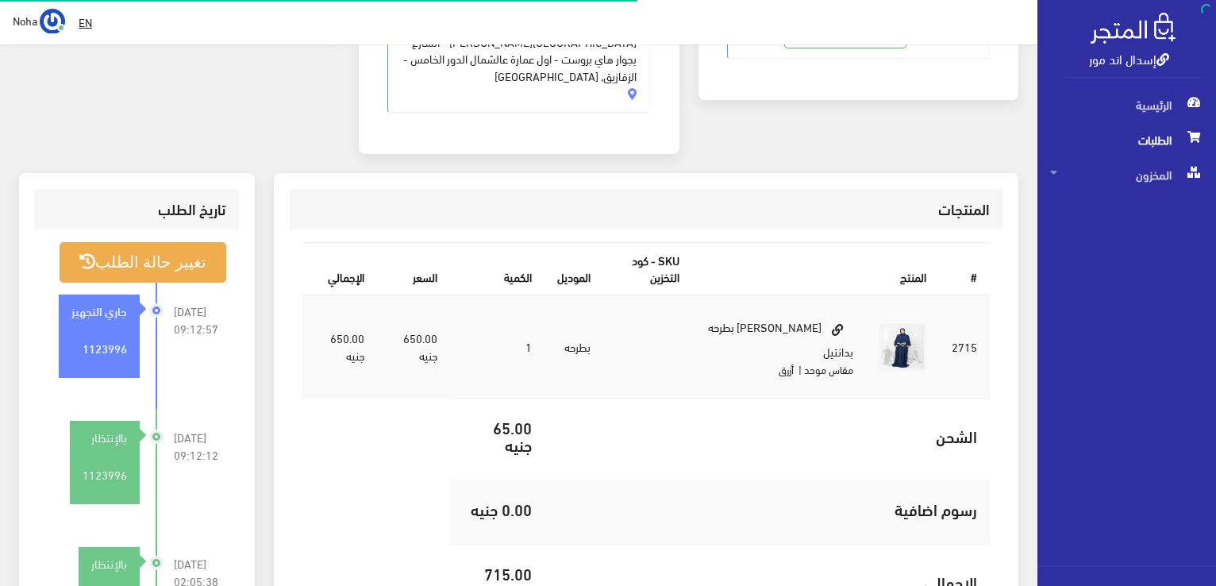
scroll to position [397, 0]
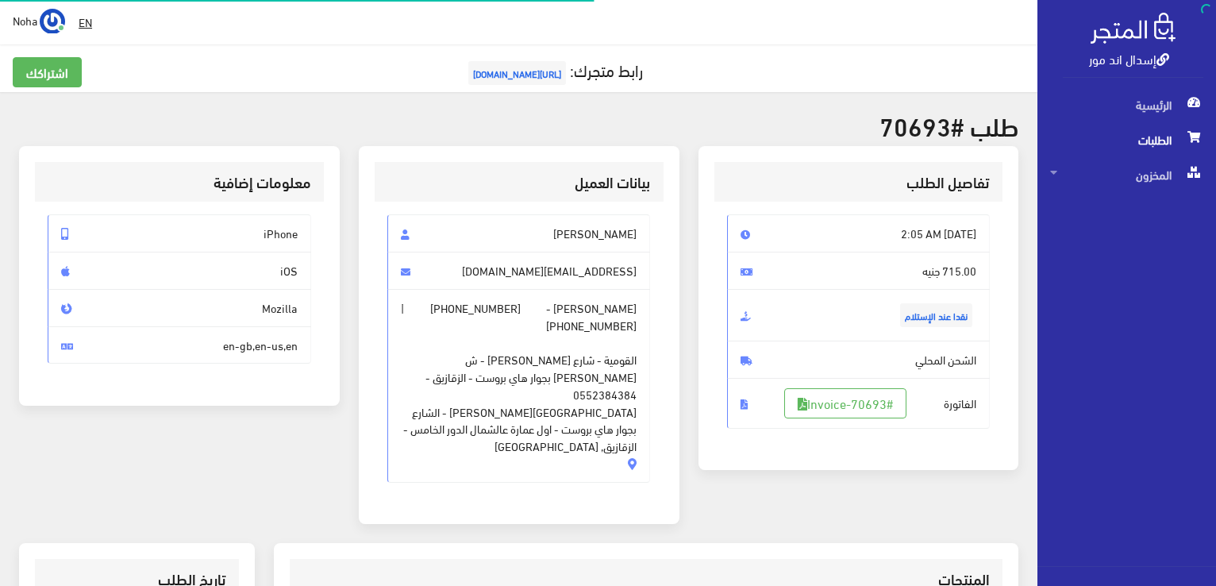
scroll to position [436, 0]
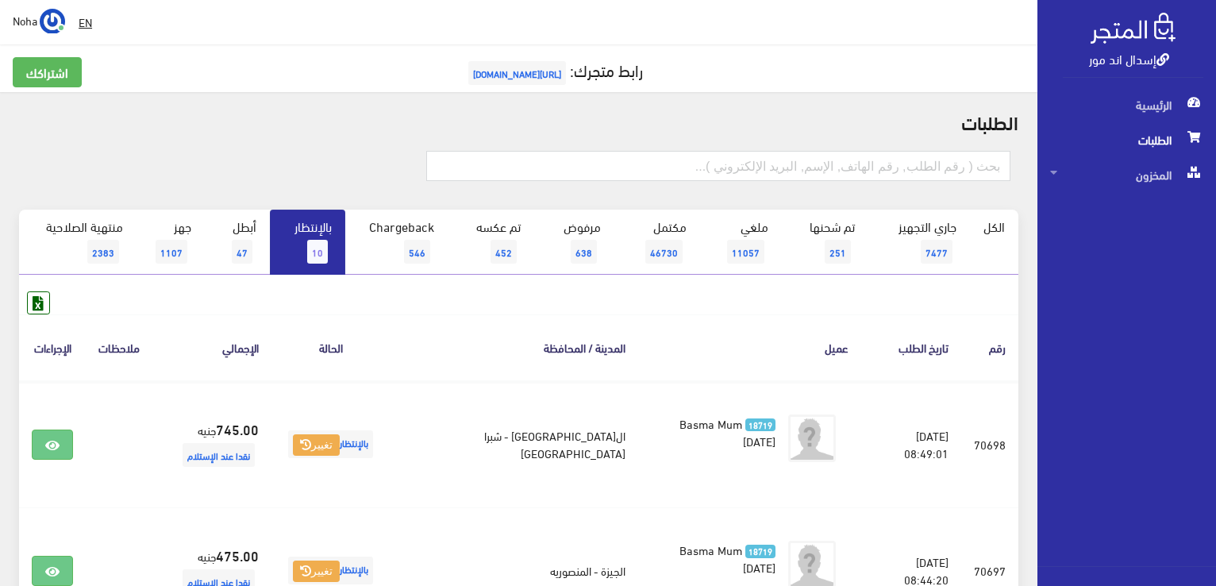
click at [313, 246] on span "10" at bounding box center [317, 252] width 21 height 24
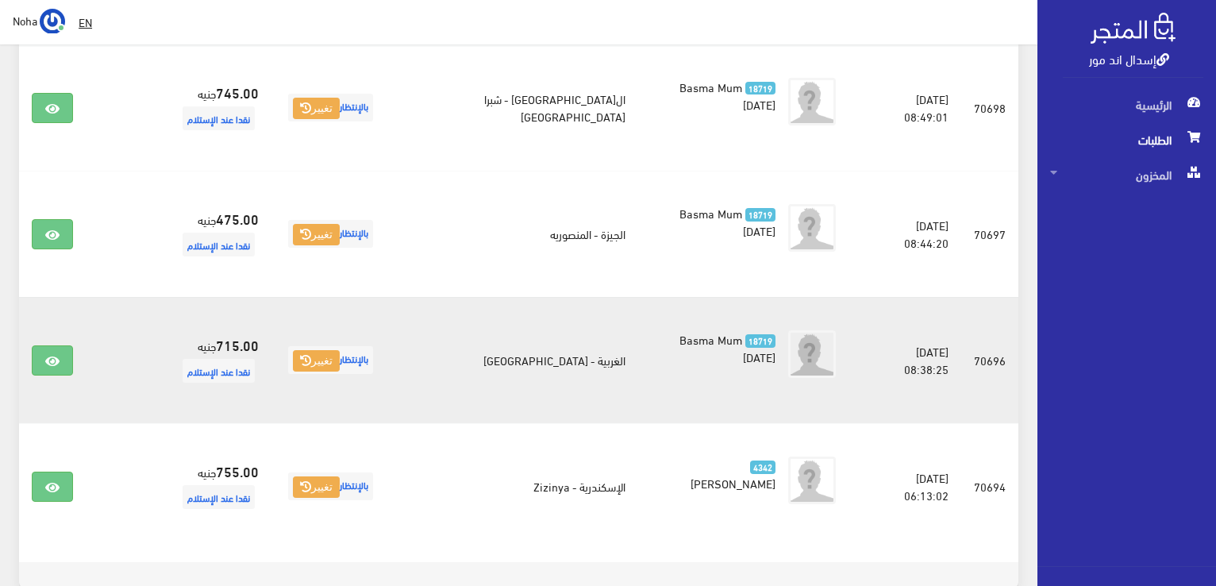
scroll to position [346, 0]
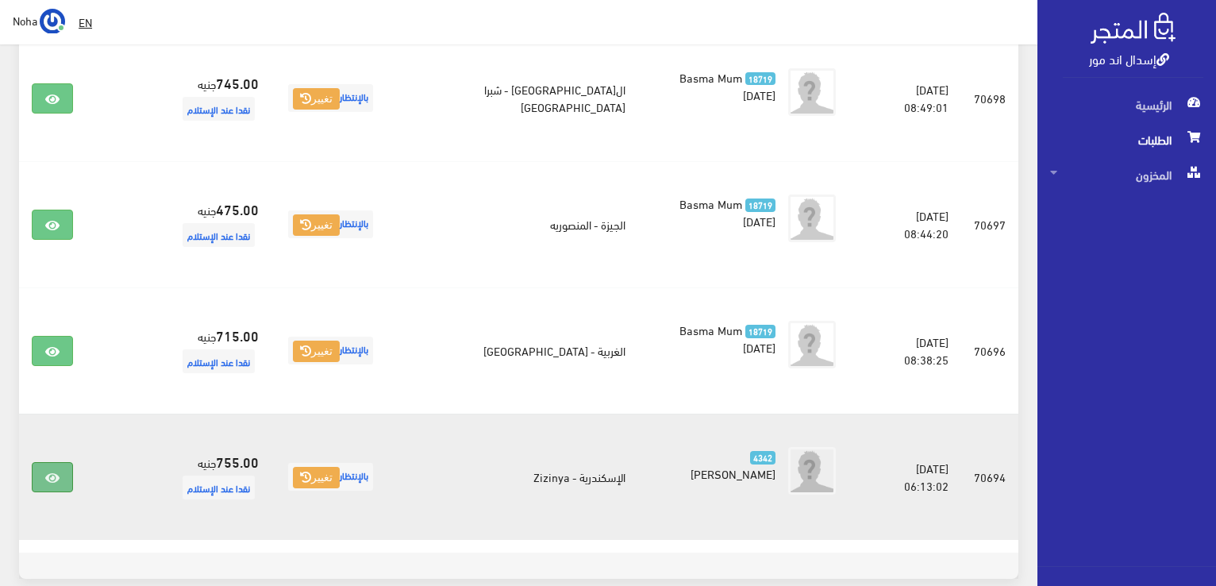
click at [48, 474] on icon at bounding box center [52, 478] width 14 height 13
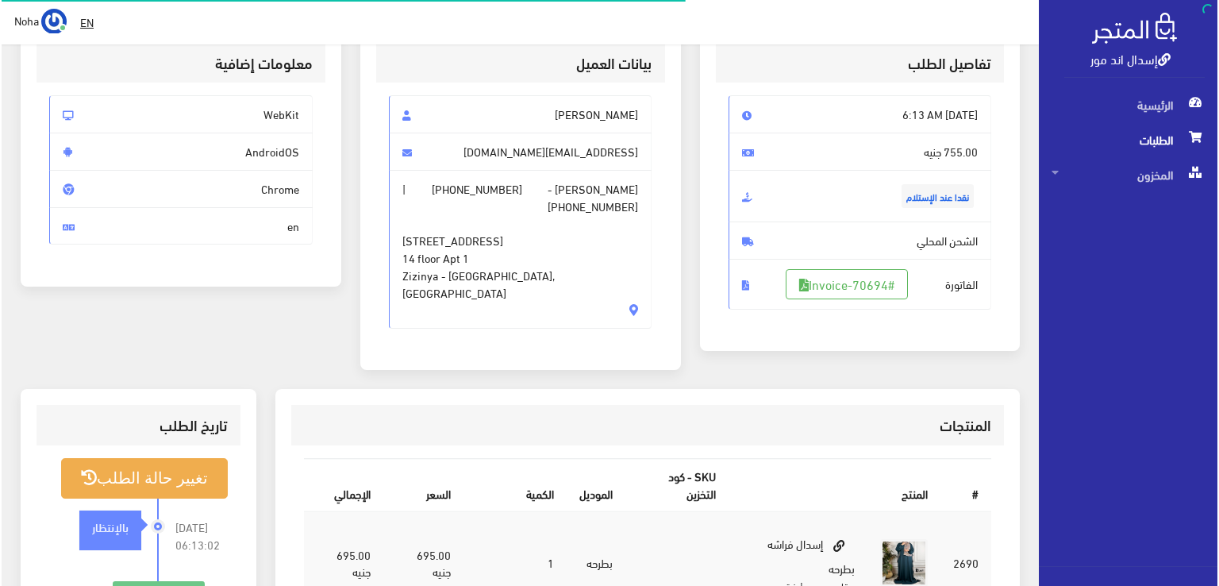
scroll to position [159, 0]
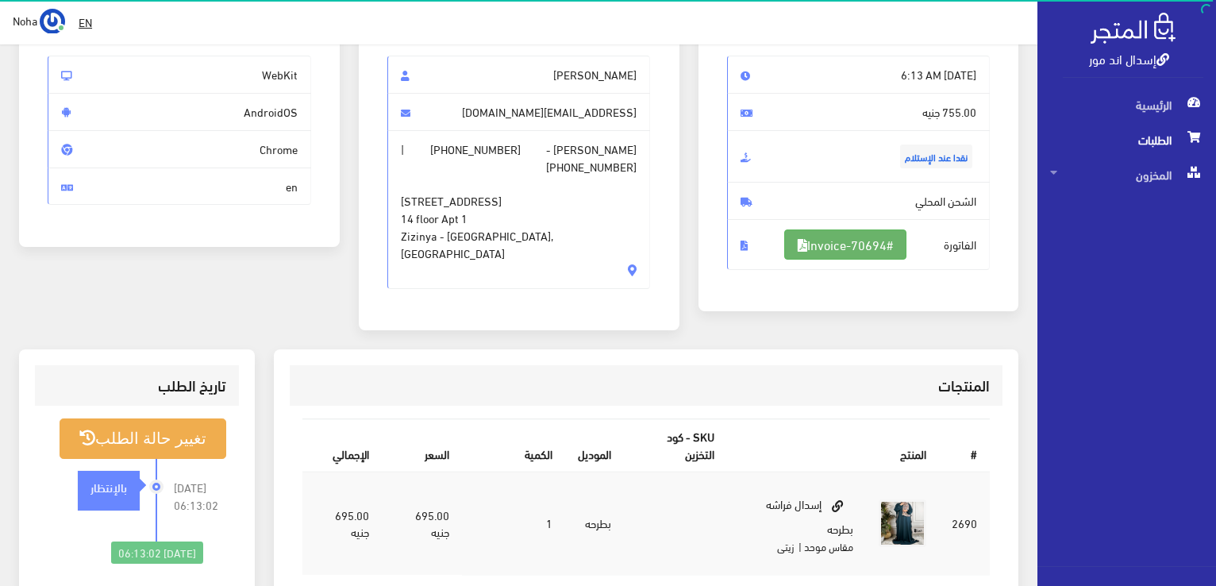
click at [849, 245] on link "#Invoice-70694" at bounding box center [845, 244] width 122 height 30
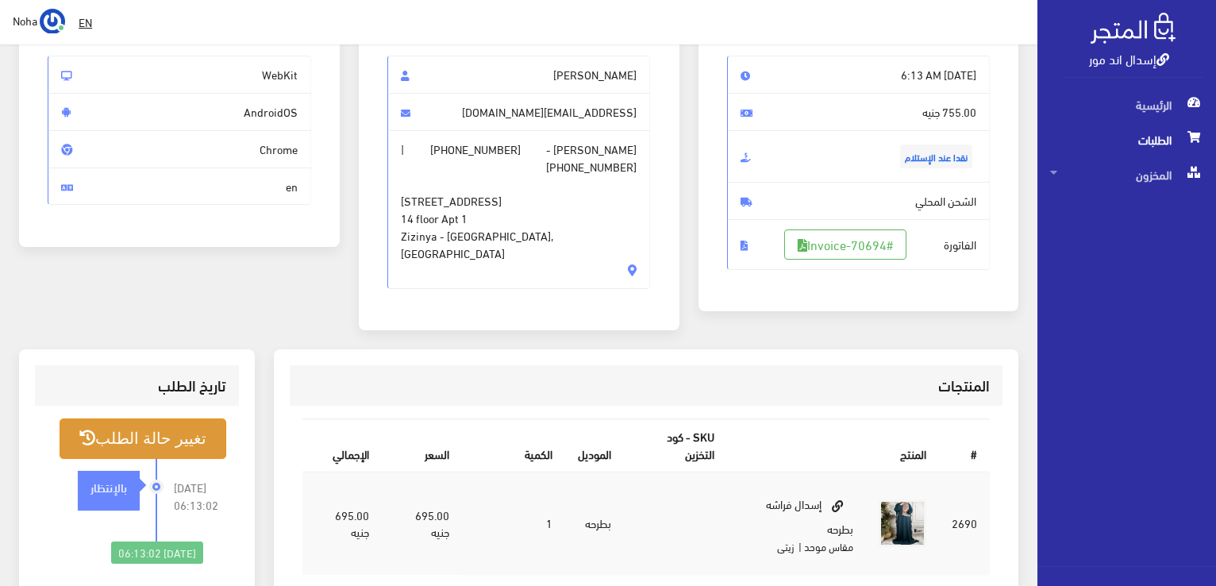
click at [197, 418] on button "تغيير حالة الطلب" at bounding box center [143, 438] width 167 height 40
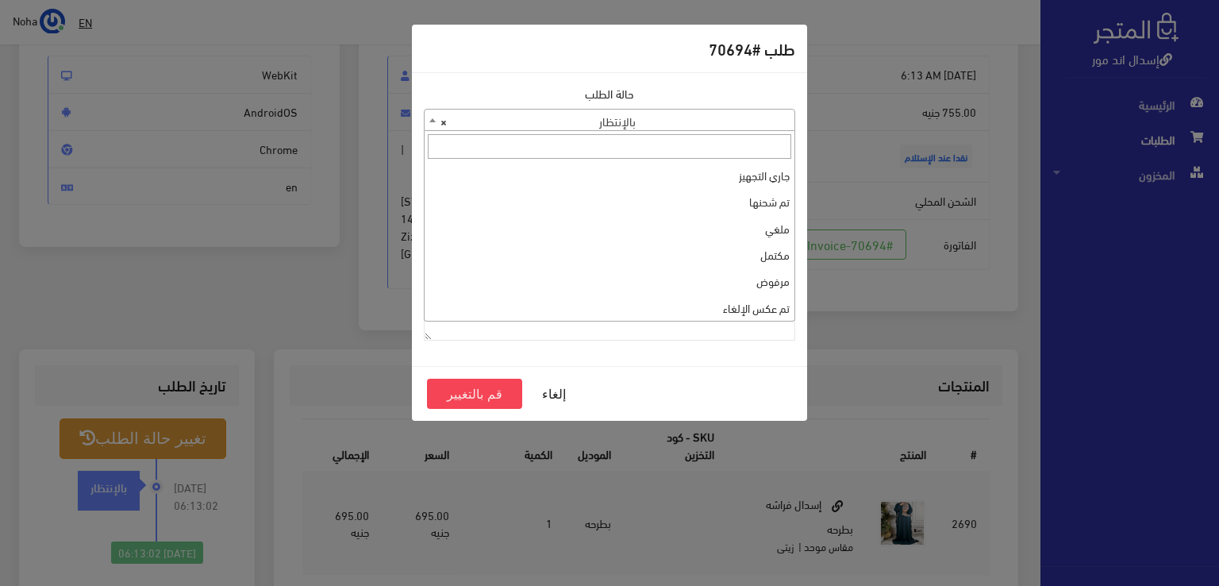
drag, startPoint x: 720, startPoint y: 119, endPoint x: 735, endPoint y: 186, distance: 68.4
click at [720, 120] on span "× بالإنتظار" at bounding box center [610, 121] width 370 height 22
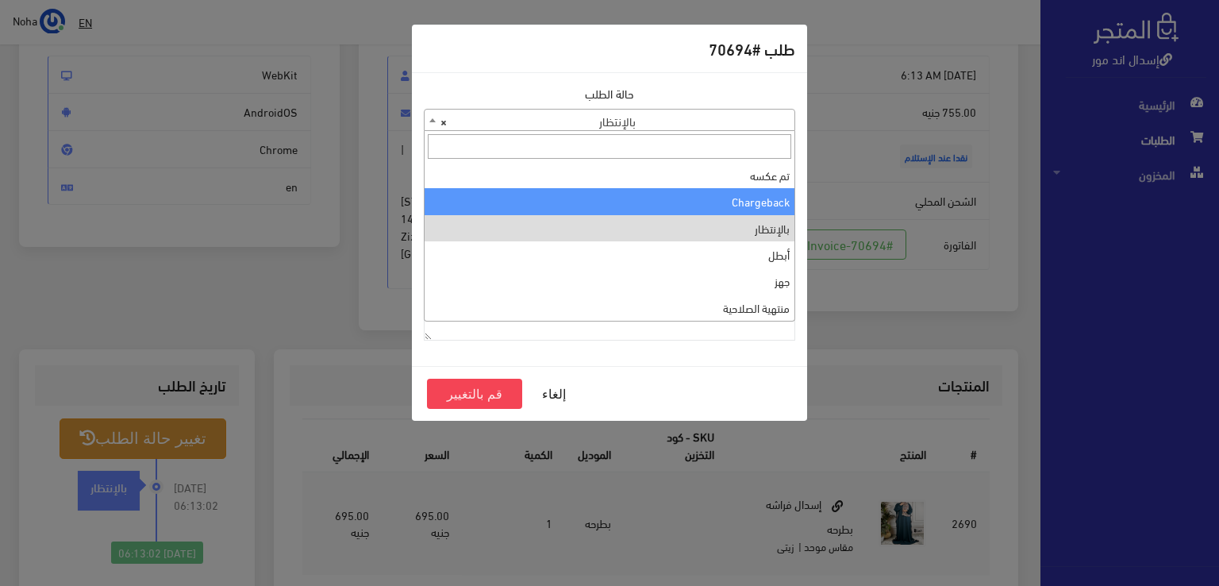
scroll to position [0, 0]
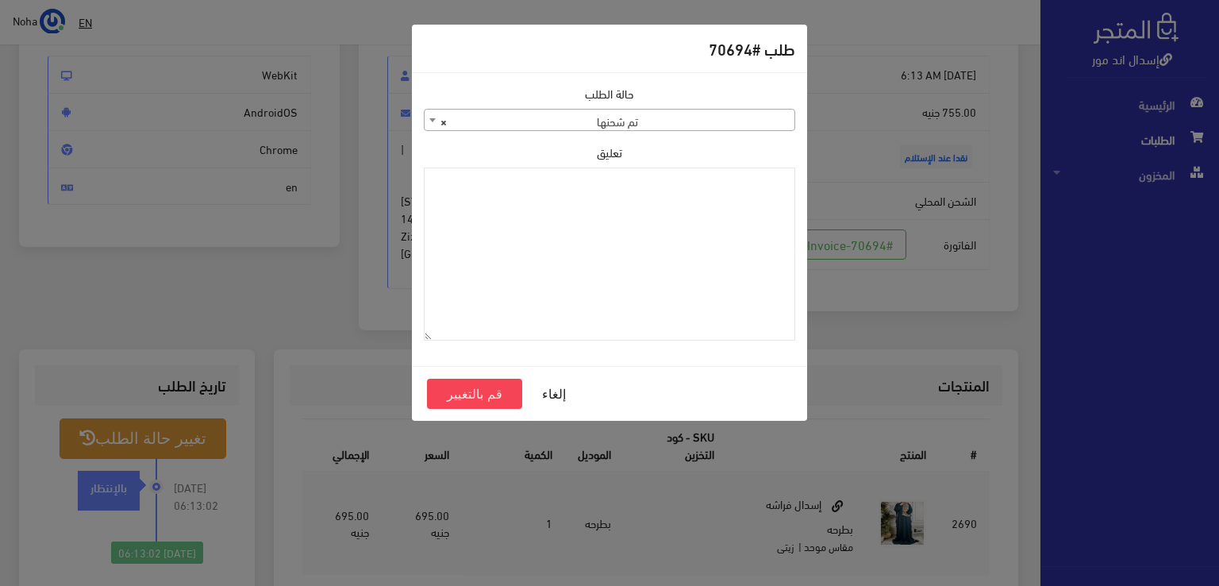
click at [737, 136] on div "حالة الطلب جاري التجهيز تم شحنها ملغي مكتمل مرفوض تم عكس الإلغاء فشل تم رد المب…" at bounding box center [609, 219] width 391 height 268
click at [739, 121] on span "× تم شحنها" at bounding box center [610, 121] width 370 height 22
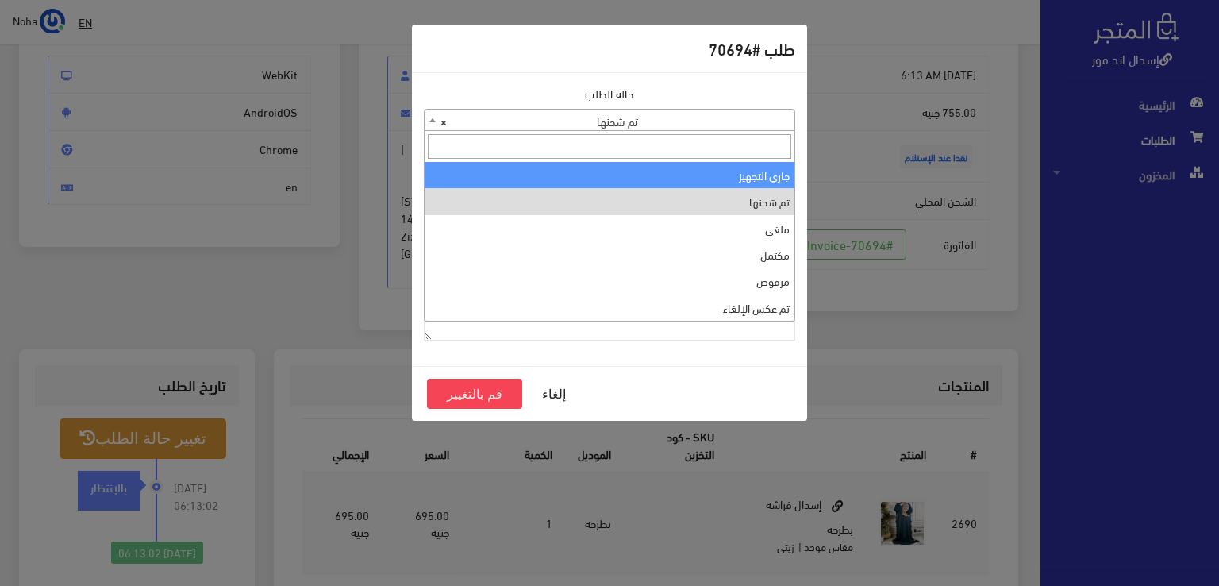
select select "1"
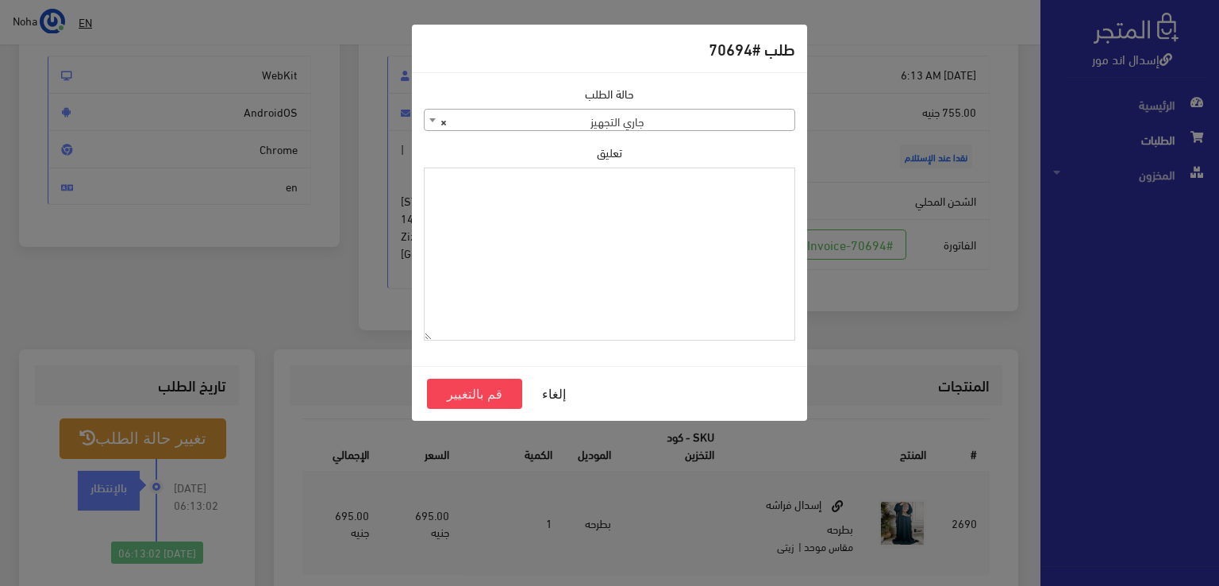
paste textarea "1123996"
type textarea "1123996"
click at [448, 397] on button "قم بالتغيير" at bounding box center [474, 394] width 95 height 30
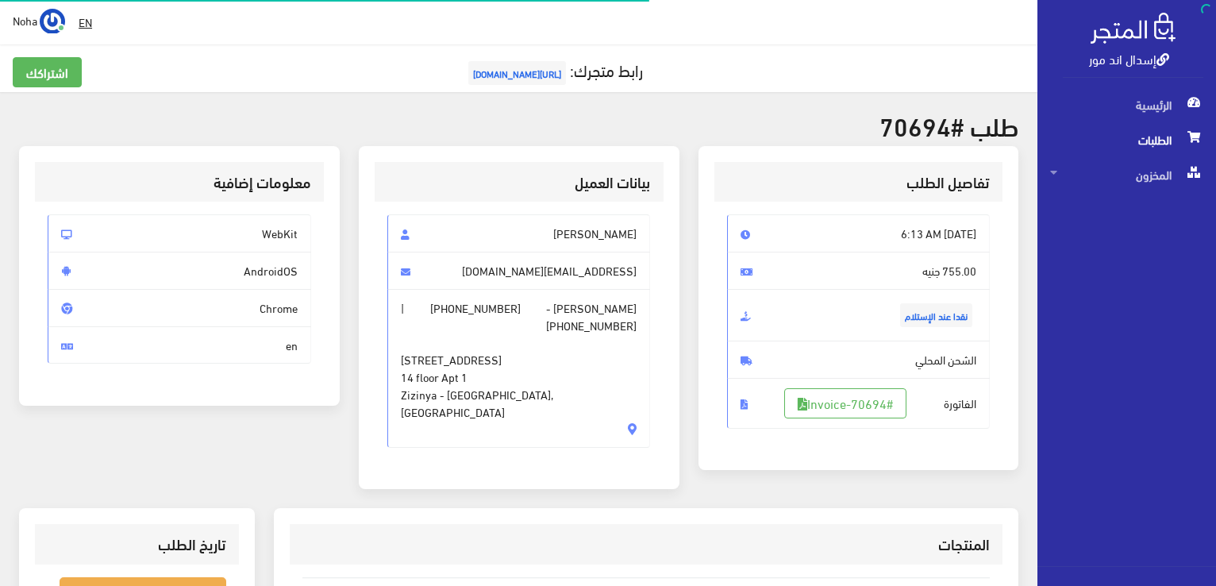
scroll to position [159, 0]
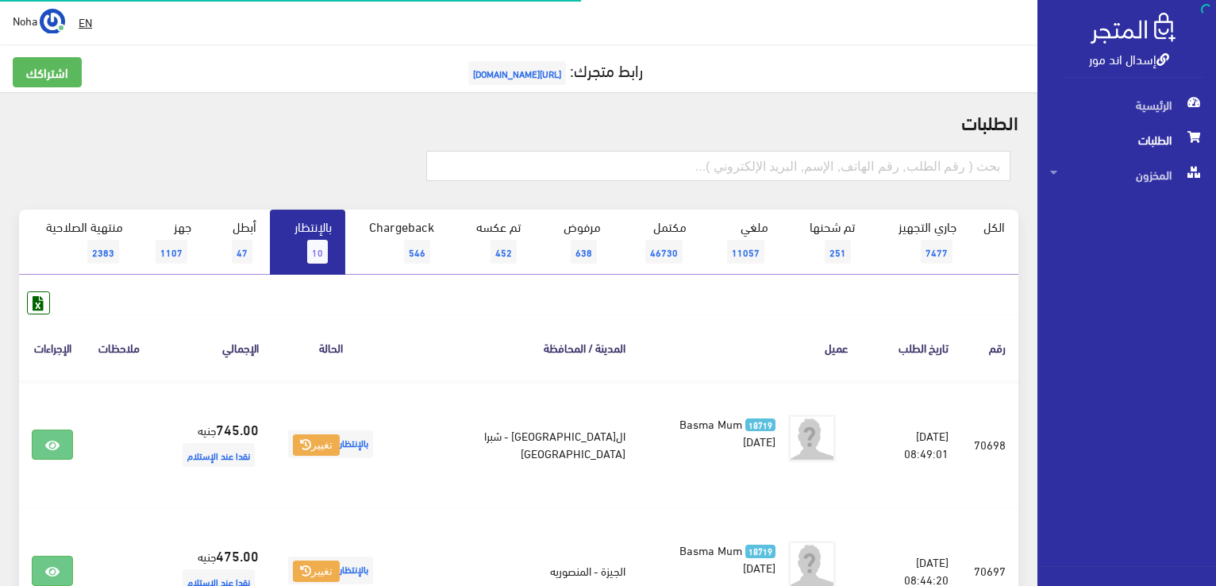
scroll to position [346, 0]
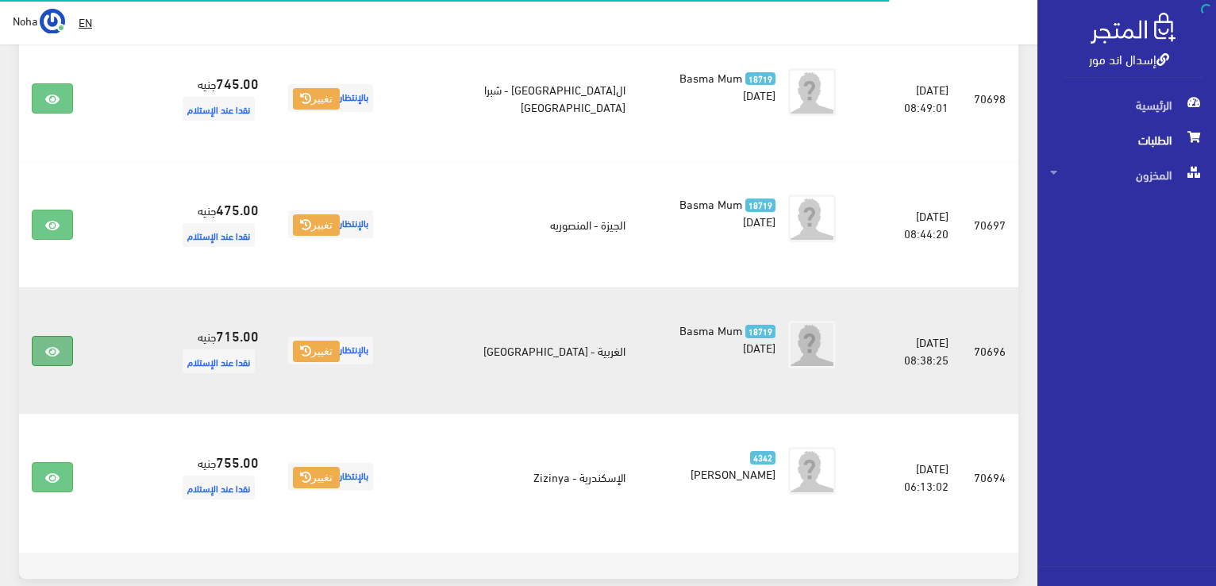
click at [55, 362] on link at bounding box center [52, 351] width 41 height 30
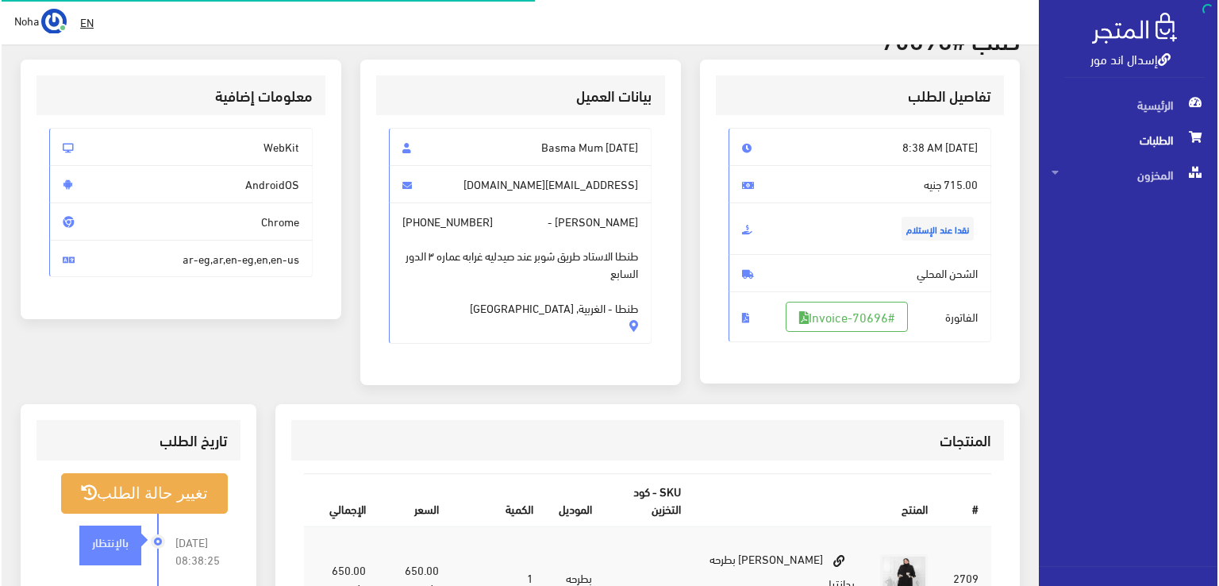
scroll to position [318, 0]
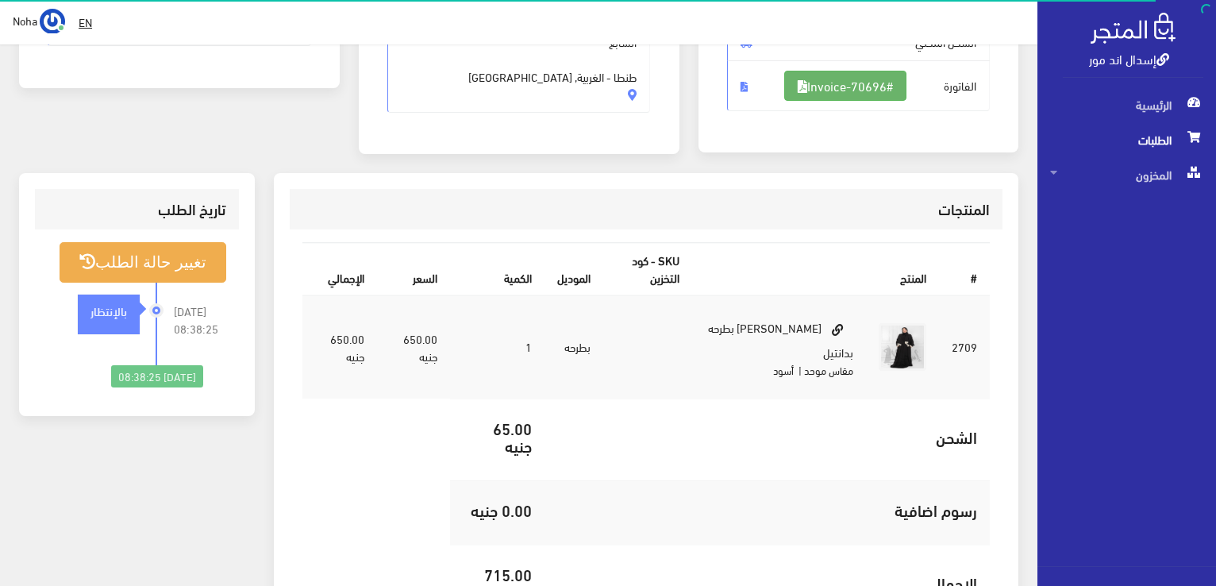
click at [843, 90] on link "#Invoice-70696" at bounding box center [845, 86] width 122 height 30
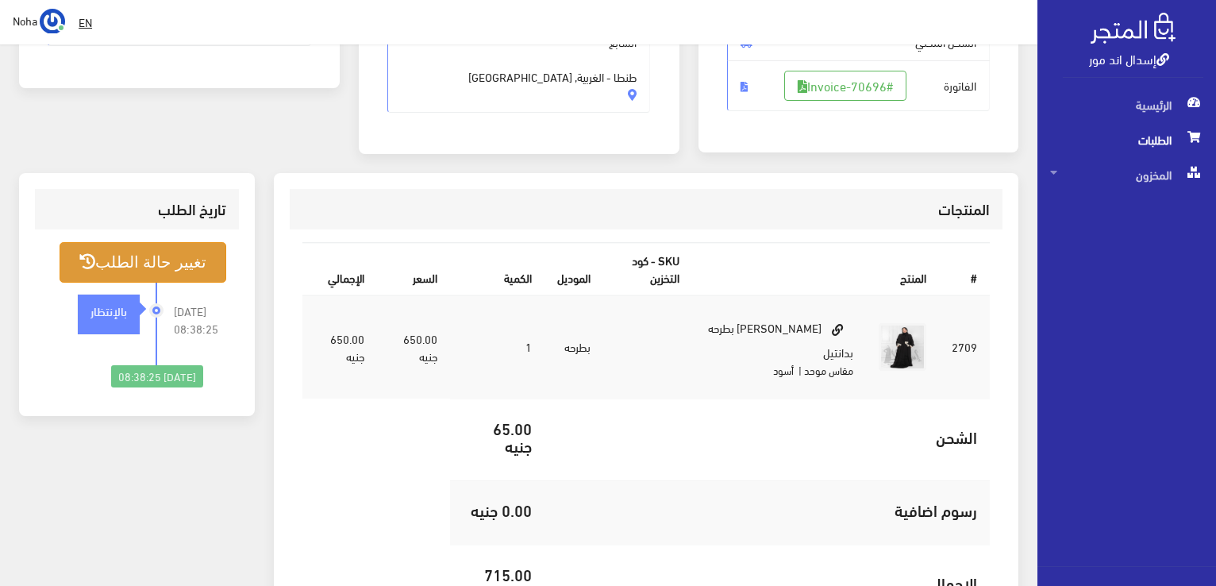
click at [150, 253] on button "تغيير حالة الطلب" at bounding box center [143, 262] width 167 height 40
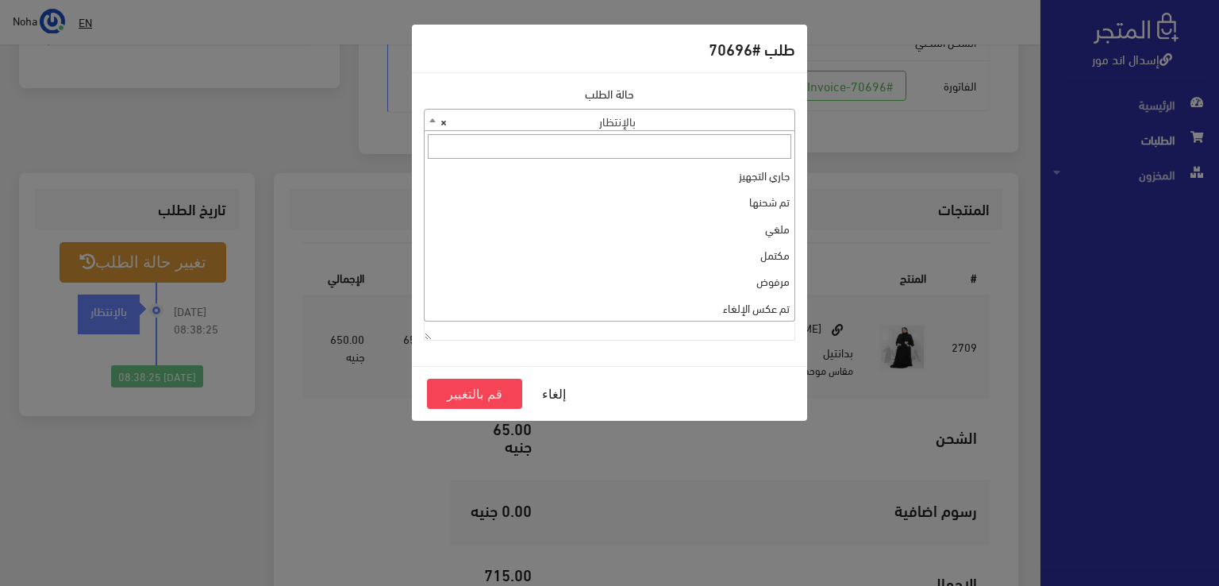
click at [741, 116] on span "× بالإنتظار" at bounding box center [610, 121] width 370 height 22
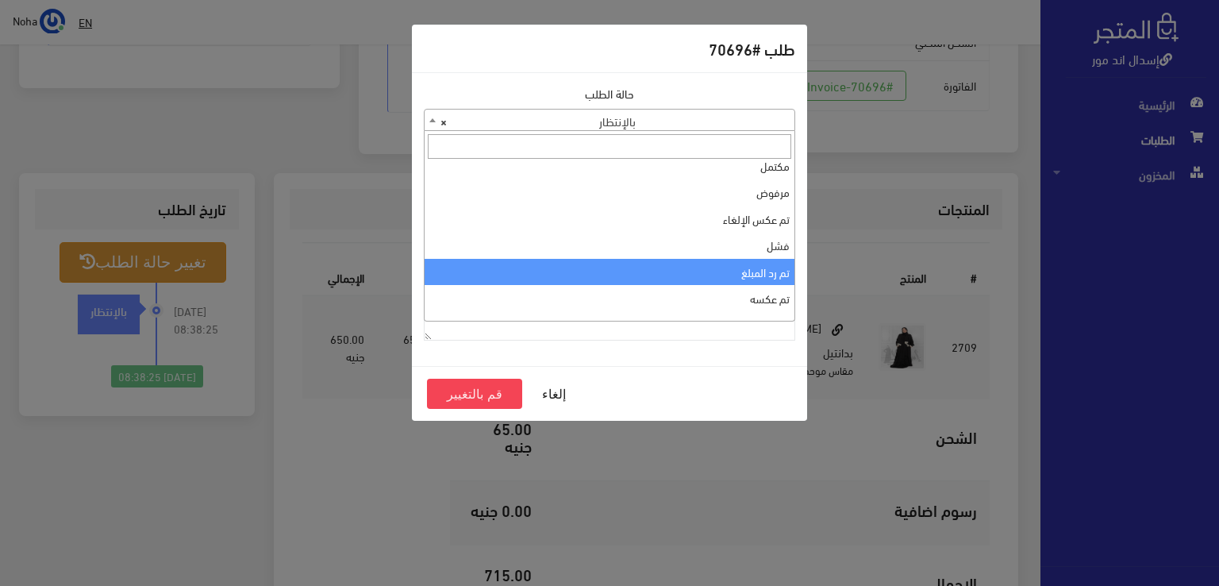
scroll to position [0, 0]
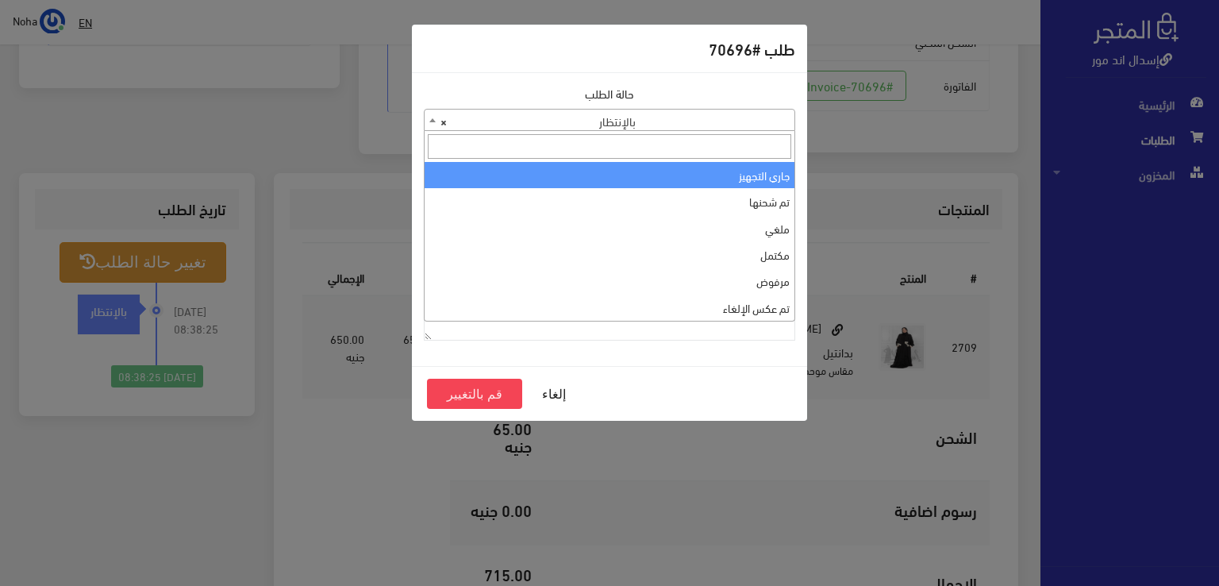
select select "1"
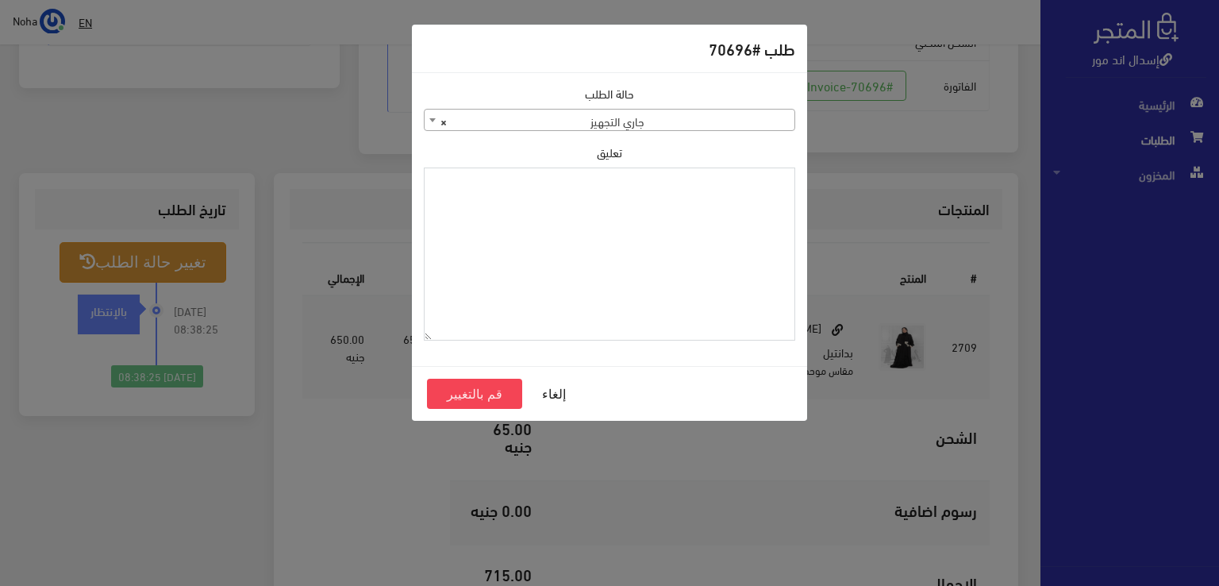
paste textarea "1123996"
type textarea "1123996"
click at [473, 387] on button "قم بالتغيير" at bounding box center [474, 394] width 95 height 30
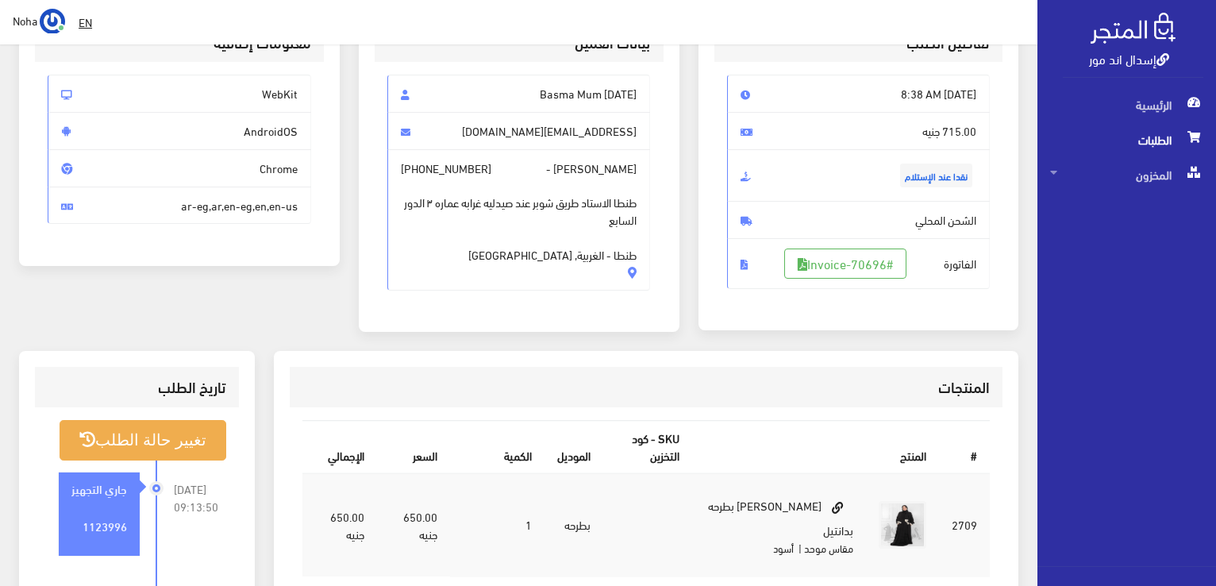
scroll to position [318, 0]
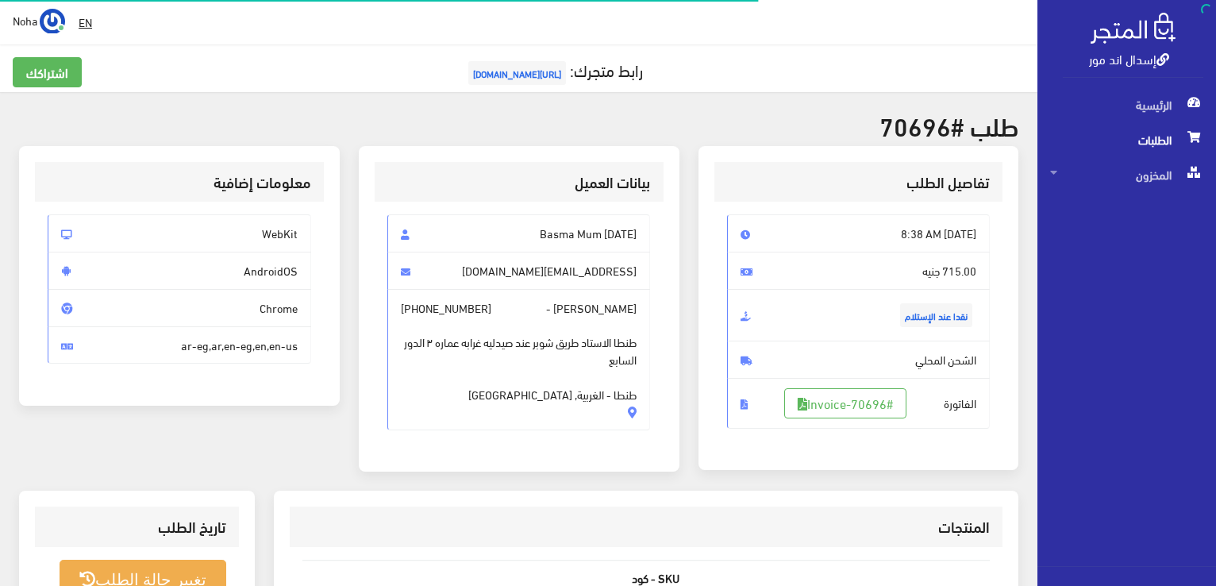
scroll to position [312, 0]
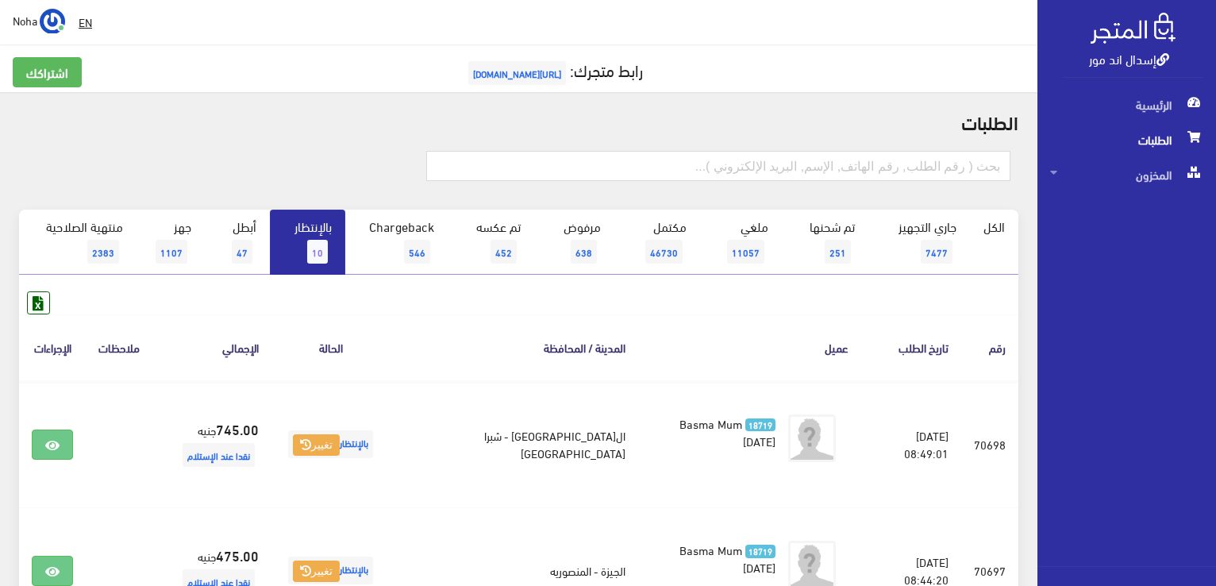
click at [314, 261] on span "10" at bounding box center [317, 252] width 21 height 24
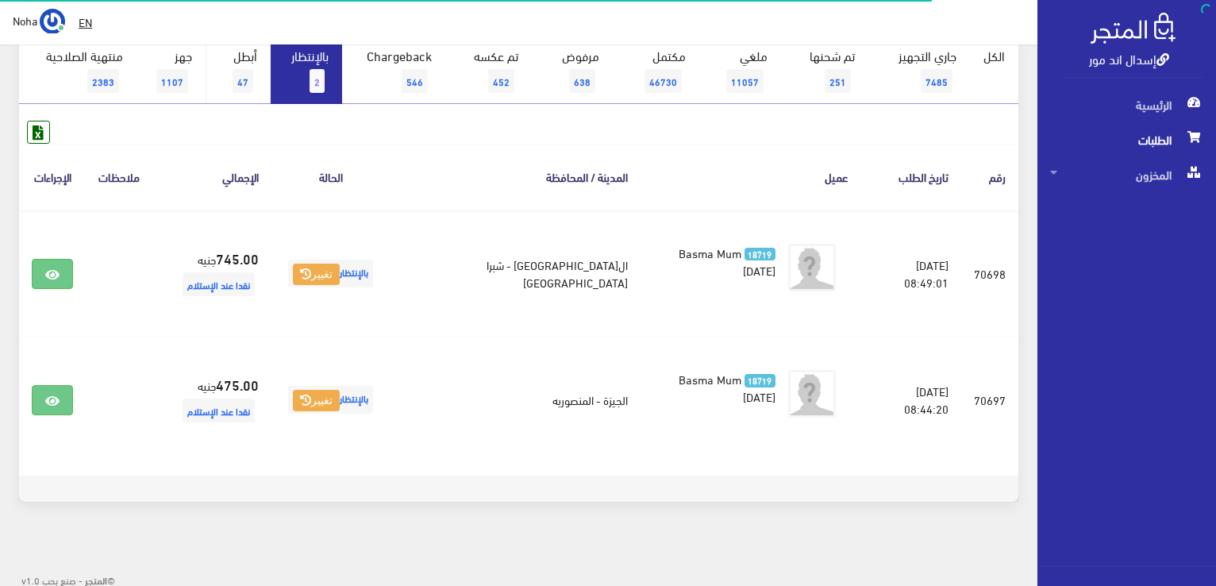
scroll to position [174, 0]
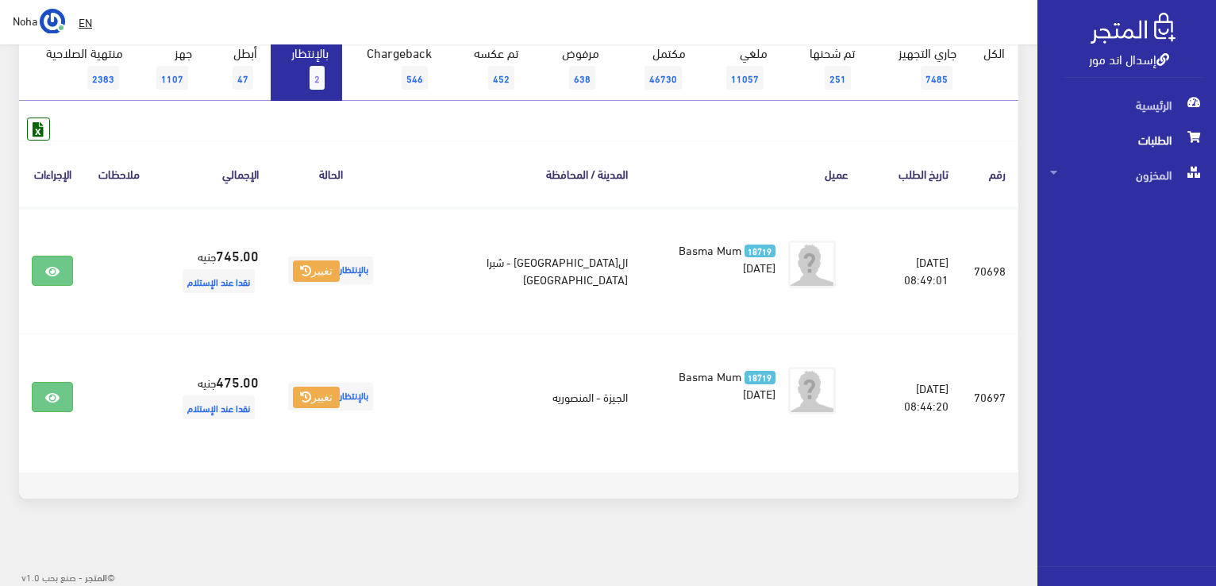
click at [293, 81] on link "بالإنتظار 2" at bounding box center [306, 68] width 71 height 65
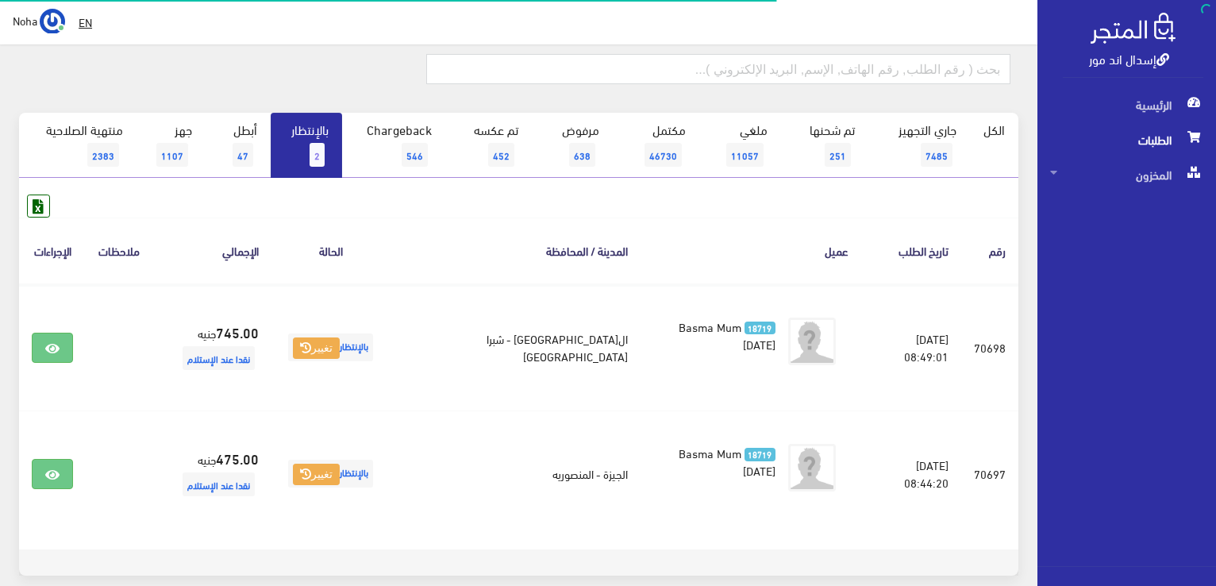
scroll to position [159, 0]
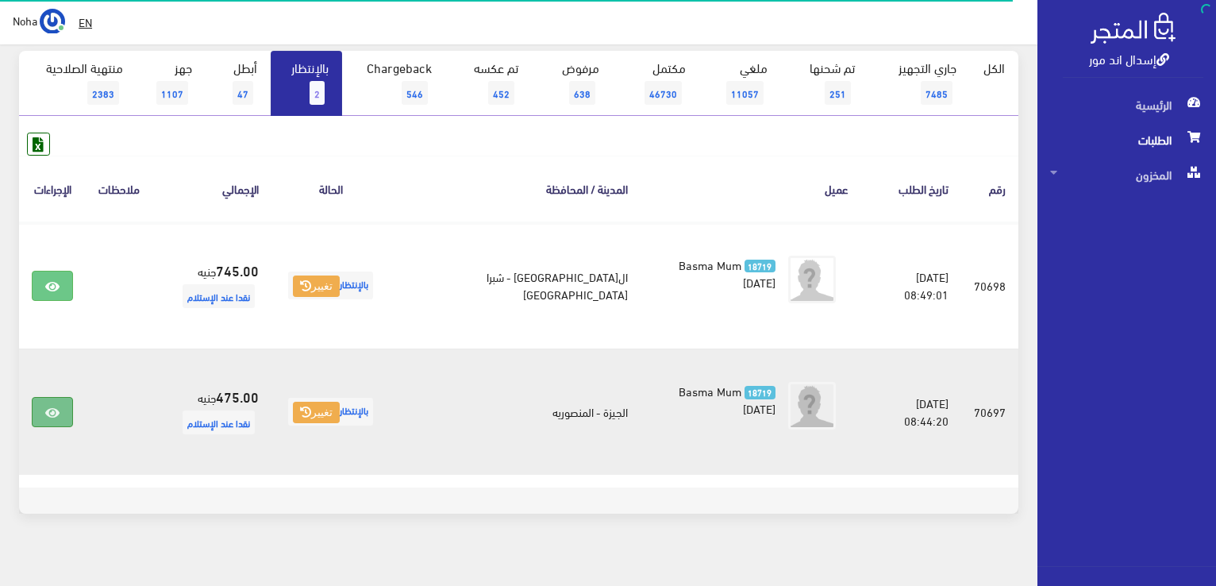
click at [51, 411] on icon at bounding box center [52, 412] width 14 height 13
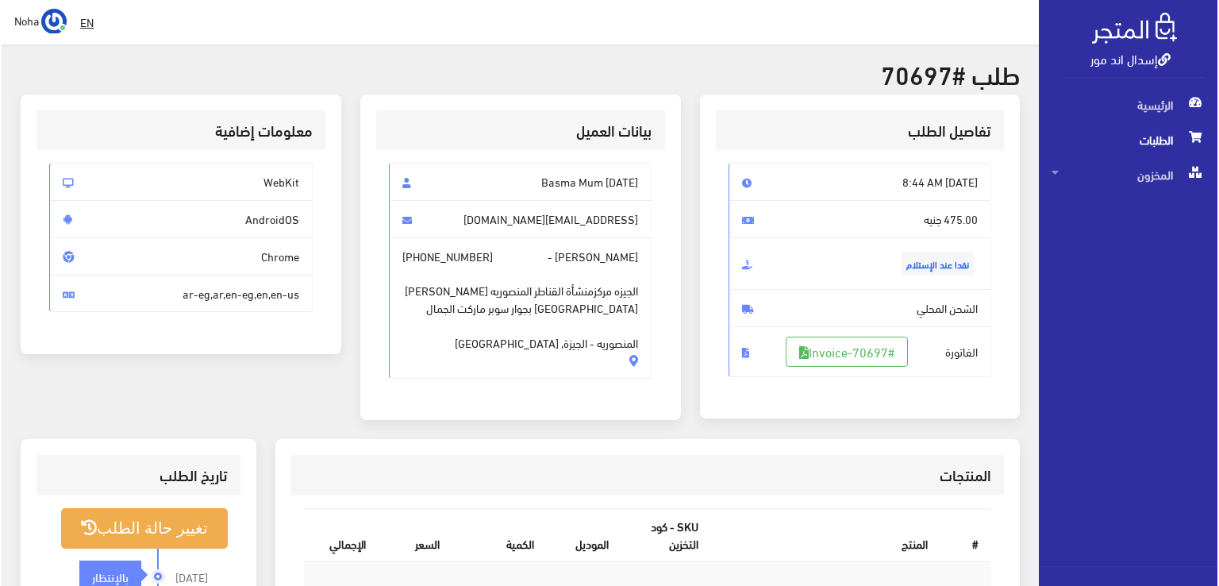
scroll to position [79, 0]
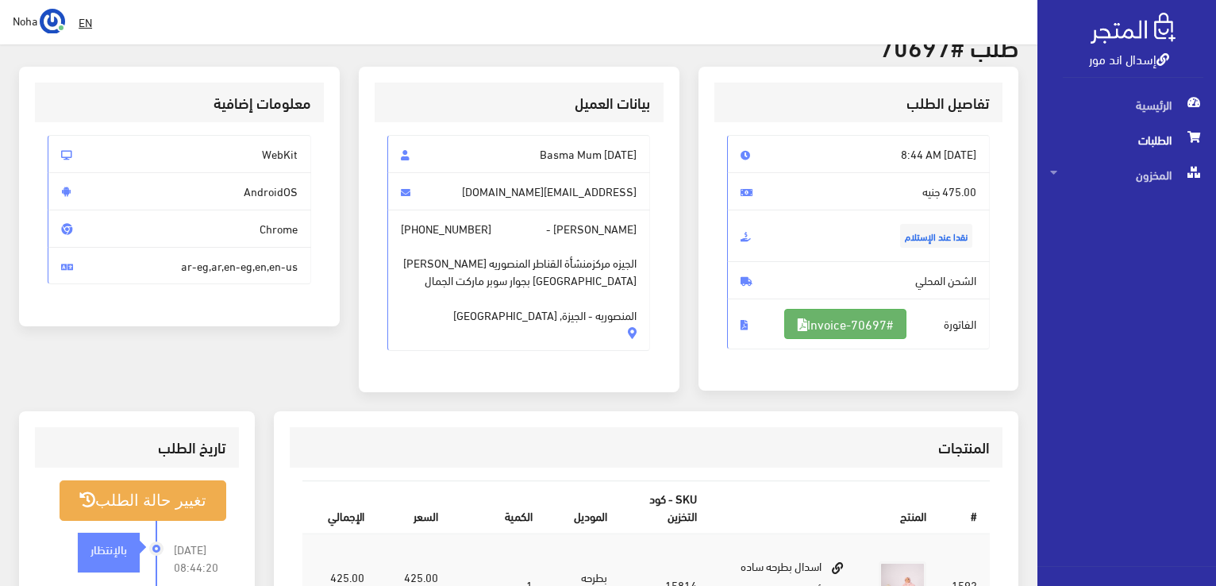
click at [829, 328] on link "#Invoice-70697" at bounding box center [845, 324] width 122 height 30
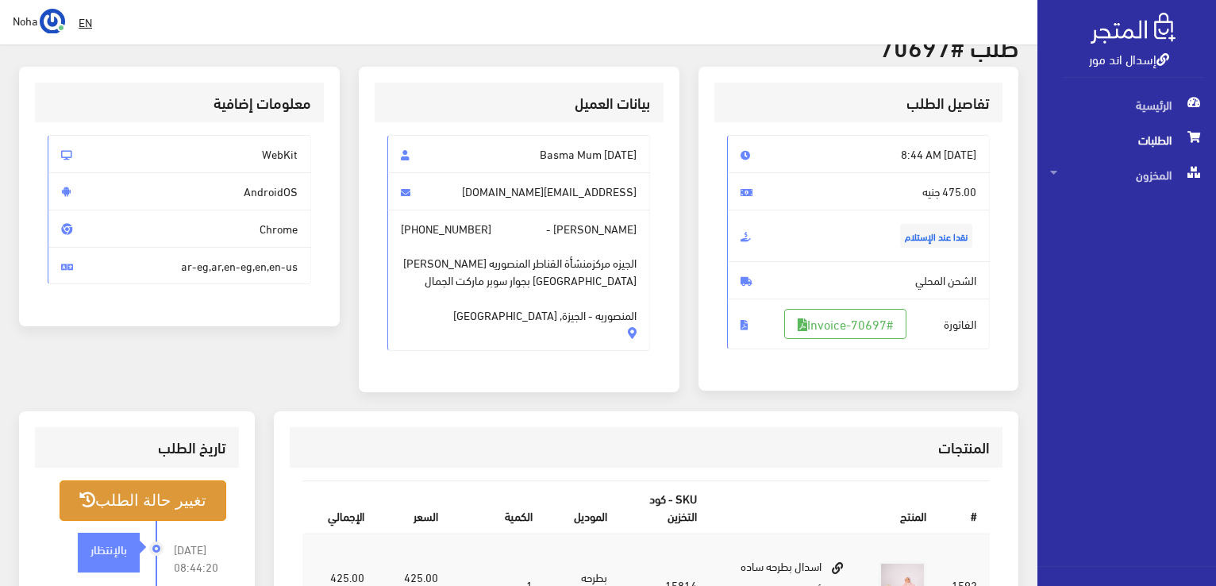
click at [108, 499] on button "تغيير حالة الطلب" at bounding box center [143, 500] width 167 height 40
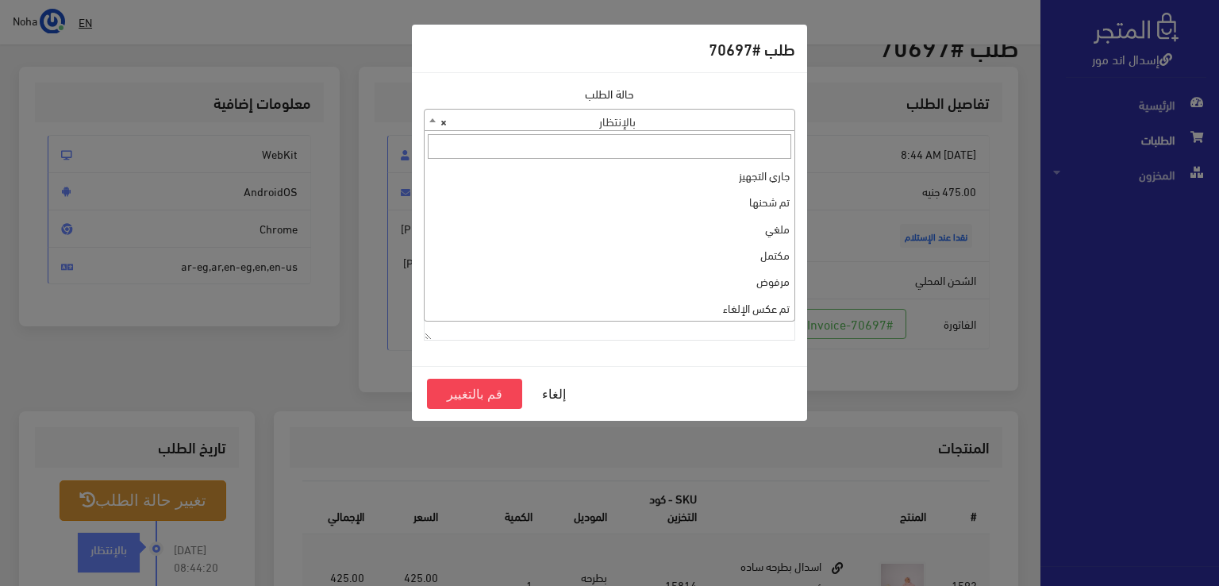
click at [578, 125] on span "× بالإنتظار" at bounding box center [610, 121] width 370 height 22
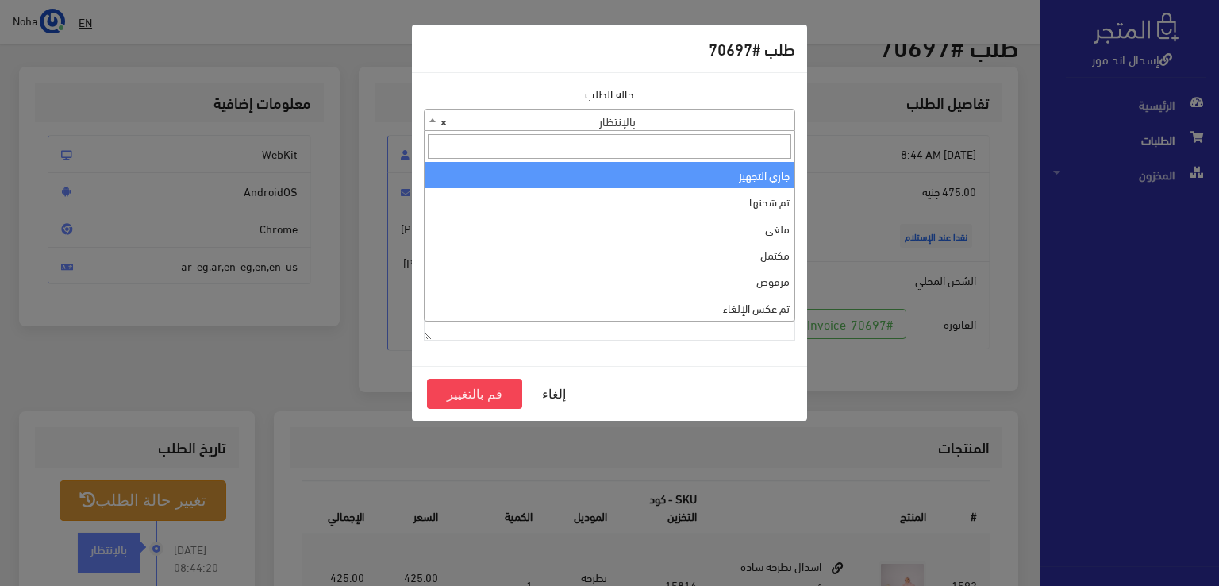
select select "1"
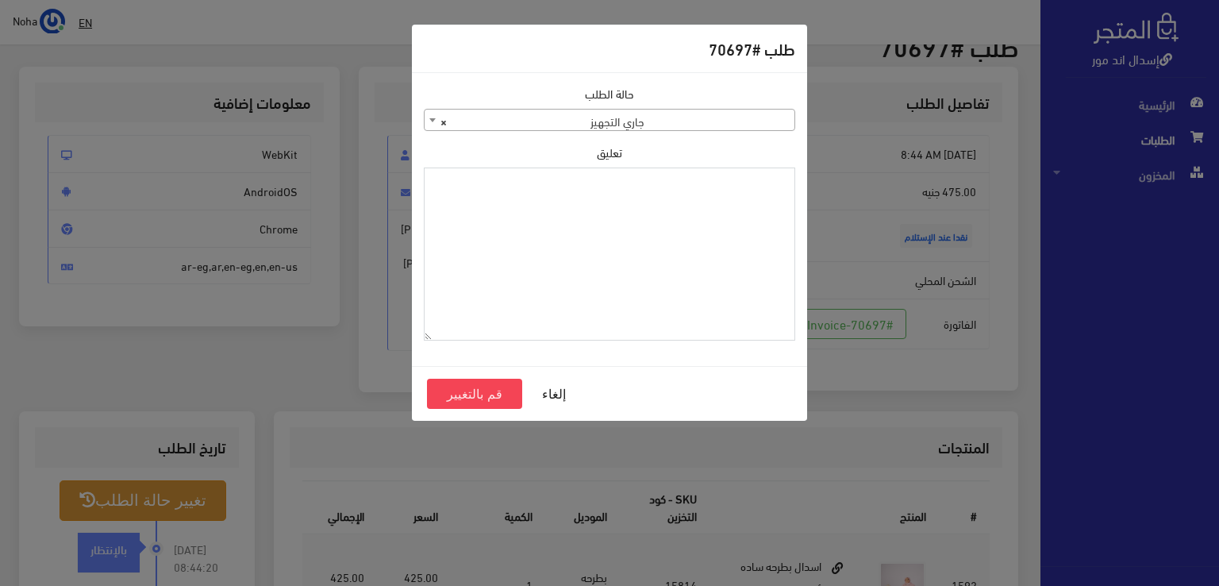
paste textarea "1123996"
type textarea "1123996"
click at [506, 394] on button "قم بالتغيير" at bounding box center [474, 394] width 95 height 30
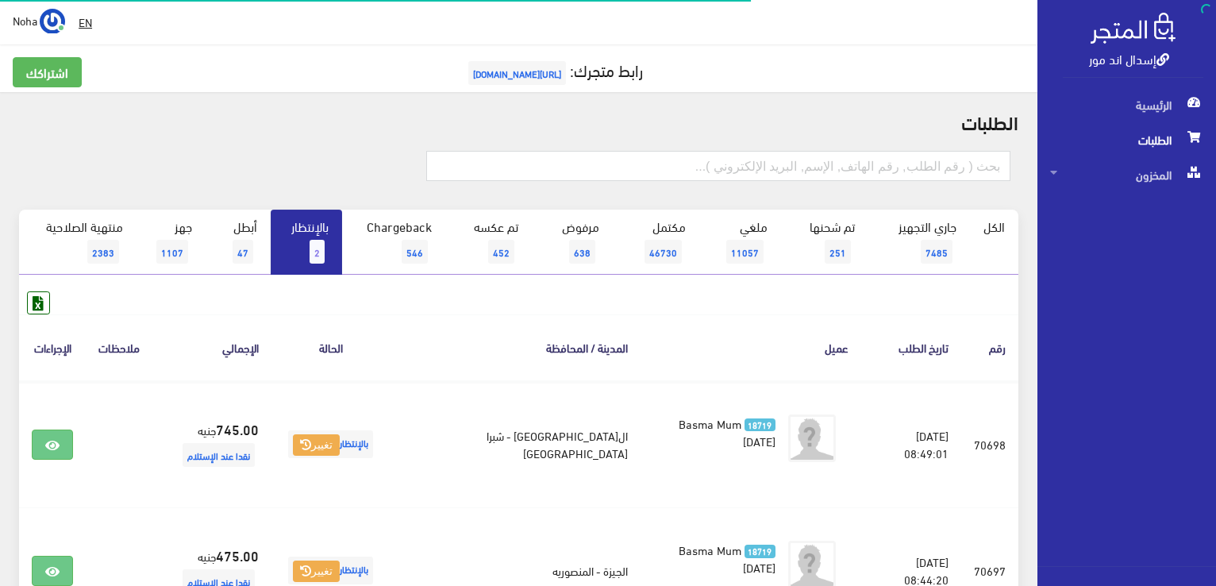
scroll to position [159, 0]
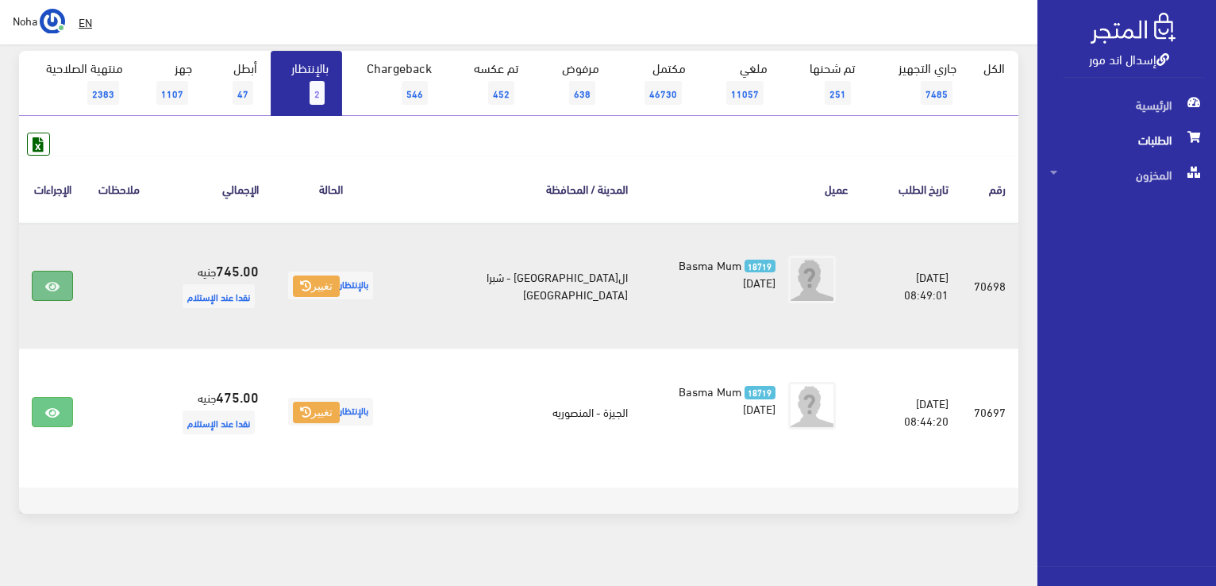
click at [48, 283] on icon at bounding box center [52, 286] width 14 height 13
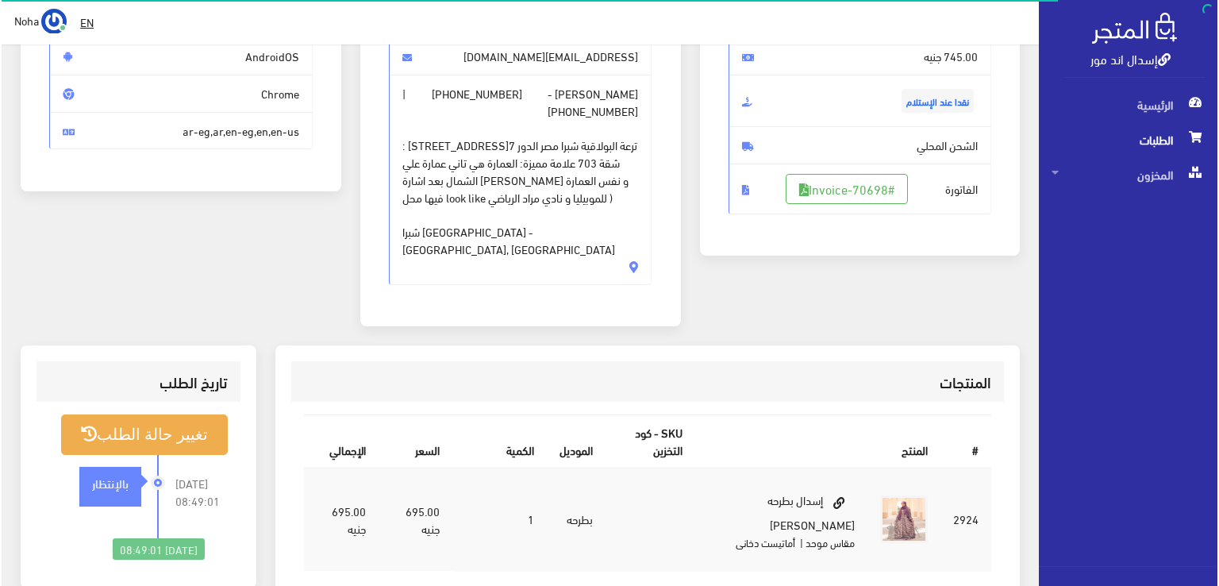
scroll to position [238, 0]
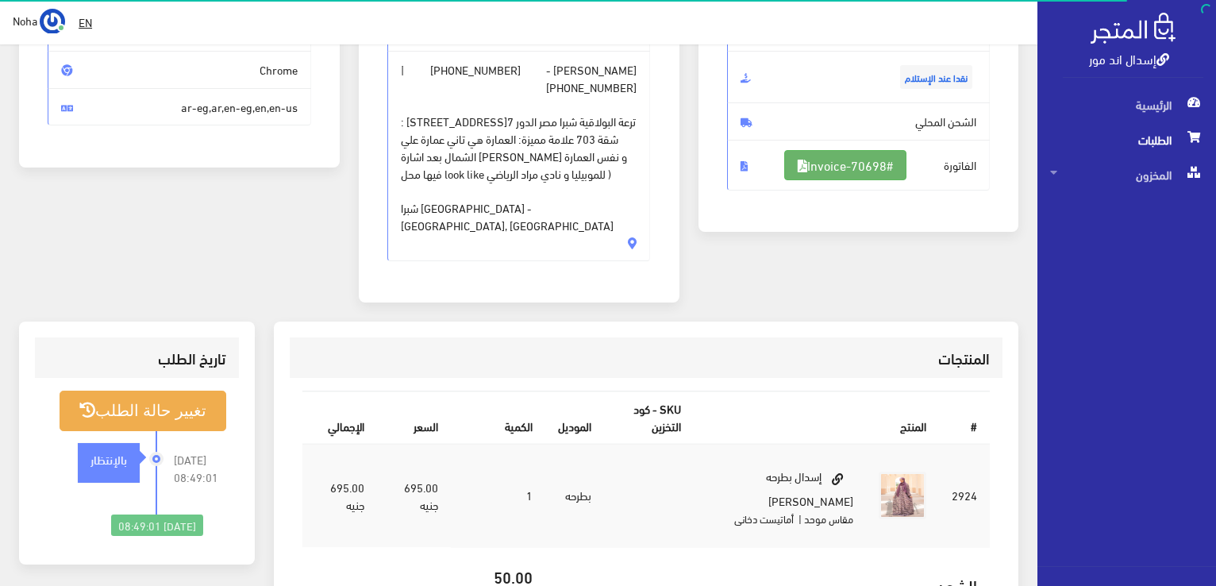
click at [822, 163] on link "#Invoice-70698" at bounding box center [845, 165] width 122 height 30
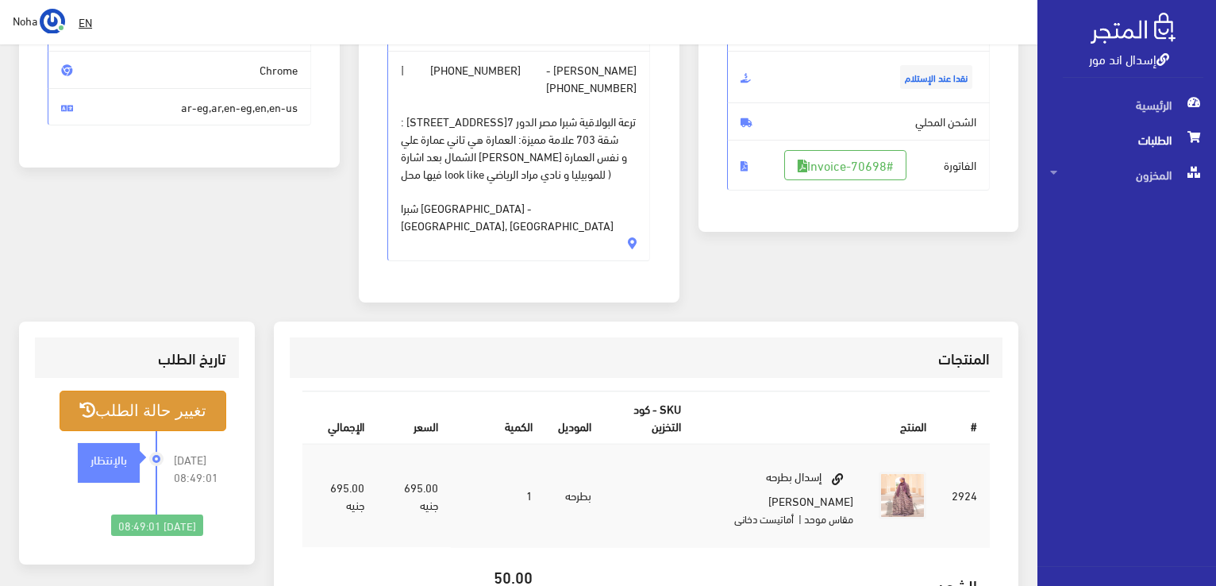
click at [191, 391] on button "تغيير حالة الطلب" at bounding box center [143, 411] width 167 height 40
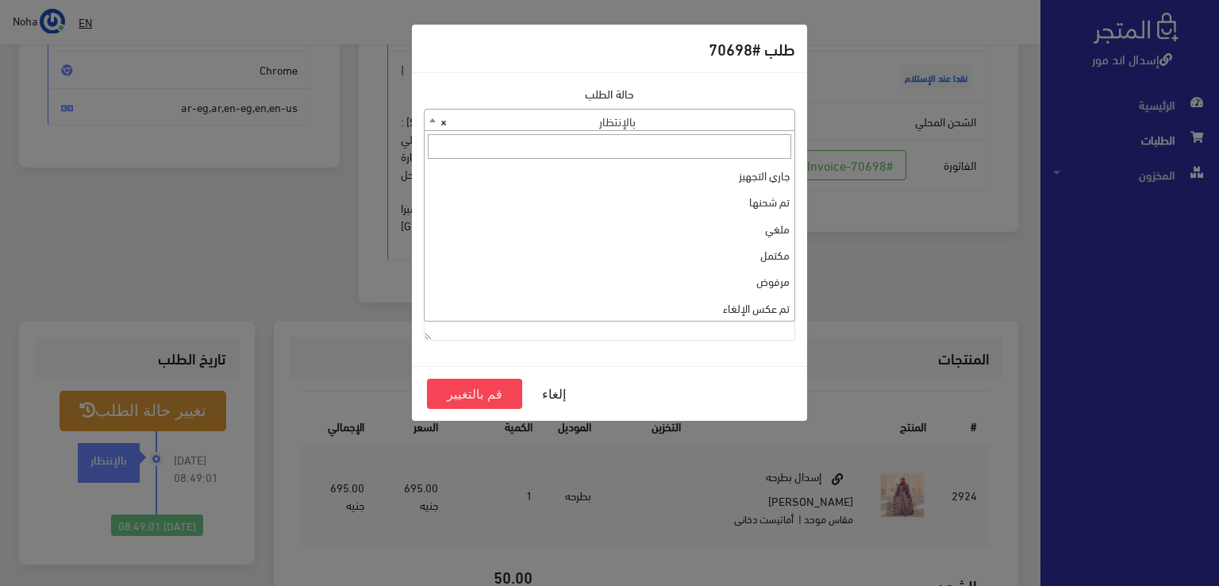
click at [654, 126] on span "× بالإنتظار" at bounding box center [610, 121] width 370 height 22
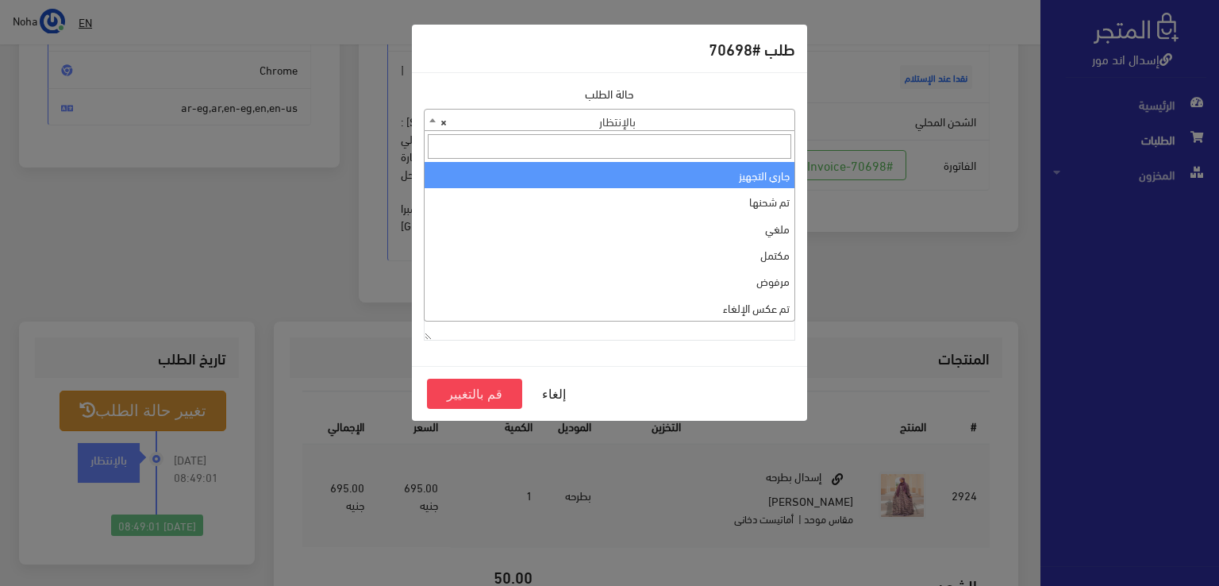
select select "1"
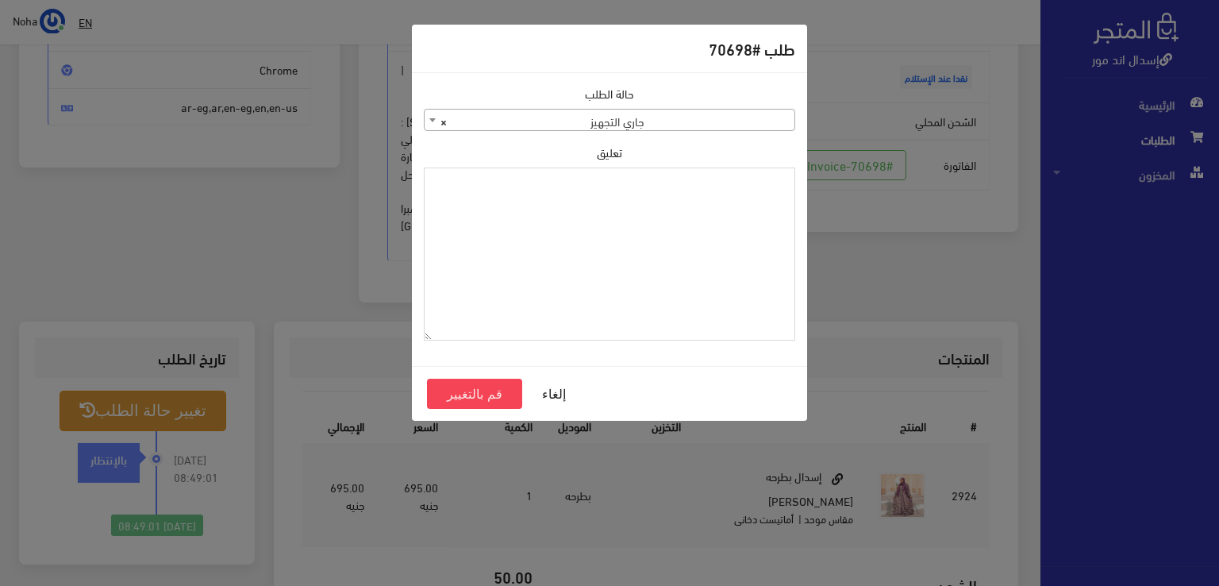
paste textarea "1123996"
type textarea "1123996"
click at [494, 391] on button "قم بالتغيير" at bounding box center [474, 394] width 95 height 30
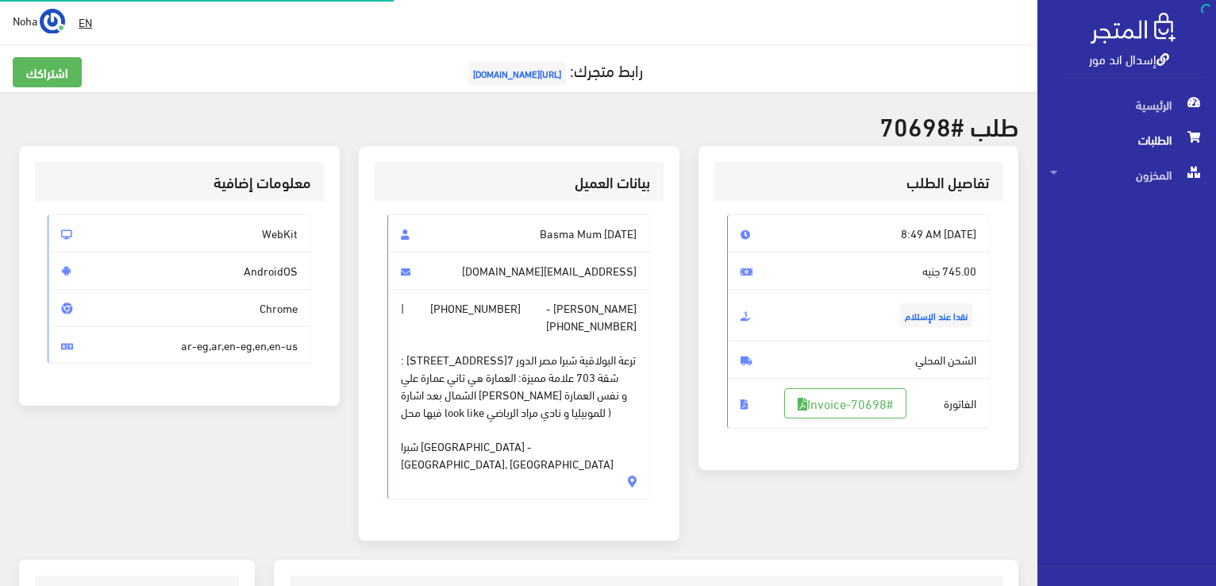
scroll to position [228, 0]
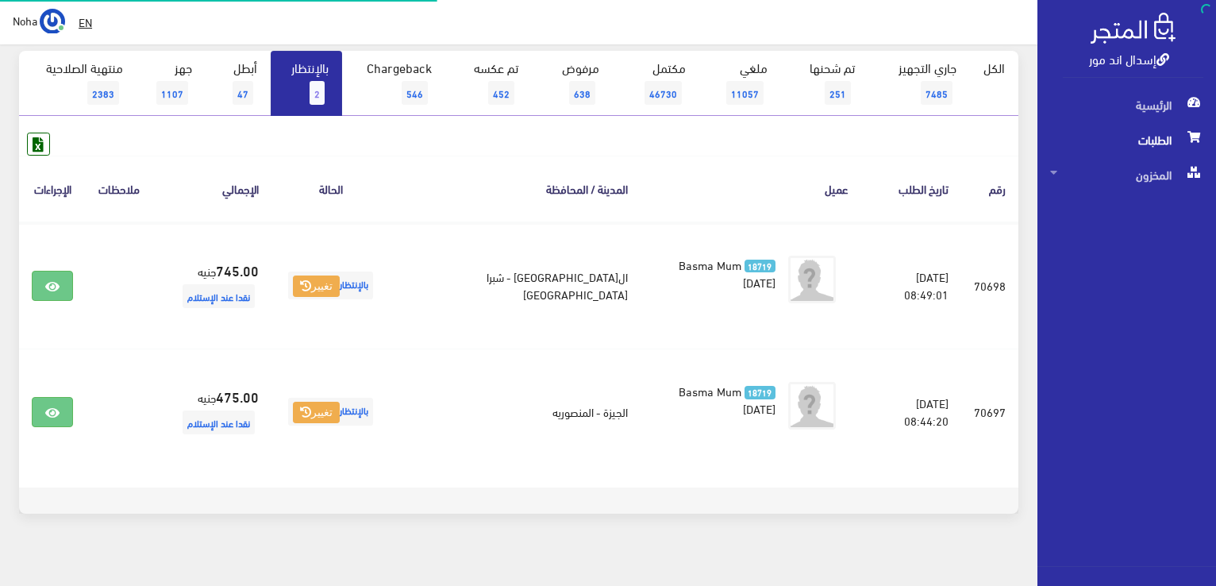
scroll to position [159, 0]
click at [326, 99] on link "بالإنتظار 2" at bounding box center [306, 83] width 71 height 65
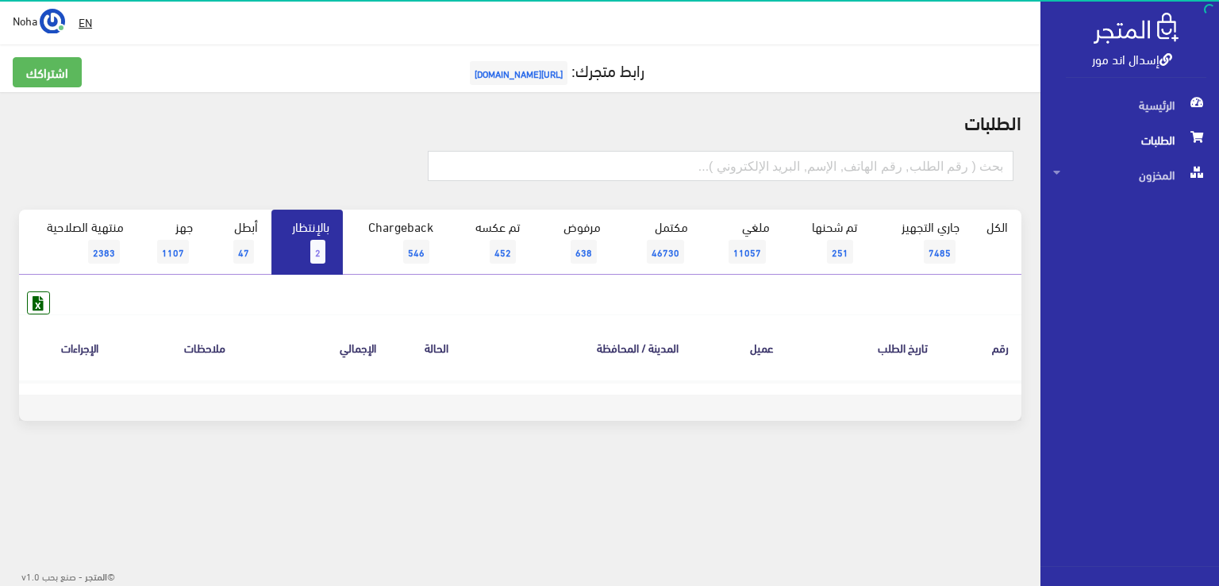
click at [307, 237] on link "بالإنتظار 2" at bounding box center [306, 242] width 71 height 65
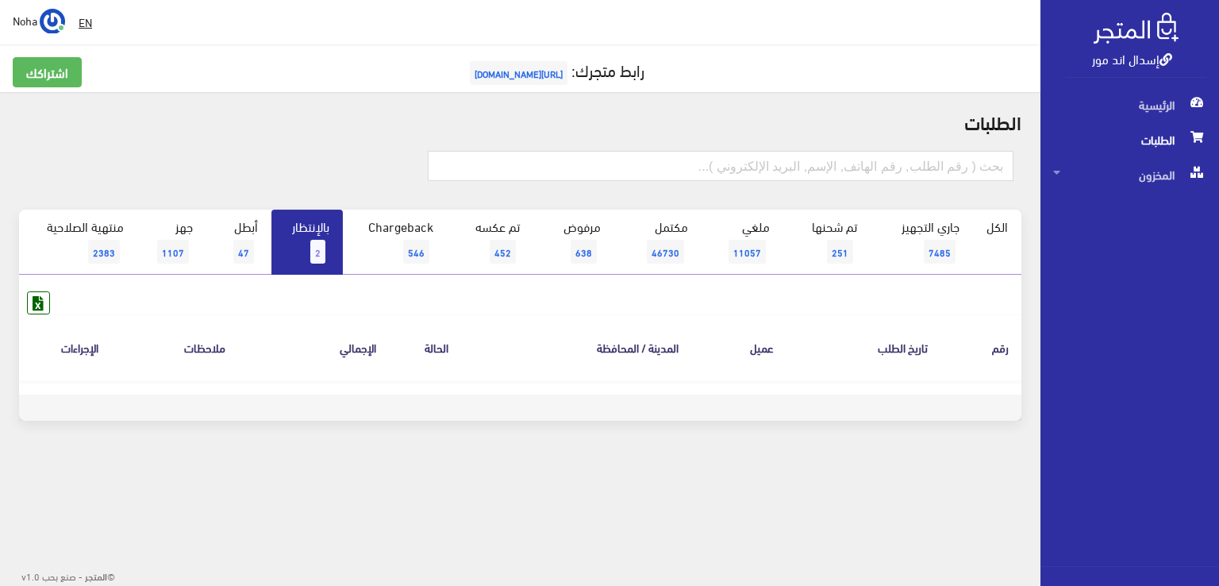
click at [307, 237] on link "بالإنتظار 2" at bounding box center [306, 242] width 71 height 65
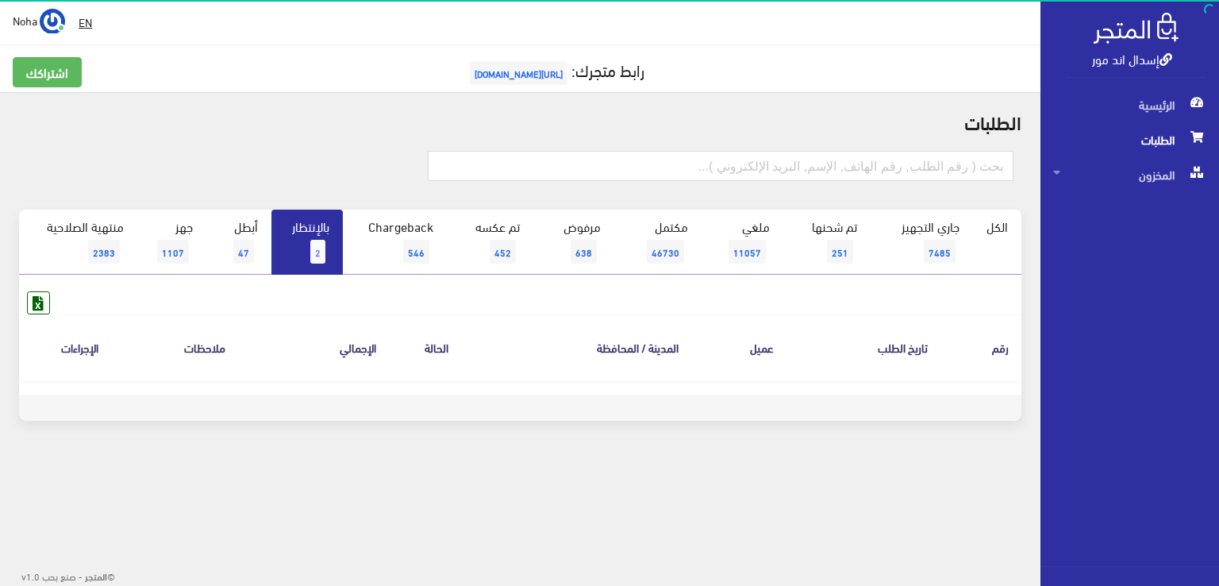
click at [307, 237] on link "بالإنتظار 2" at bounding box center [306, 242] width 71 height 65
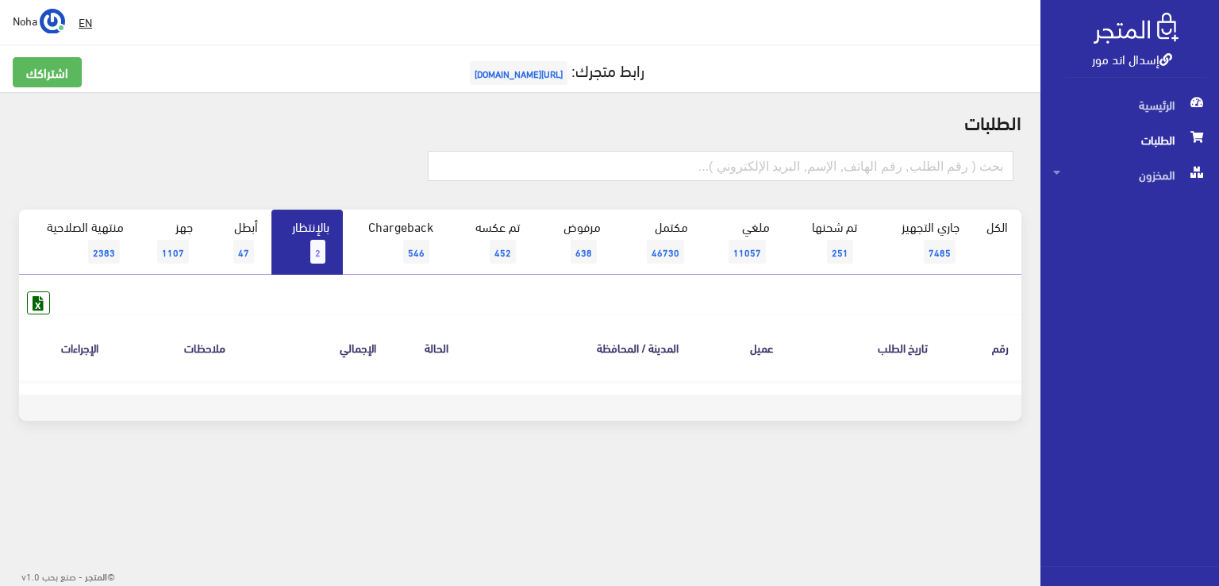
click at [312, 237] on link "بالإنتظار 2" at bounding box center [306, 242] width 71 height 65
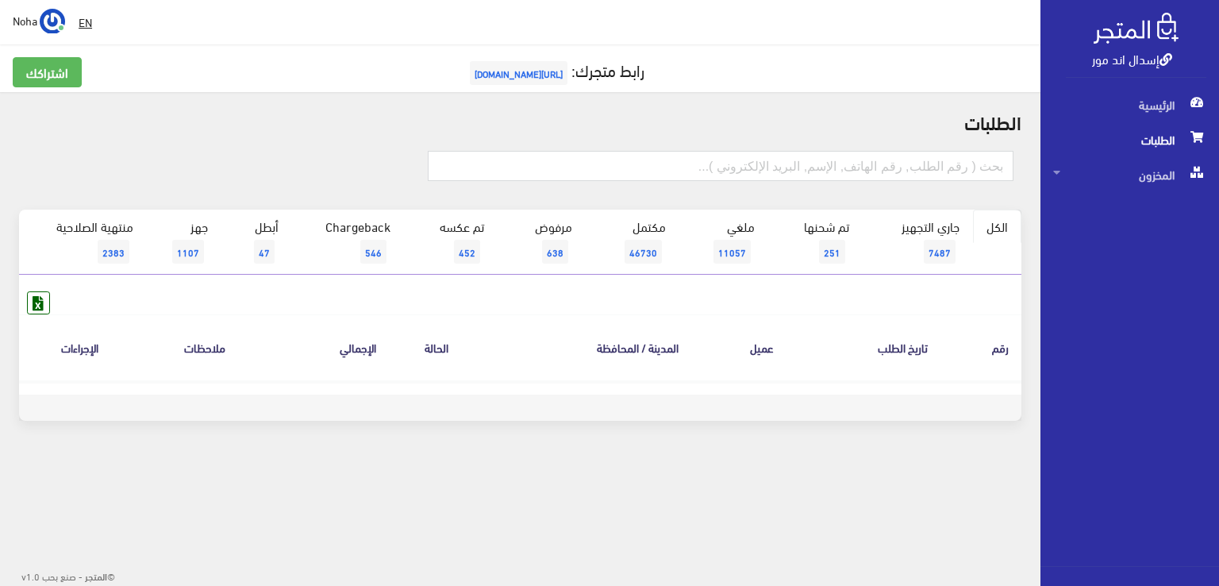
click at [1003, 236] on link "الكل" at bounding box center [997, 226] width 48 height 33
